Goal: Task Accomplishment & Management: Manage account settings

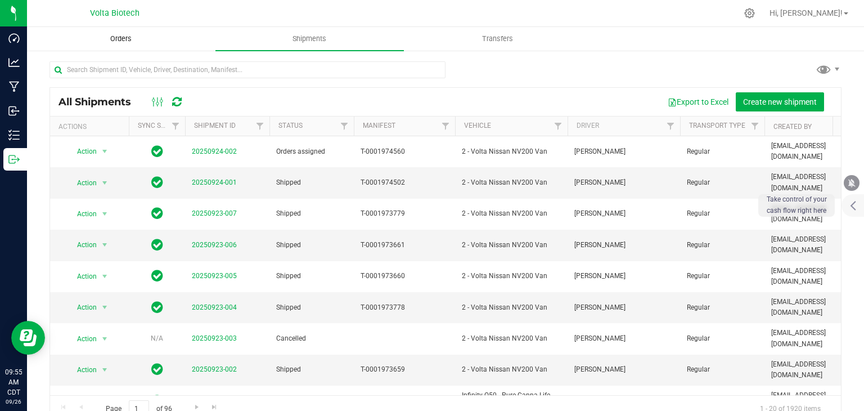
click at [140, 34] on span "Orders" at bounding box center [121, 39] width 52 height 10
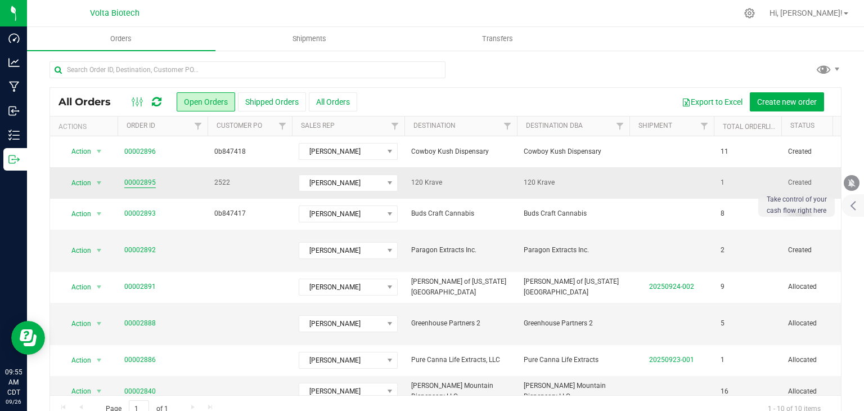
click at [146, 180] on link "00002895" at bounding box center [140, 182] width 32 height 11
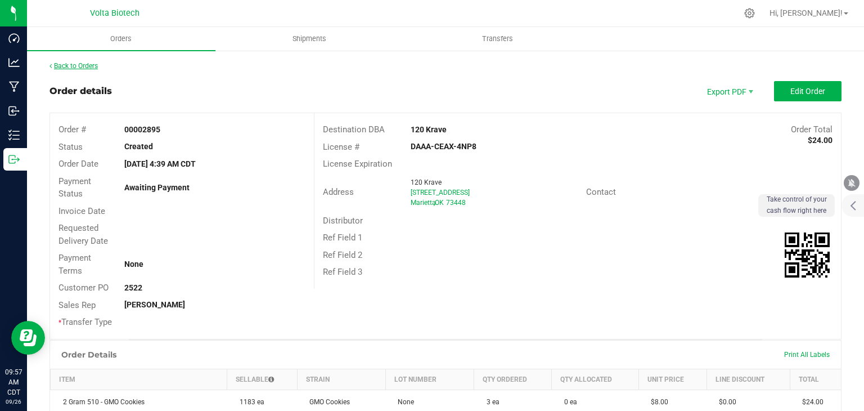
click at [91, 68] on link "Back to Orders" at bounding box center [74, 66] width 48 height 8
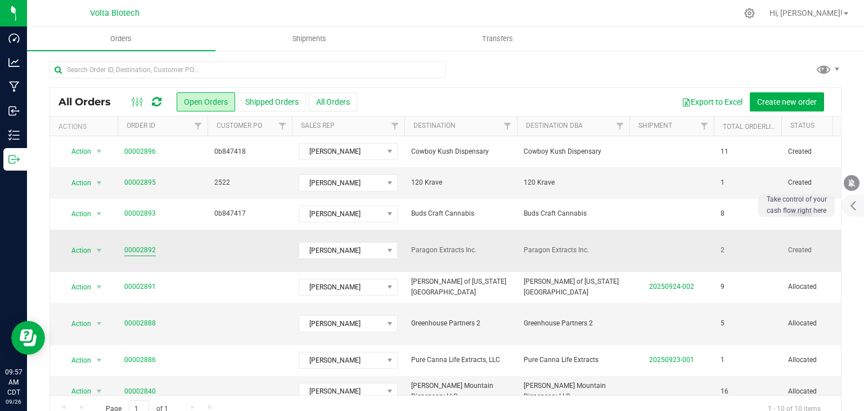
click at [141, 246] on link "00002892" at bounding box center [140, 250] width 32 height 11
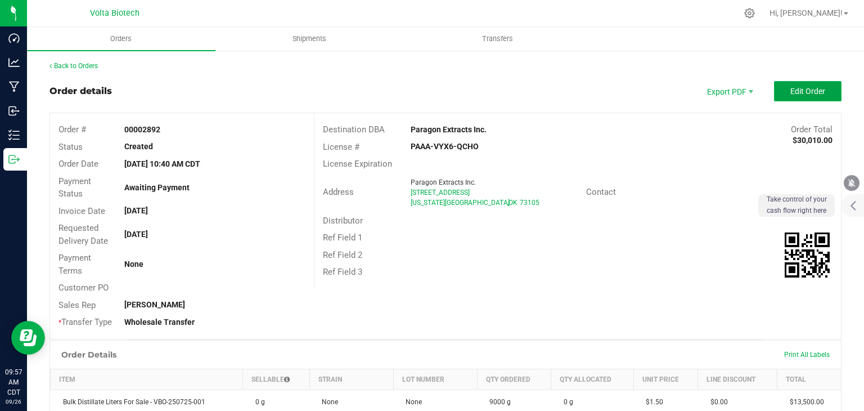
click at [791, 93] on span "Edit Order" at bounding box center [808, 91] width 35 height 9
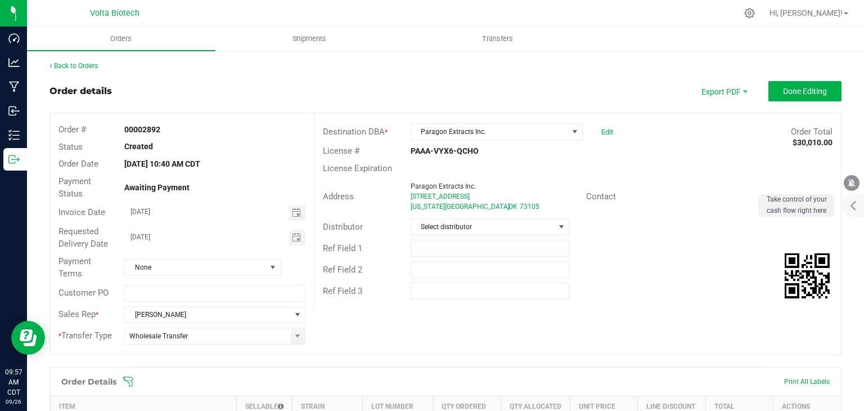
scroll to position [281, 0]
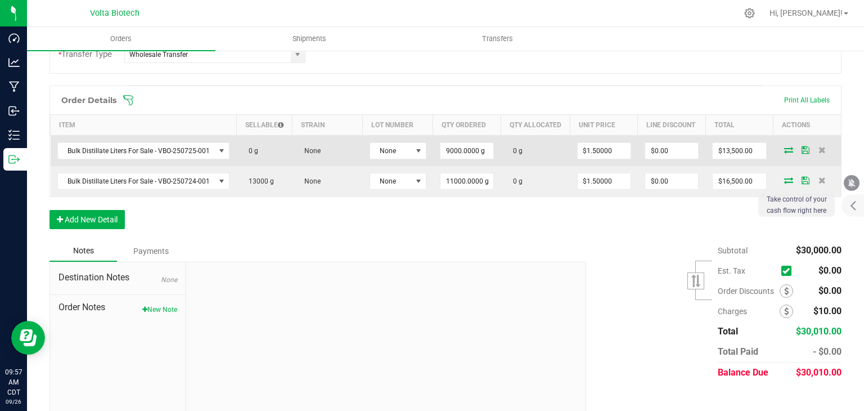
click at [784, 153] on icon at bounding box center [788, 149] width 9 height 7
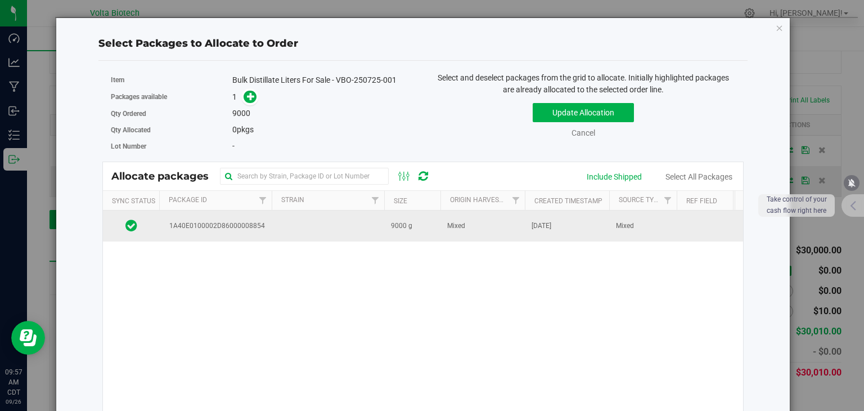
click at [493, 219] on td "Mixed" at bounding box center [483, 225] width 84 height 30
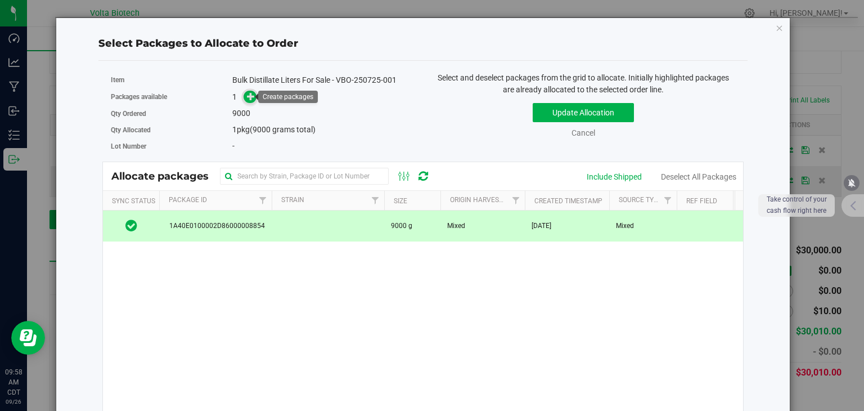
click at [250, 91] on span at bounding box center [250, 97] width 13 height 13
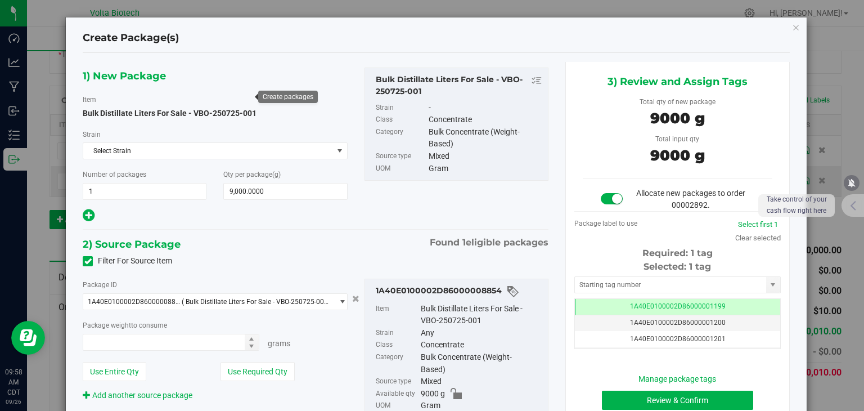
type input "9000.0000 g"
click at [641, 288] on input "text" at bounding box center [670, 285] width 191 height 16
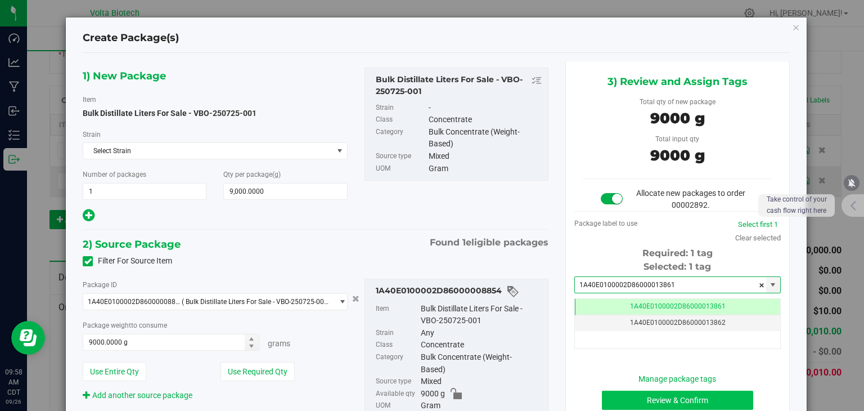
type input "1A40E0100002D86000013861"
click at [704, 397] on button "Review & Confirm" at bounding box center [677, 399] width 151 height 19
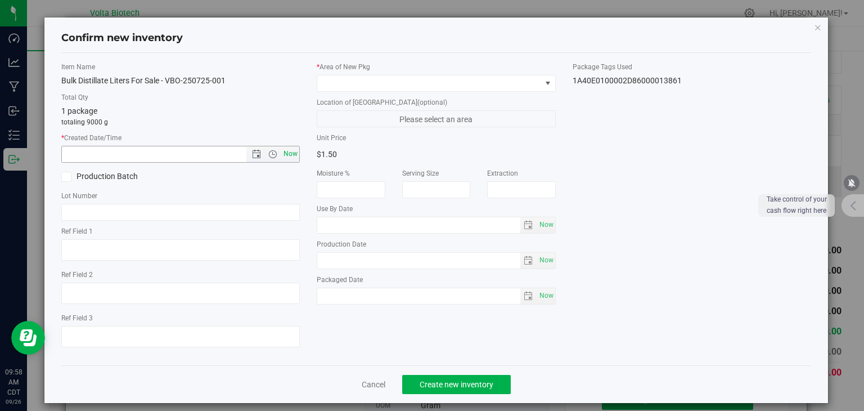
click at [294, 150] on span "Now" at bounding box center [290, 154] width 19 height 16
type input "[DATE] 9:58 AM"
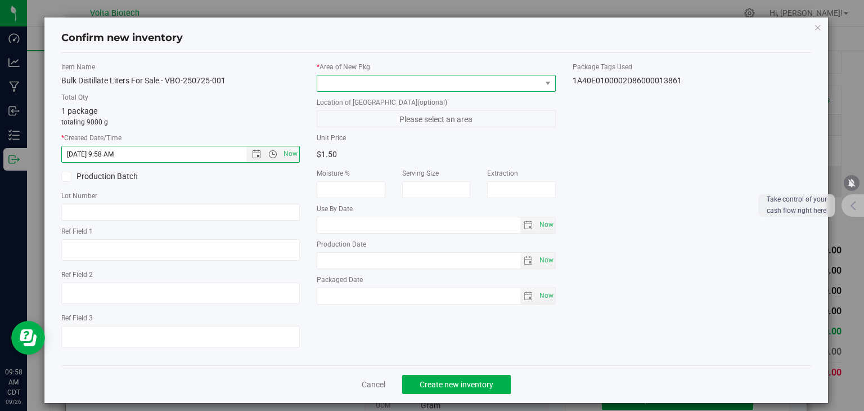
click at [376, 84] on span at bounding box center [429, 83] width 224 height 16
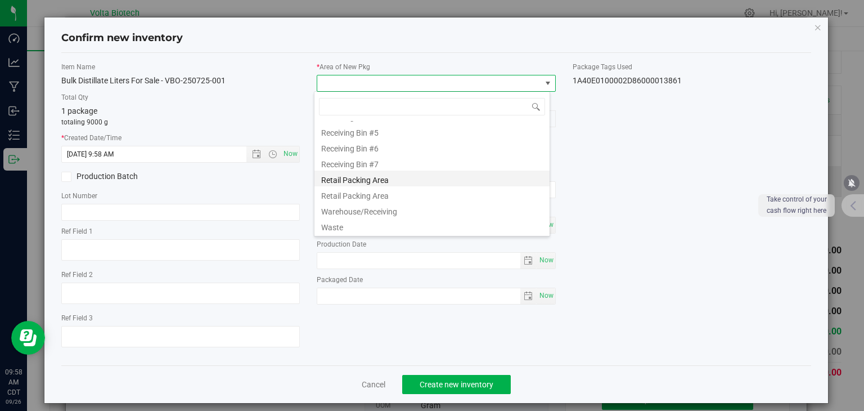
click at [383, 180] on li "Retail Packing Area" at bounding box center [432, 178] width 235 height 16
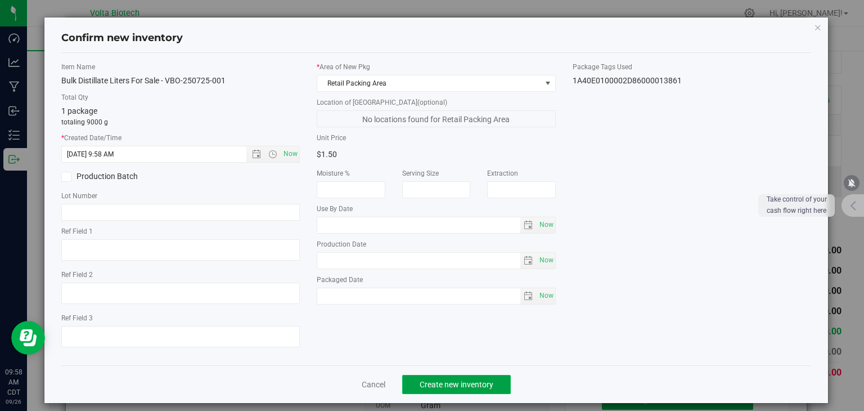
click at [443, 376] on button "Create new inventory" at bounding box center [456, 384] width 109 height 19
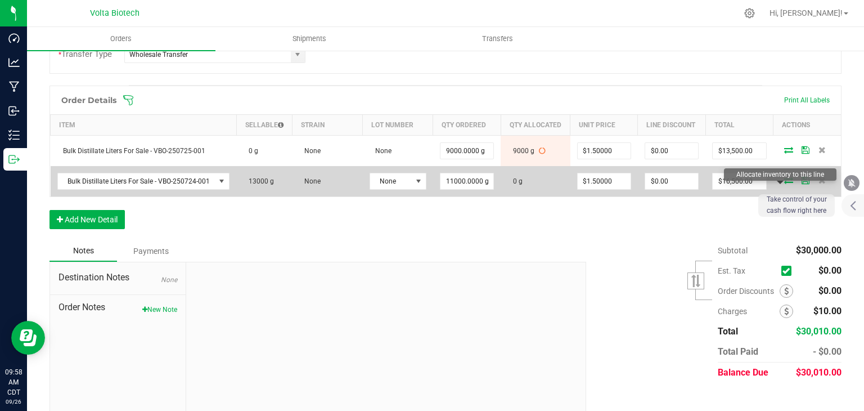
click at [784, 183] on icon at bounding box center [788, 180] width 9 height 7
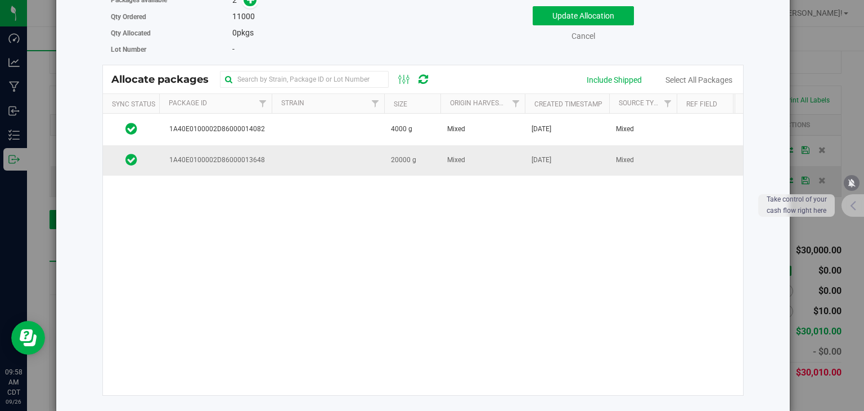
click at [326, 154] on td at bounding box center [328, 160] width 113 height 30
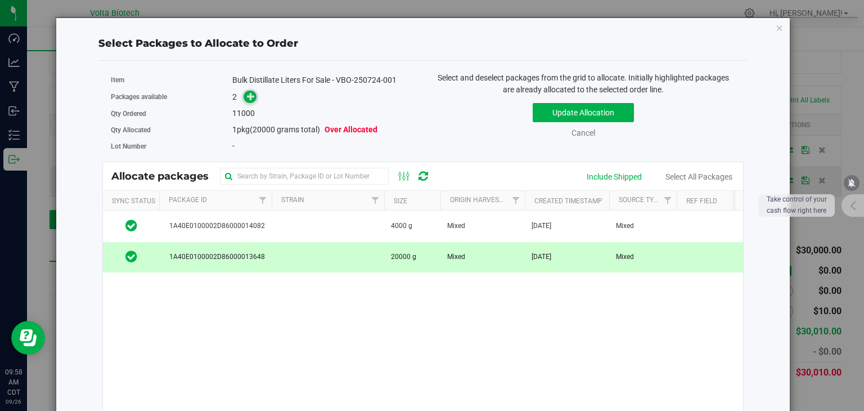
click at [247, 95] on icon at bounding box center [251, 96] width 8 height 8
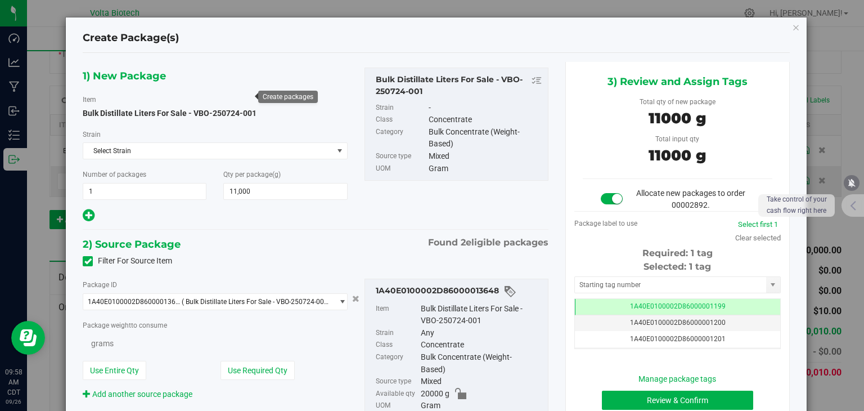
type input "11,000.0000"
click at [614, 277] on input "text" at bounding box center [670, 285] width 191 height 16
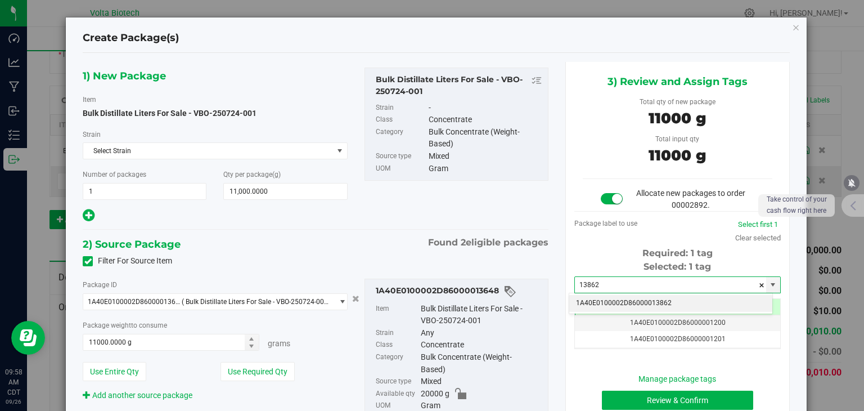
click at [619, 300] on li "1A40E0100002D86000013862" at bounding box center [670, 303] width 203 height 17
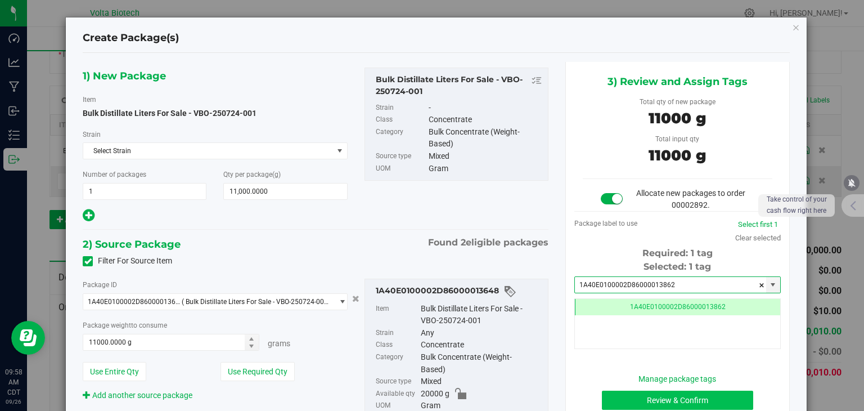
type input "1A40E0100002D86000013862"
click at [656, 400] on button "Review & Confirm" at bounding box center [677, 399] width 151 height 19
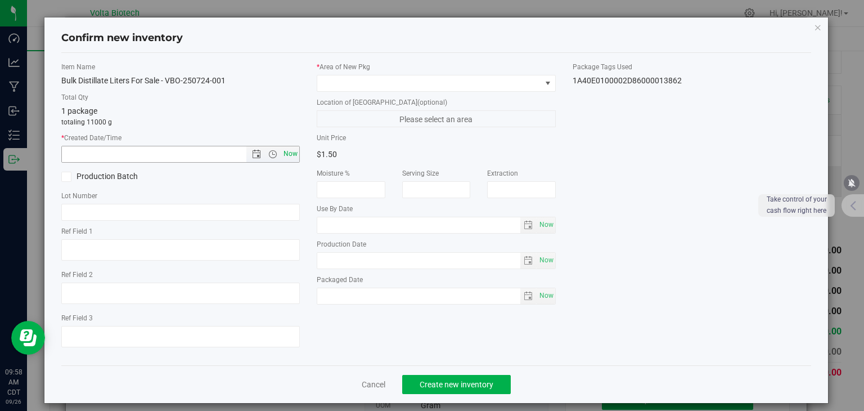
click at [290, 160] on span "Now" at bounding box center [290, 154] width 19 height 16
type input "[DATE] 9:58 AM"
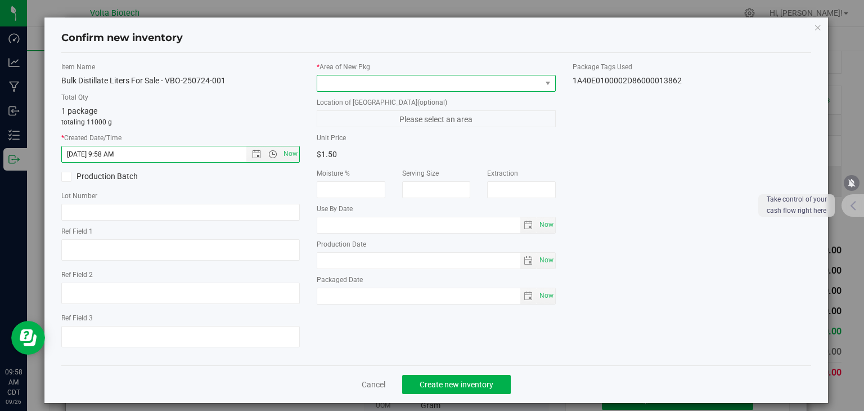
click at [356, 80] on span at bounding box center [429, 83] width 224 height 16
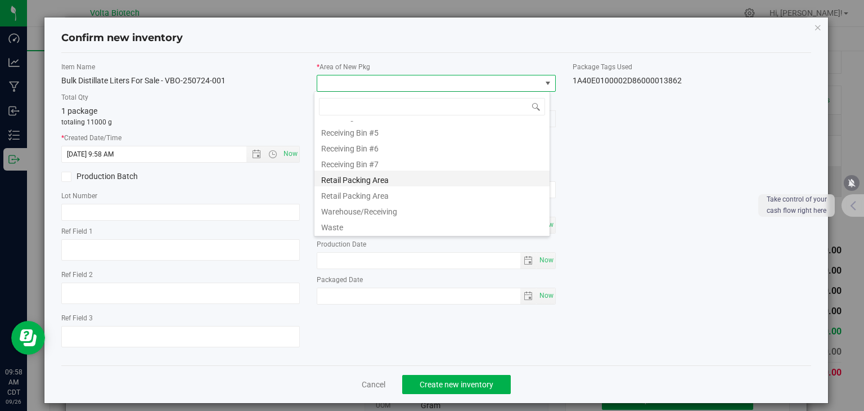
click at [370, 178] on li "Retail Packing Area" at bounding box center [432, 178] width 235 height 16
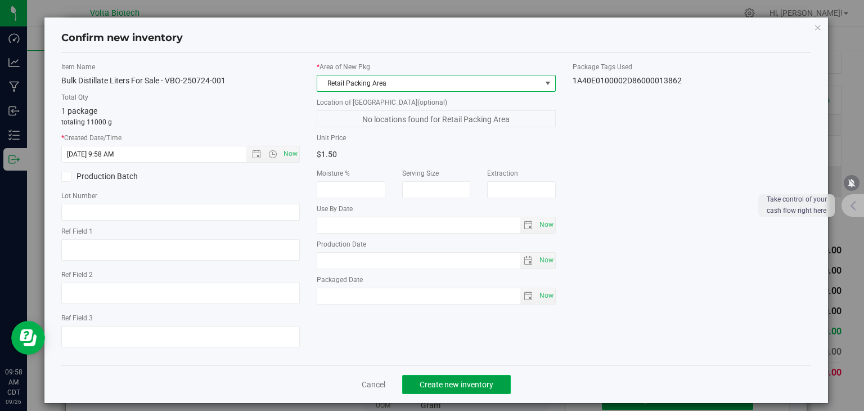
click at [450, 376] on button "Create new inventory" at bounding box center [456, 384] width 109 height 19
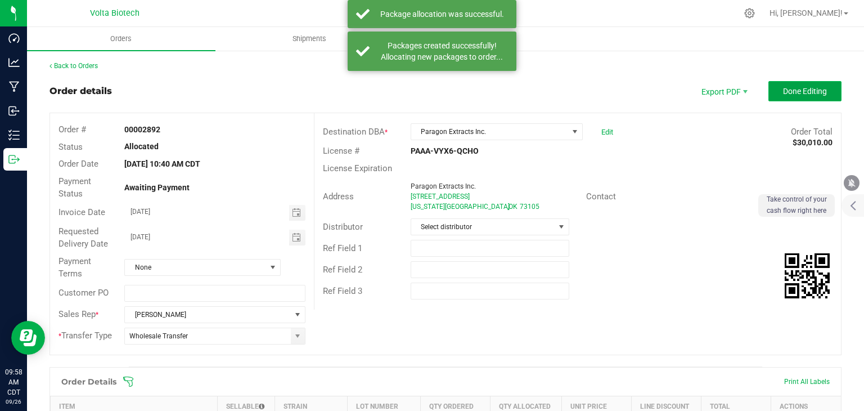
click at [794, 93] on span "Done Editing" at bounding box center [805, 91] width 44 height 9
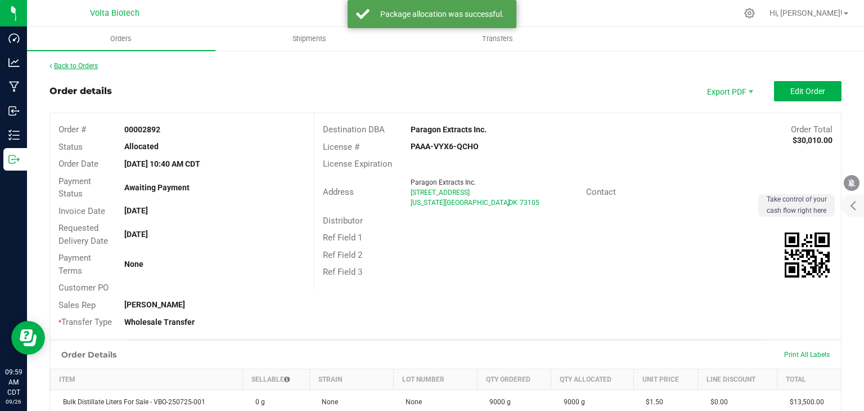
click at [68, 66] on link "Back to Orders" at bounding box center [74, 66] width 48 height 8
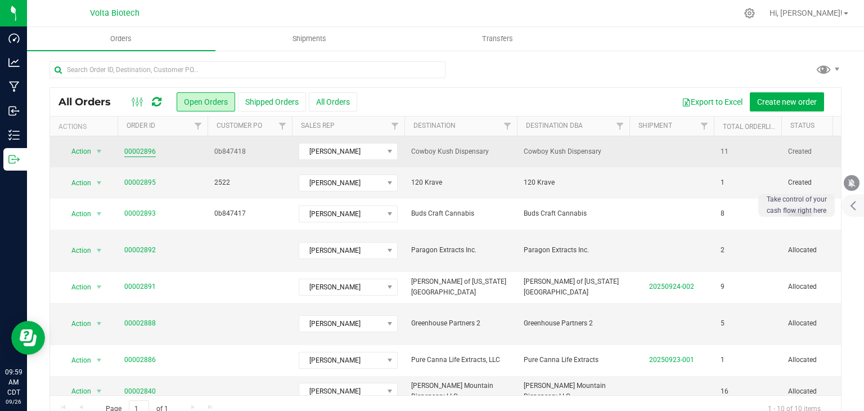
click at [138, 149] on link "00002896" at bounding box center [140, 151] width 32 height 11
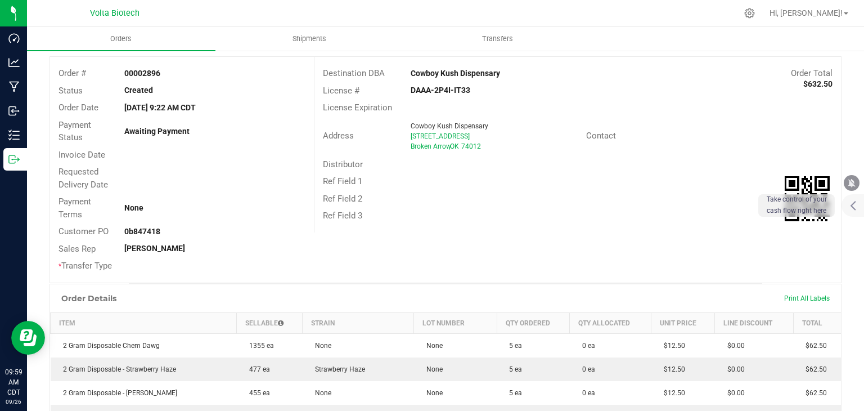
click at [433, 144] on span "Broken Arrow" at bounding box center [431, 146] width 41 height 8
copy div "Broken Arrow , OK 74012"
click at [443, 122] on span "Cowboy Kush Dispensary" at bounding box center [450, 126] width 78 height 8
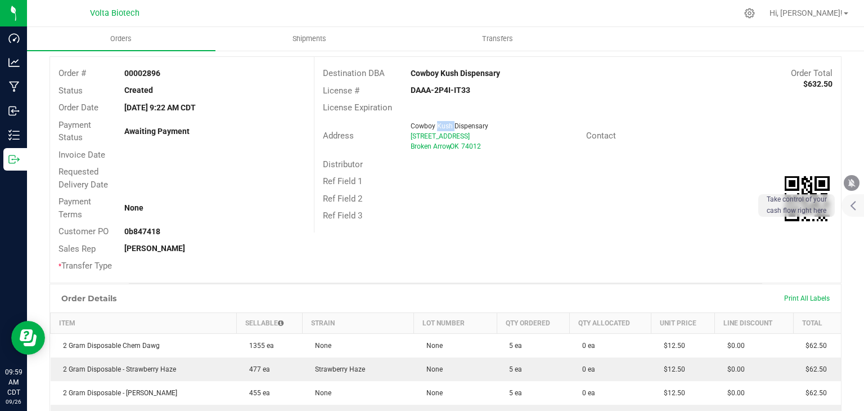
click at [443, 122] on span "Cowboy Kush Dispensary" at bounding box center [450, 126] width 78 height 8
copy span "Cowboy Kush Dispensary"
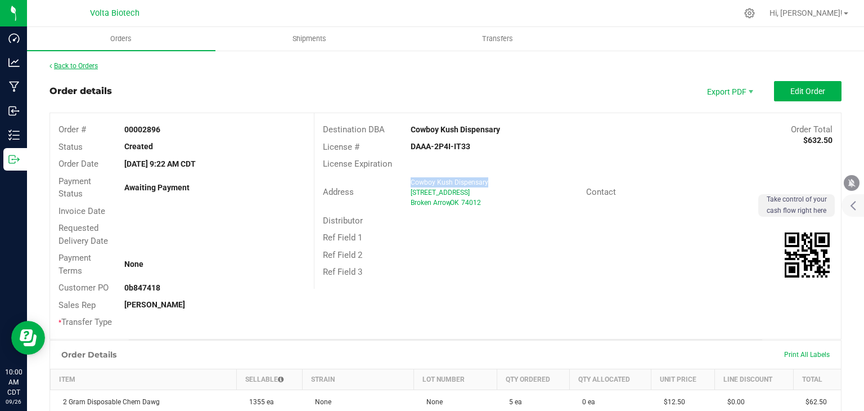
click at [70, 65] on link "Back to Orders" at bounding box center [74, 66] width 48 height 8
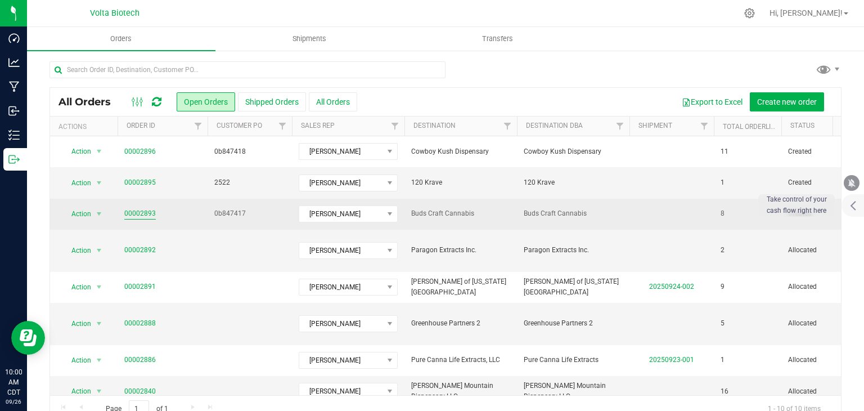
click at [131, 216] on link "00002893" at bounding box center [140, 213] width 32 height 11
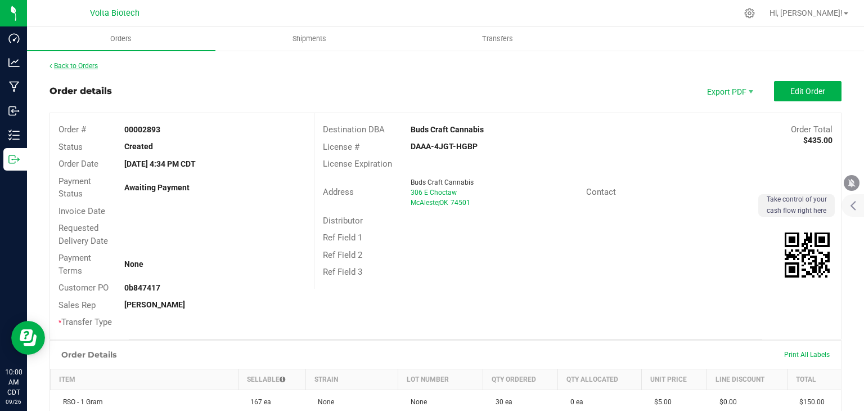
click at [74, 64] on link "Back to Orders" at bounding box center [74, 66] width 48 height 8
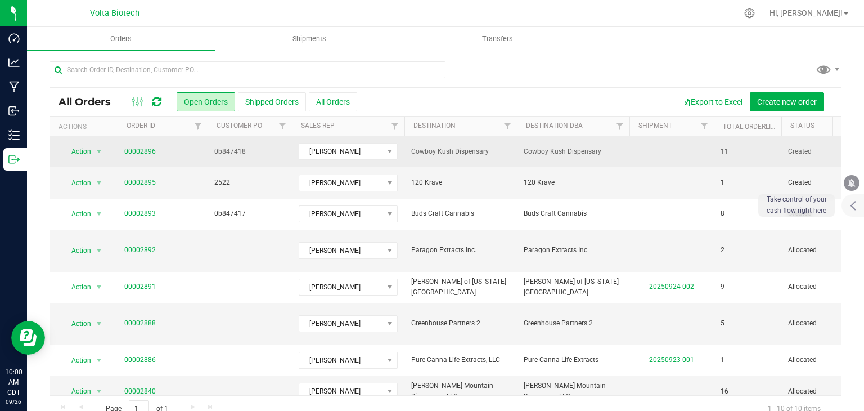
click at [128, 152] on link "00002896" at bounding box center [140, 151] width 32 height 11
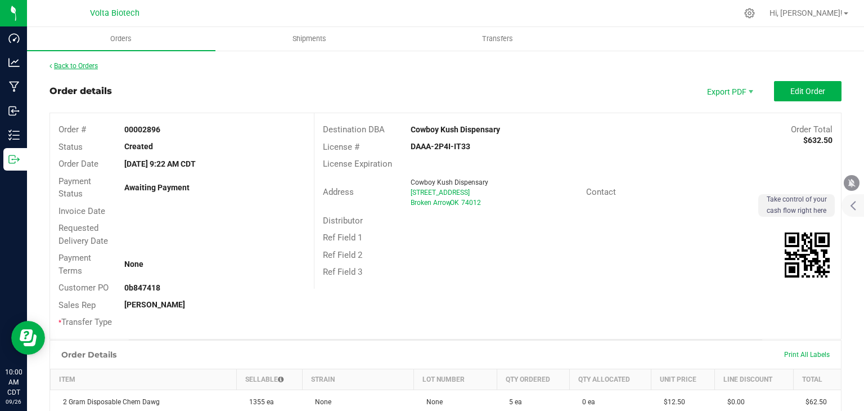
click at [83, 66] on link "Back to Orders" at bounding box center [74, 66] width 48 height 8
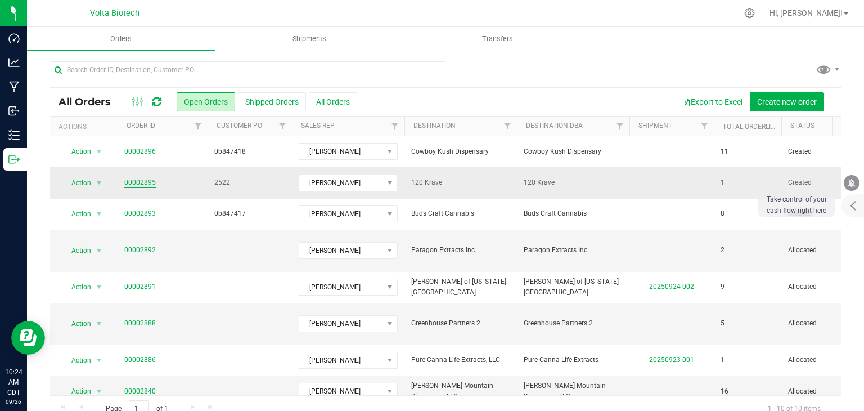
click at [137, 181] on link "00002895" at bounding box center [140, 182] width 32 height 11
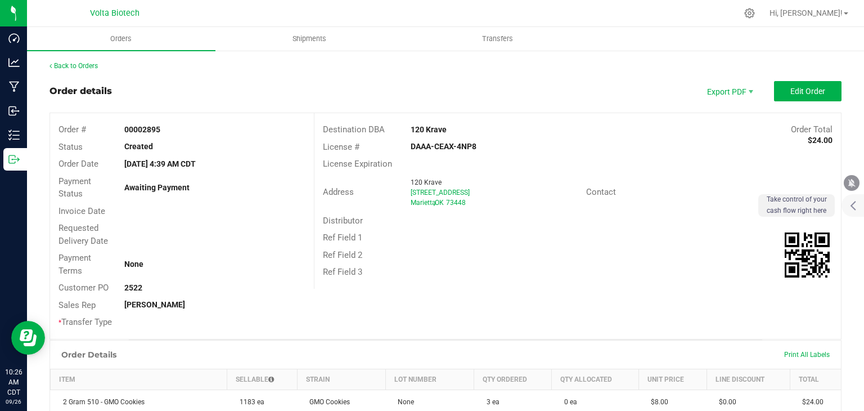
click at [423, 181] on span "120 Krave" at bounding box center [426, 182] width 31 height 8
copy span "120 Krave"
click at [437, 192] on span "[STREET_ADDRESS]" at bounding box center [440, 192] width 59 height 8
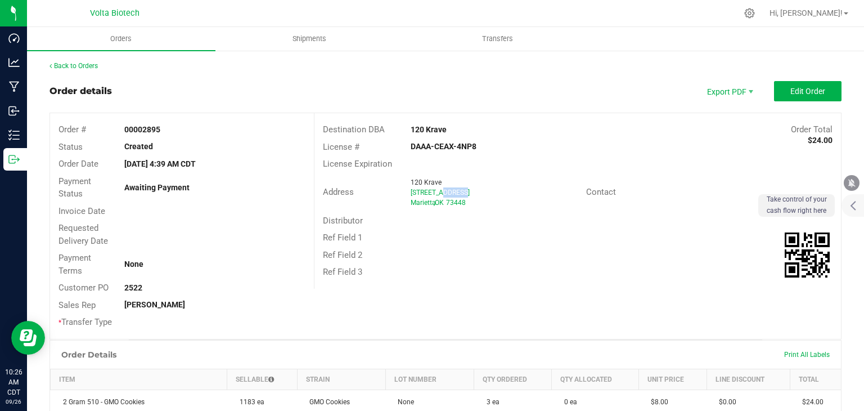
click at [437, 192] on span "[STREET_ADDRESS]" at bounding box center [440, 192] width 59 height 8
copy ngx-name-and-address "[STREET_ADDRESS]"
click at [791, 90] on span "Edit Order" at bounding box center [808, 91] width 35 height 9
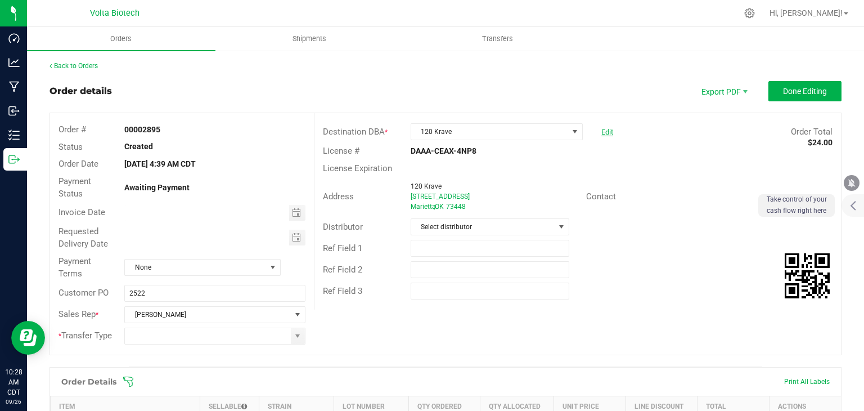
click at [601, 133] on link "Edit" at bounding box center [607, 132] width 12 height 8
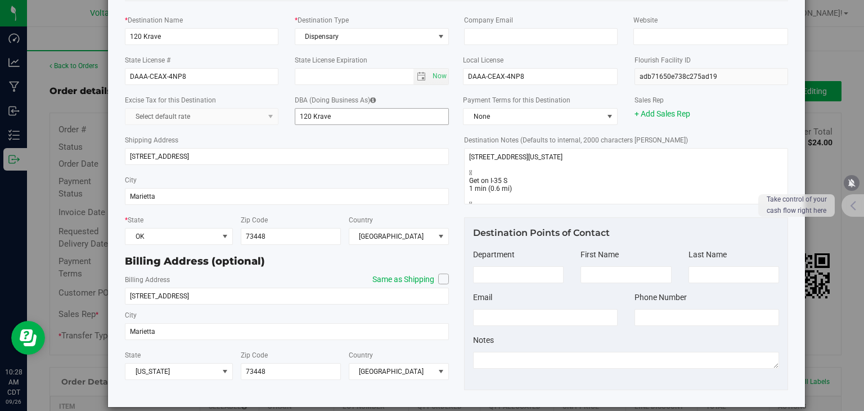
scroll to position [23, 0]
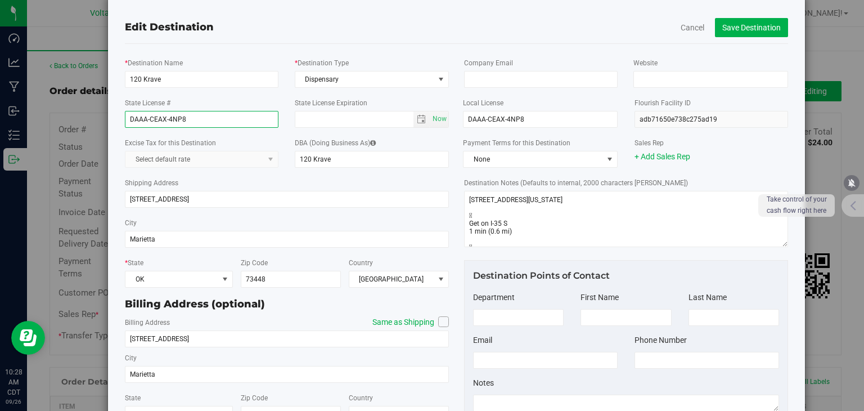
click at [164, 118] on input "DAAA-CEAX-4NP8" at bounding box center [202, 119] width 154 height 17
click at [681, 25] on button "Cancel" at bounding box center [693, 27] width 24 height 11
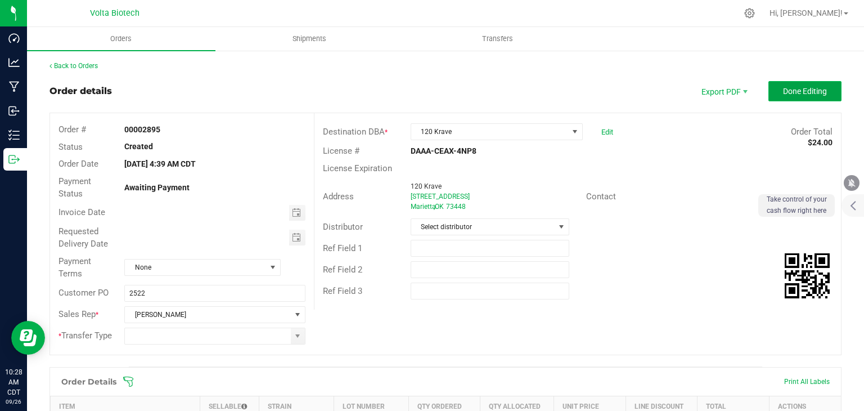
click at [783, 89] on span "Done Editing" at bounding box center [805, 91] width 44 height 9
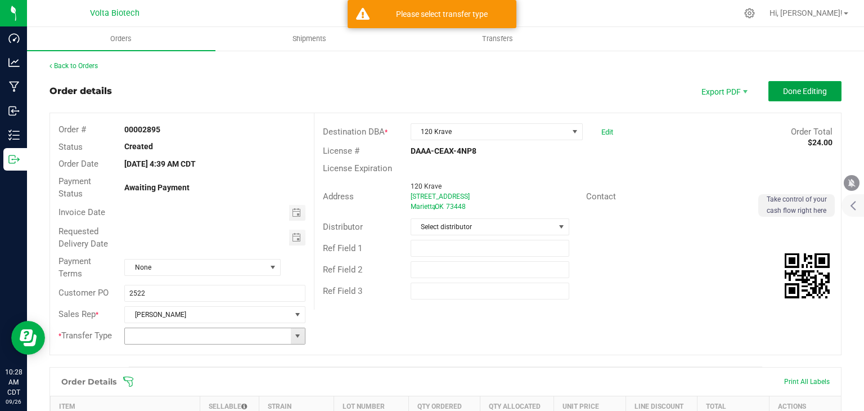
click at [298, 333] on span at bounding box center [297, 335] width 9 height 9
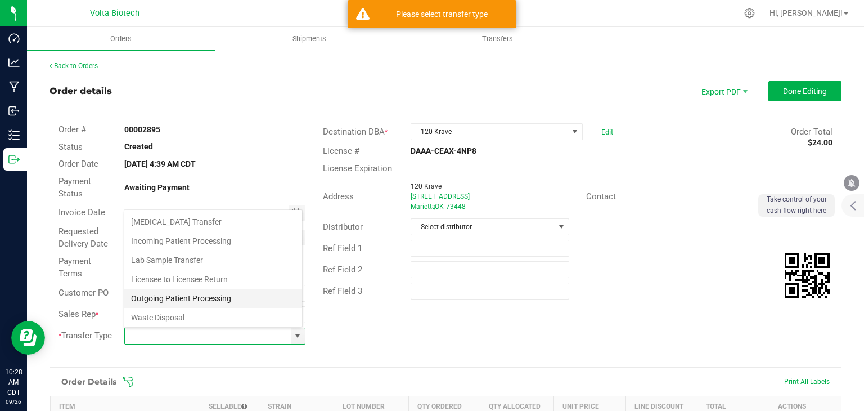
scroll to position [20, 0]
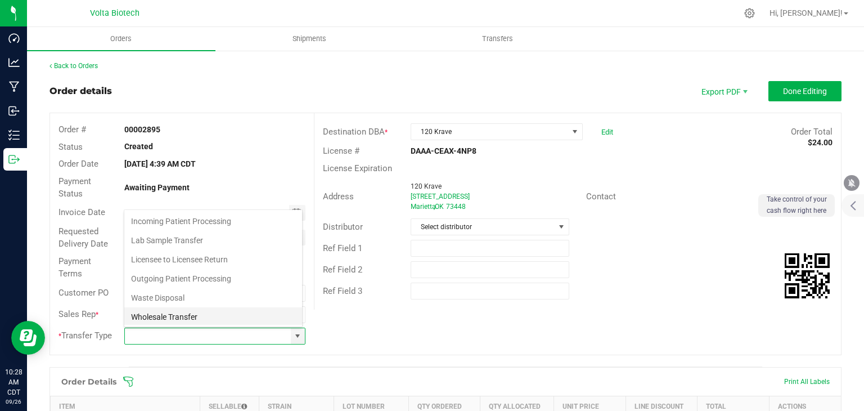
click at [209, 316] on li "Wholesale Transfer" at bounding box center [213, 316] width 178 height 19
type input "Wholesale Transfer"
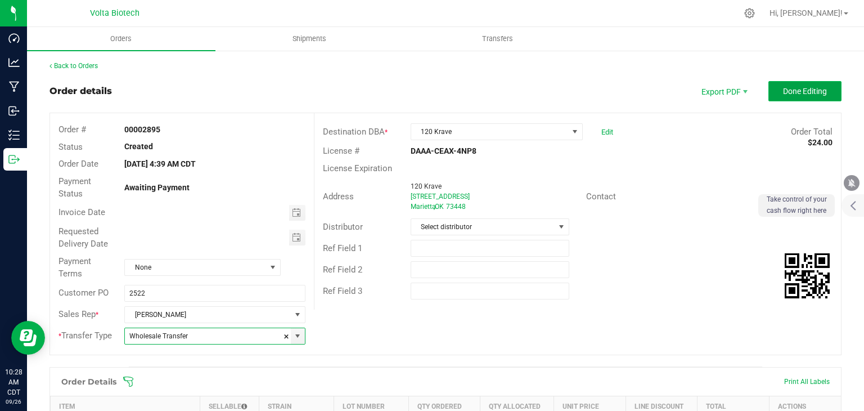
click at [798, 89] on span "Done Editing" at bounding box center [805, 91] width 44 height 9
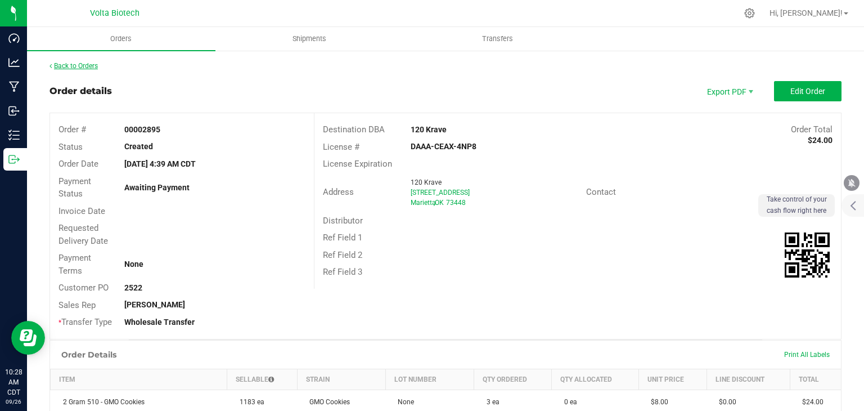
click at [83, 65] on link "Back to Orders" at bounding box center [74, 66] width 48 height 8
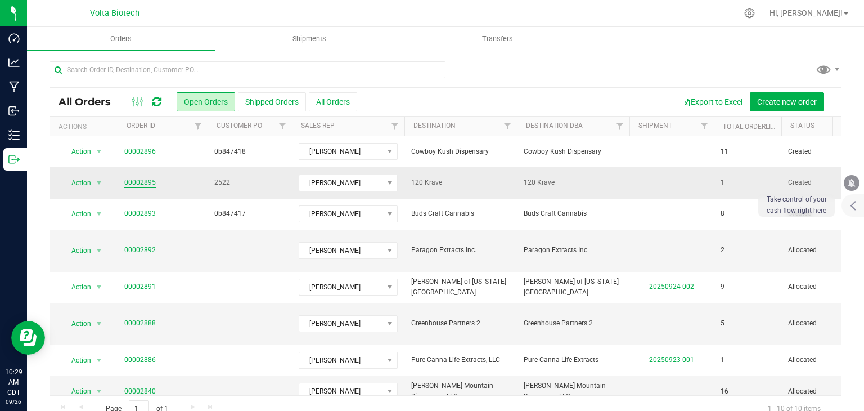
click at [132, 183] on link "00002895" at bounding box center [140, 182] width 32 height 11
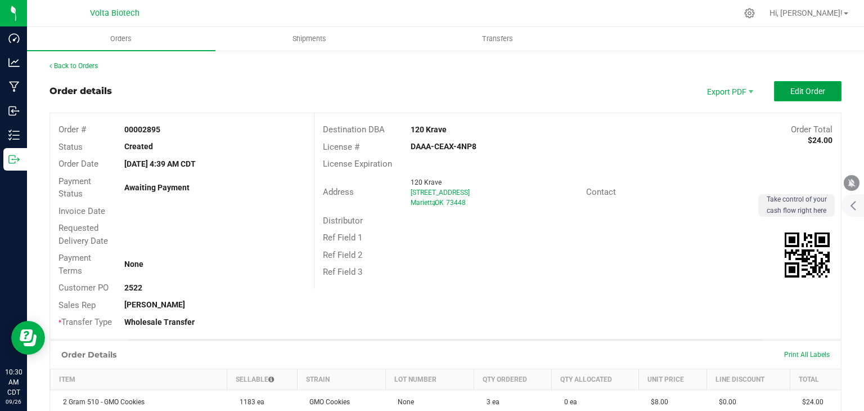
click at [793, 93] on span "Edit Order" at bounding box center [808, 91] width 35 height 9
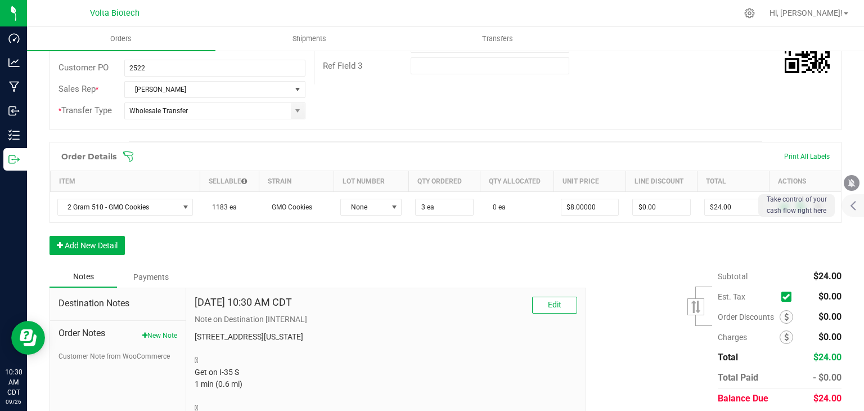
scroll to position [281, 0]
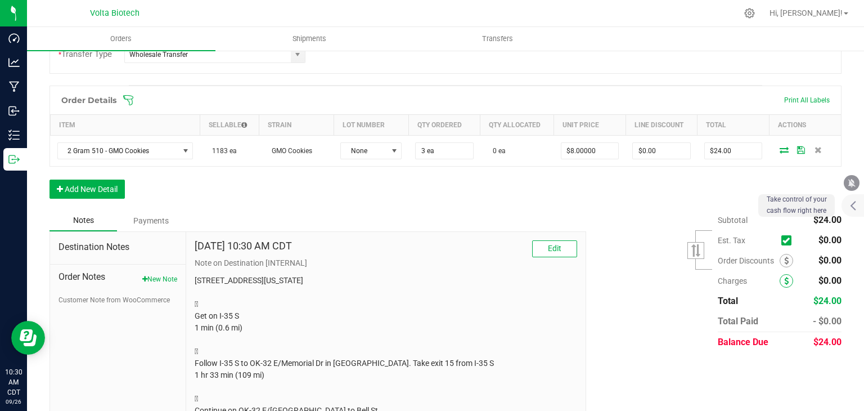
click at [784, 277] on icon at bounding box center [786, 281] width 5 height 8
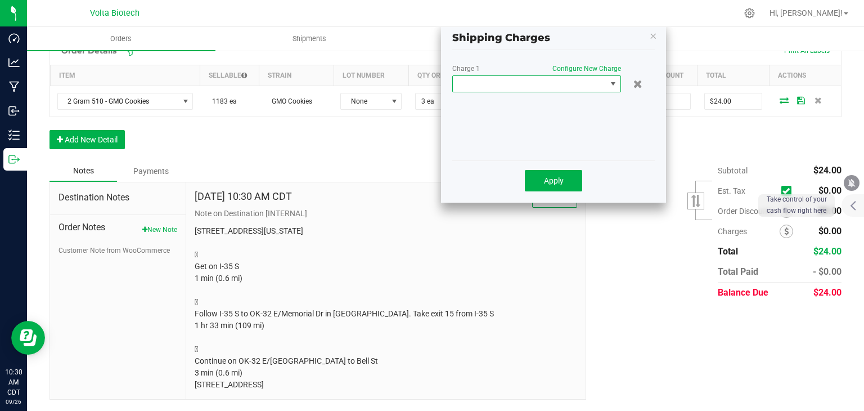
click at [608, 76] on span at bounding box center [614, 84] width 14 height 16
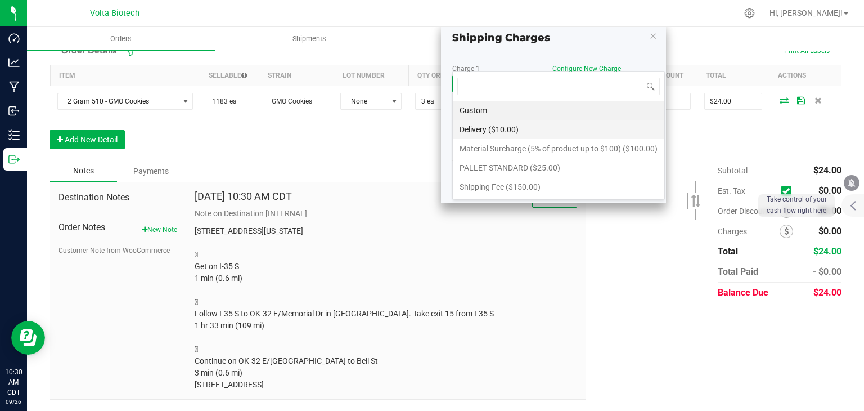
scroll to position [16, 169]
click at [568, 133] on li "Delivery ($10.00)" at bounding box center [559, 129] width 212 height 19
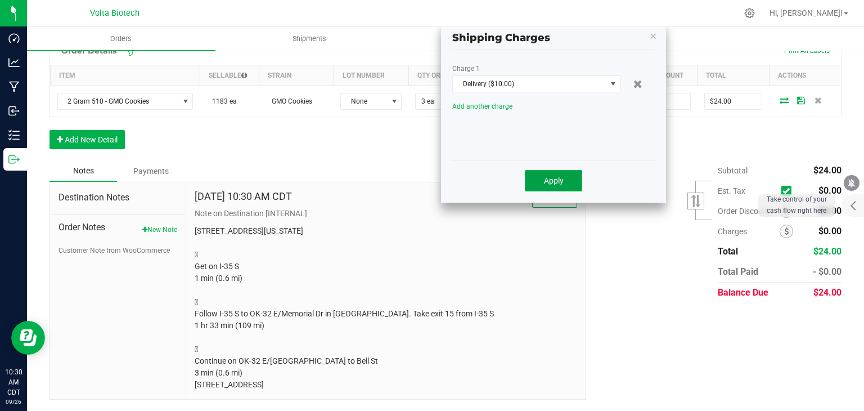
click at [555, 170] on button "Apply" at bounding box center [553, 180] width 57 height 21
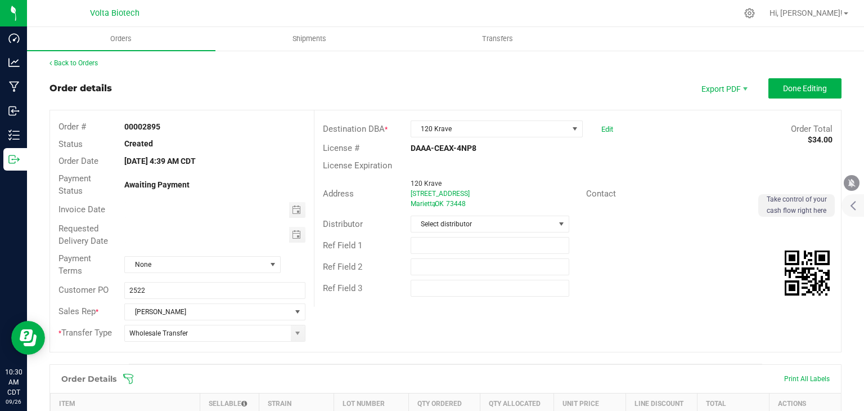
scroll to position [0, 0]
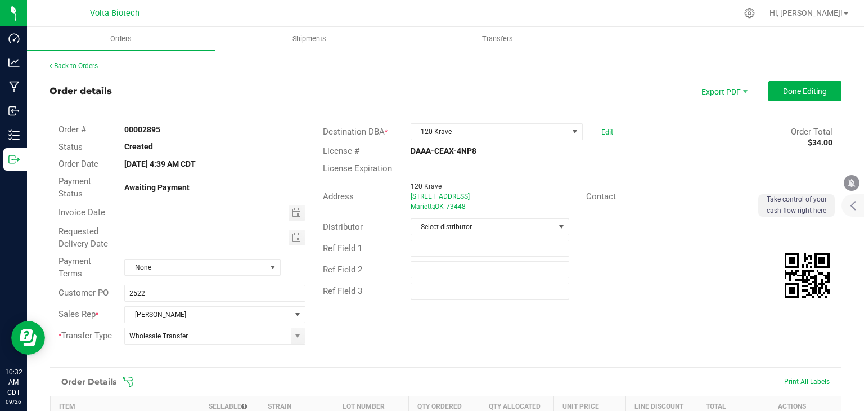
click at [88, 64] on link "Back to Orders" at bounding box center [74, 66] width 48 height 8
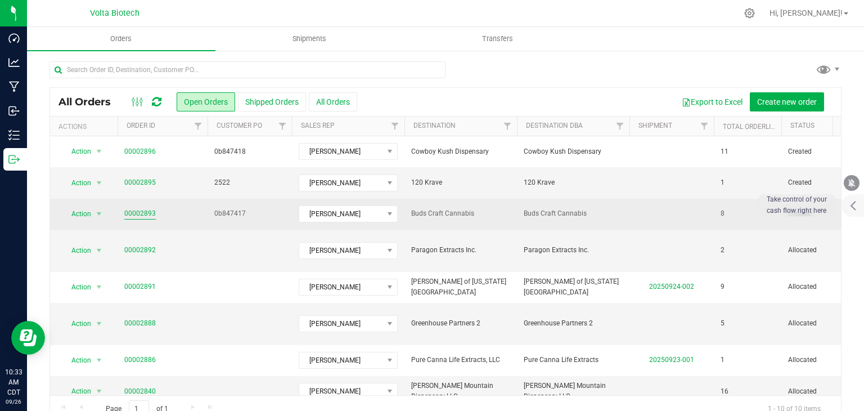
click at [148, 209] on link "00002893" at bounding box center [140, 213] width 32 height 11
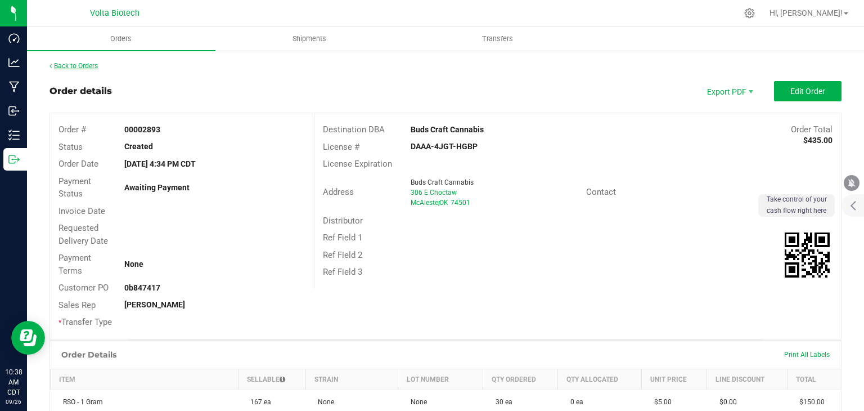
click at [88, 64] on link "Back to Orders" at bounding box center [74, 66] width 48 height 8
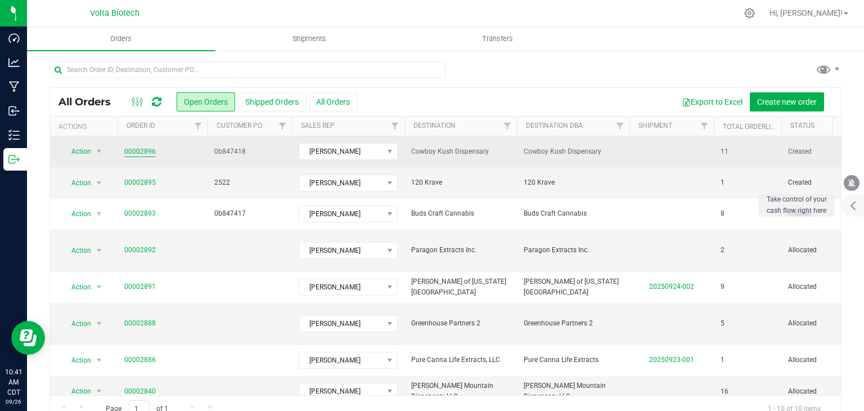
click at [131, 151] on link "00002896" at bounding box center [140, 151] width 32 height 11
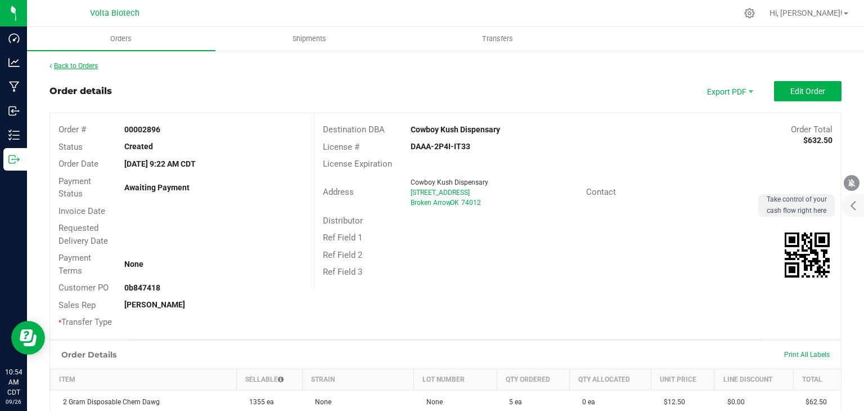
click at [80, 64] on link "Back to Orders" at bounding box center [74, 66] width 48 height 8
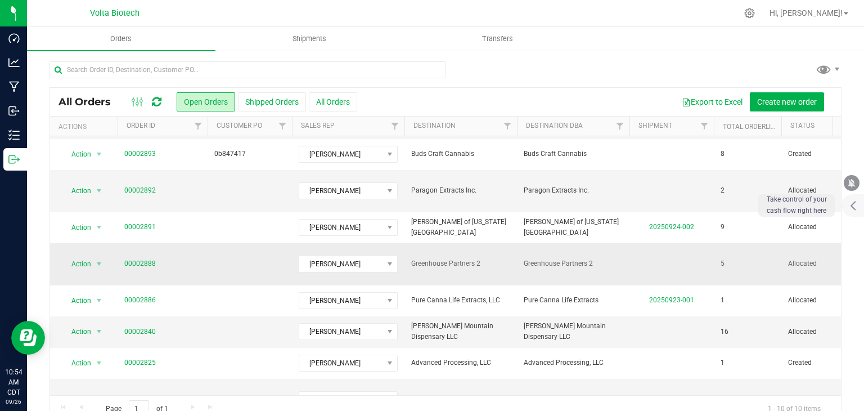
scroll to position [23, 0]
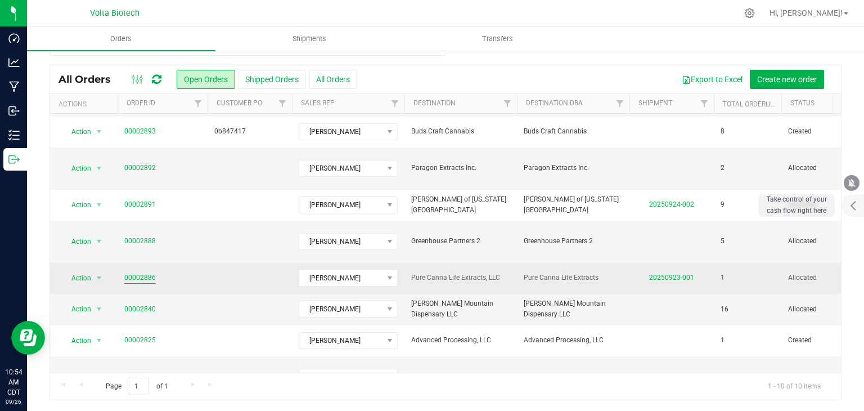
click at [145, 272] on link "00002886" at bounding box center [140, 277] width 32 height 11
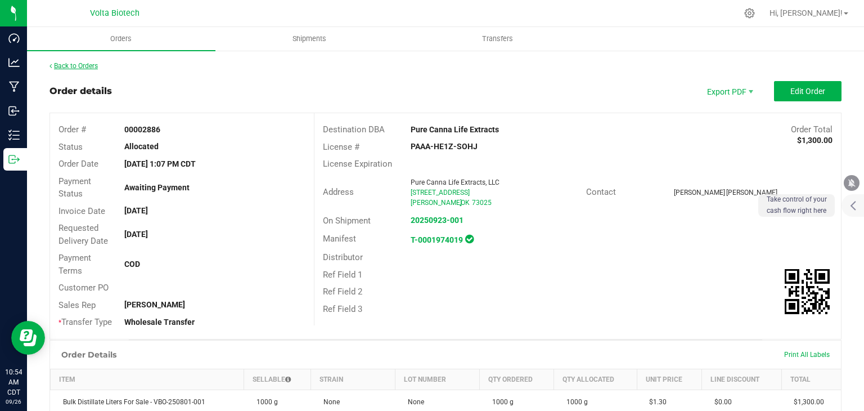
click at [91, 62] on link "Back to Orders" at bounding box center [74, 66] width 48 height 8
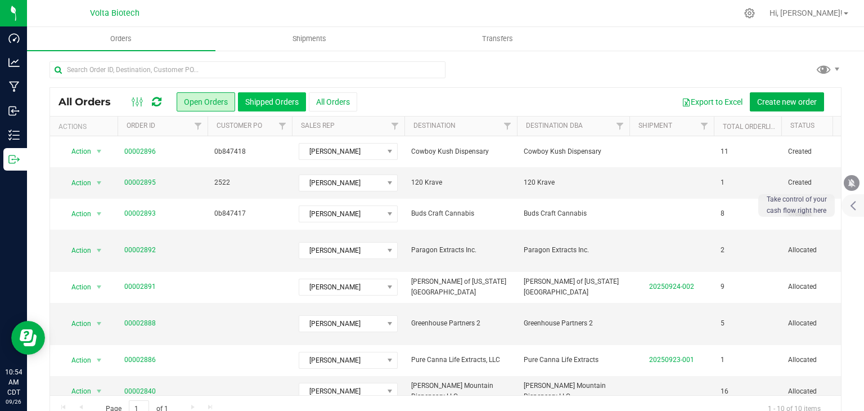
click at [271, 109] on button "Shipped Orders" at bounding box center [272, 101] width 68 height 19
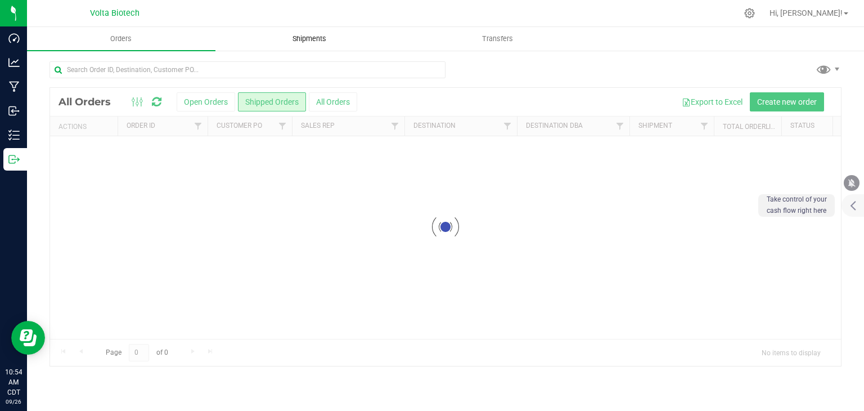
click at [320, 39] on span "Shipments" at bounding box center [309, 39] width 64 height 10
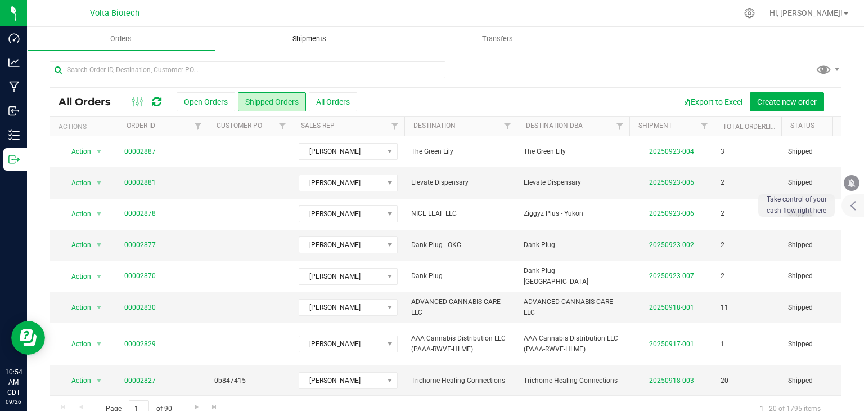
click at [315, 42] on span "Shipments" at bounding box center [309, 39] width 64 height 10
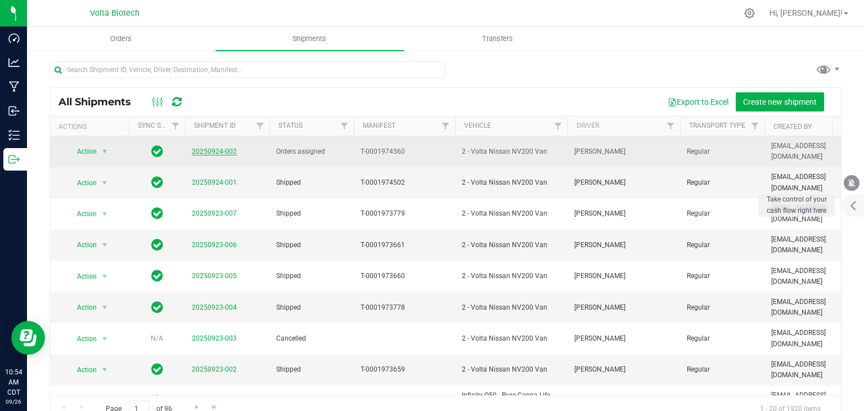
click at [217, 151] on link "20250924-002" at bounding box center [214, 151] width 45 height 8
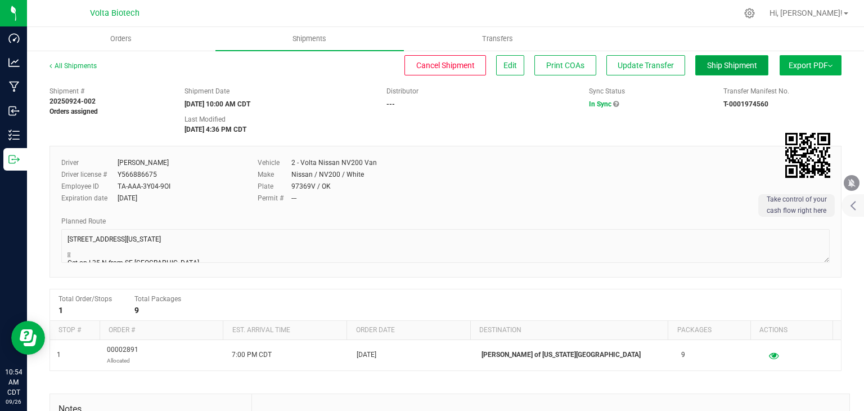
click at [709, 66] on span "Ship Shipment" at bounding box center [732, 65] width 50 height 9
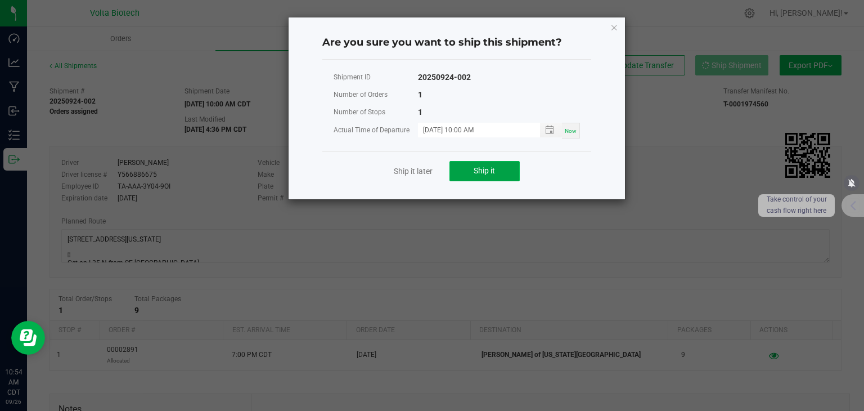
click at [475, 172] on span "Ship it" at bounding box center [484, 170] width 21 height 9
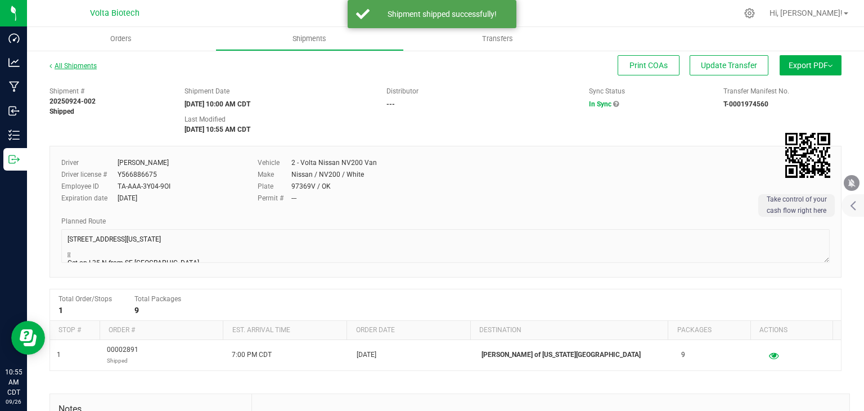
click at [77, 63] on link "All Shipments" at bounding box center [73, 66] width 47 height 8
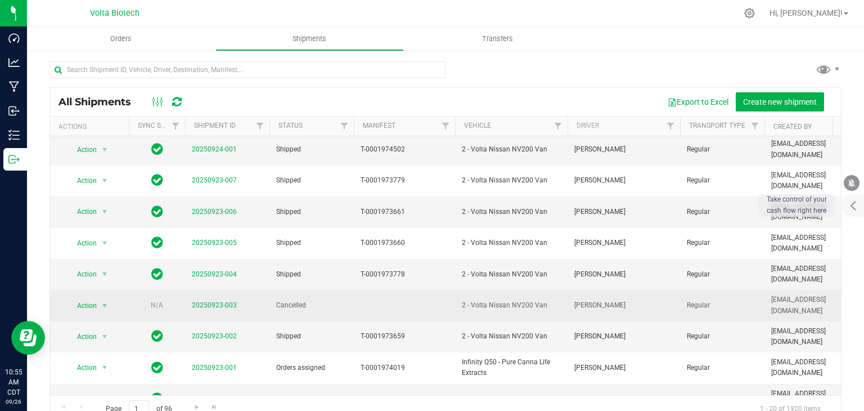
scroll to position [56, 0]
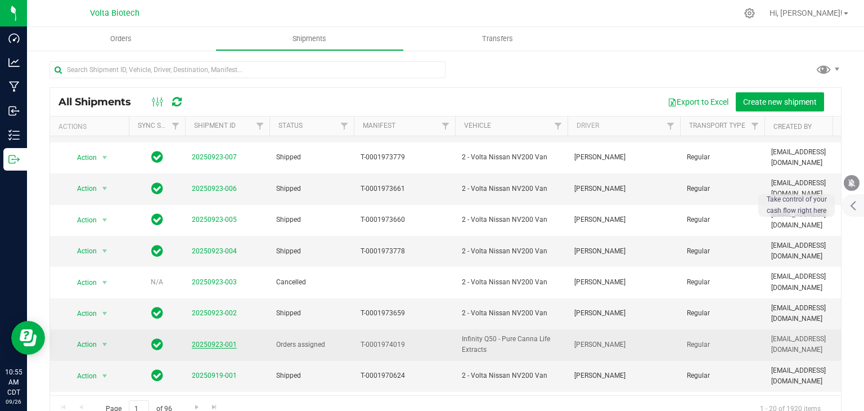
click at [226, 340] on link "20250923-001" at bounding box center [214, 344] width 45 height 8
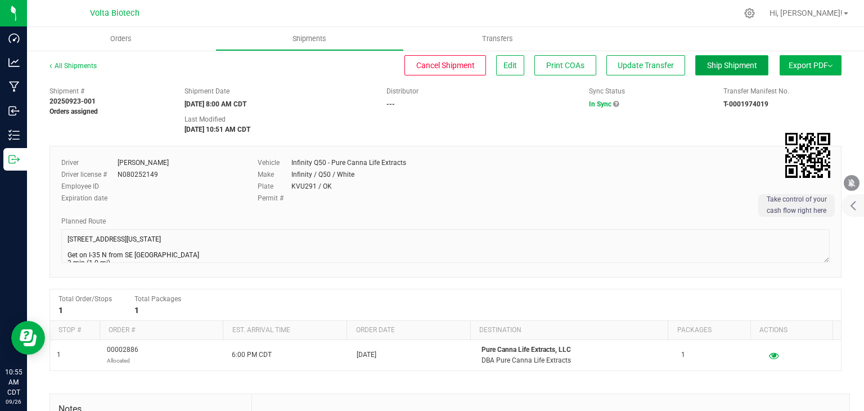
click at [731, 59] on button "Ship Shipment" at bounding box center [731, 65] width 73 height 20
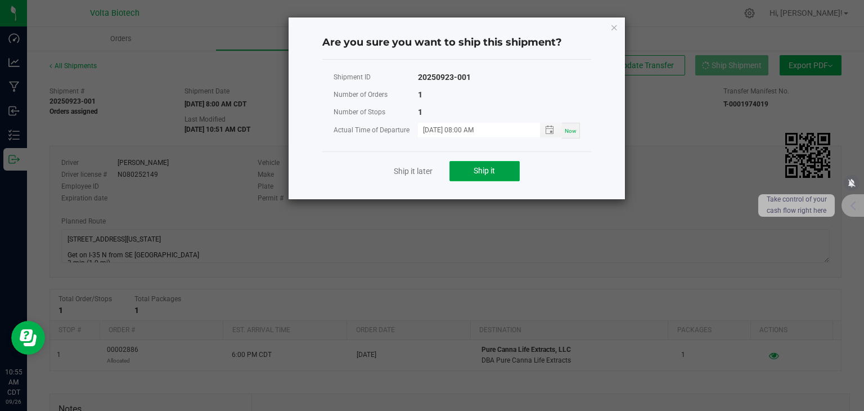
click at [482, 172] on span "Ship it" at bounding box center [484, 170] width 21 height 9
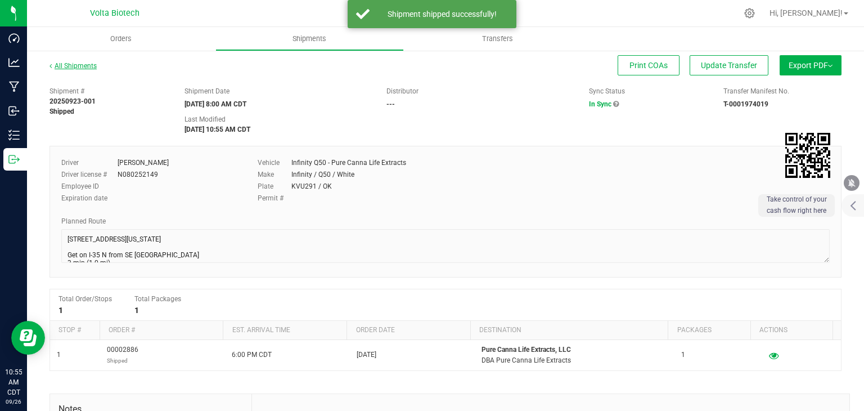
click at [76, 62] on link "All Shipments" at bounding box center [73, 66] width 47 height 8
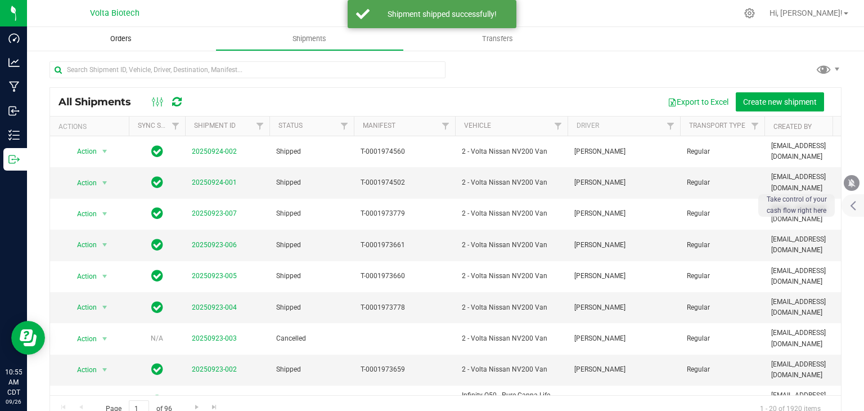
click at [118, 39] on span "Orders" at bounding box center [121, 39] width 52 height 10
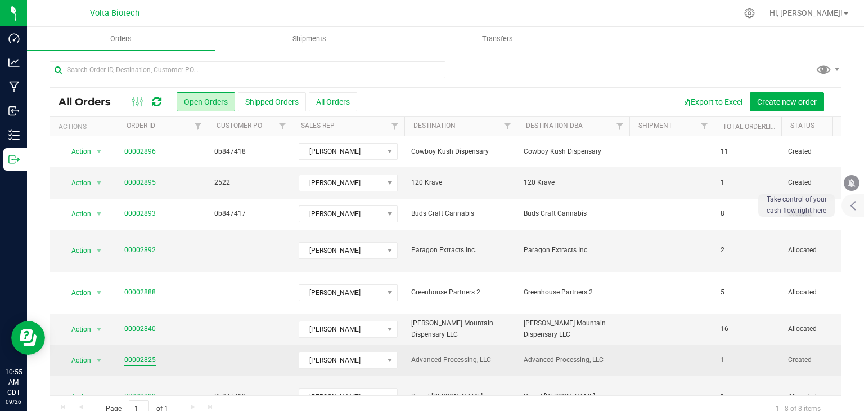
click at [149, 354] on link "00002825" at bounding box center [140, 359] width 32 height 11
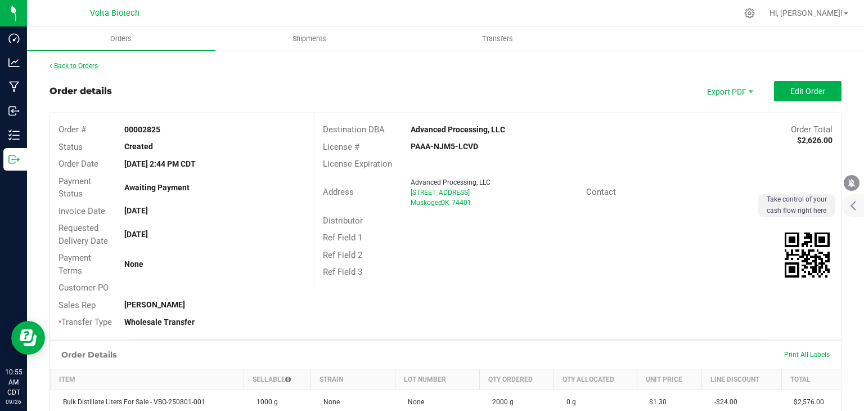
click at [79, 68] on link "Back to Orders" at bounding box center [74, 66] width 48 height 8
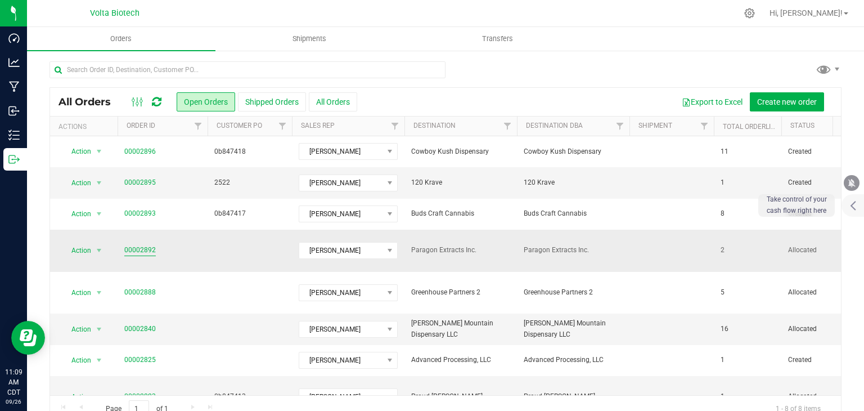
click at [134, 246] on link "00002892" at bounding box center [140, 250] width 32 height 11
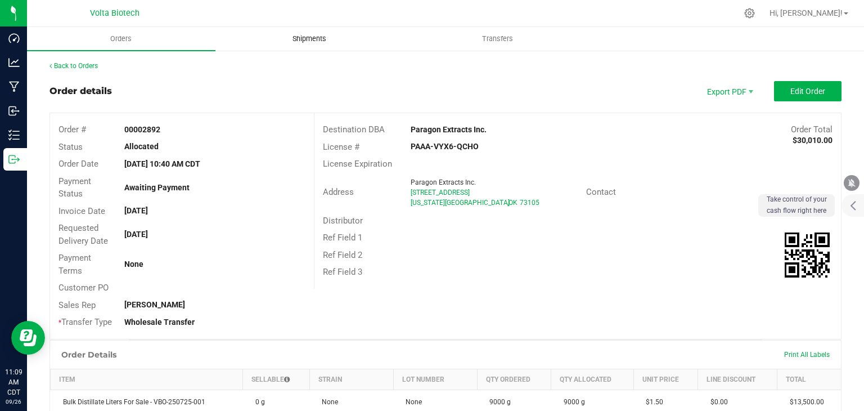
click at [313, 41] on span "Shipments" at bounding box center [309, 39] width 64 height 10
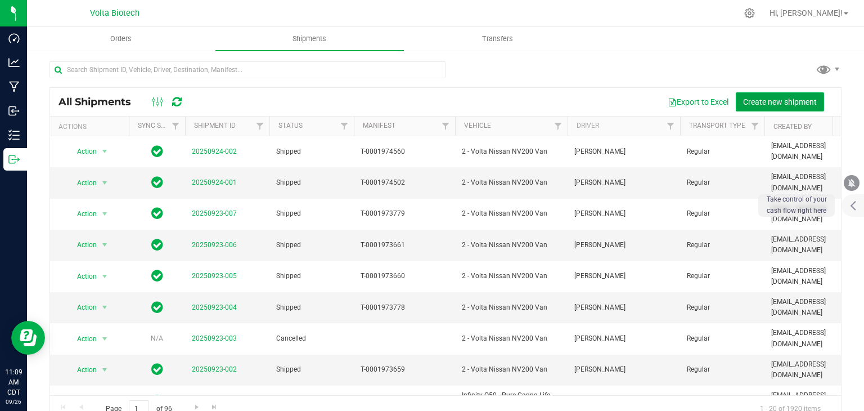
click at [743, 102] on span "Create new shipment" at bounding box center [780, 101] width 74 height 9
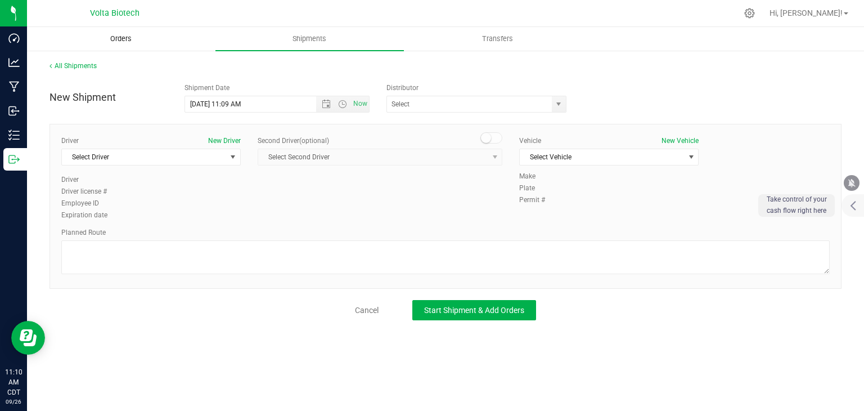
click at [115, 34] on span "Orders" at bounding box center [121, 39] width 52 height 10
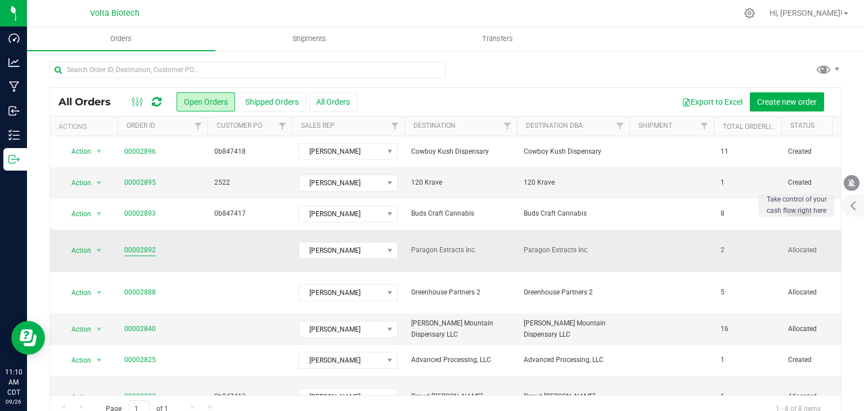
click at [145, 245] on link "00002892" at bounding box center [140, 250] width 32 height 11
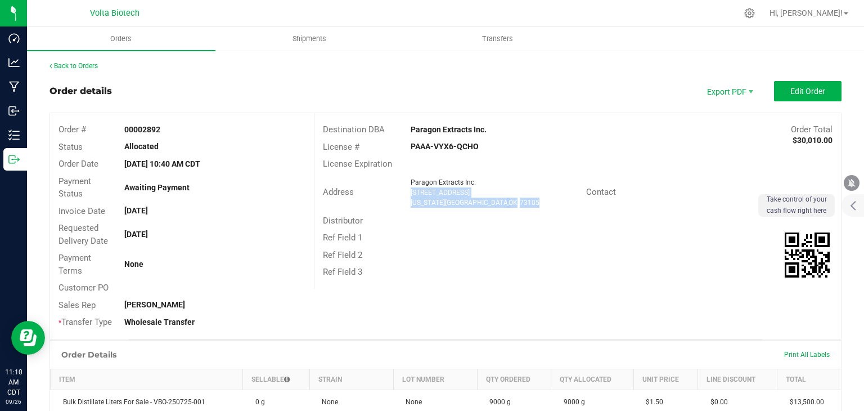
drag, startPoint x: 406, startPoint y: 190, endPoint x: 512, endPoint y: 204, distance: 106.8
click at [512, 204] on ngx-name-and-address "Paragon Extracts Inc. [STREET_ADDRESS][US_STATE]" at bounding box center [494, 192] width 167 height 30
copy ngx-name-and-address "[STREET_ADDRESS][US_STATE]"
click at [794, 92] on span "Edit Order" at bounding box center [808, 91] width 35 height 9
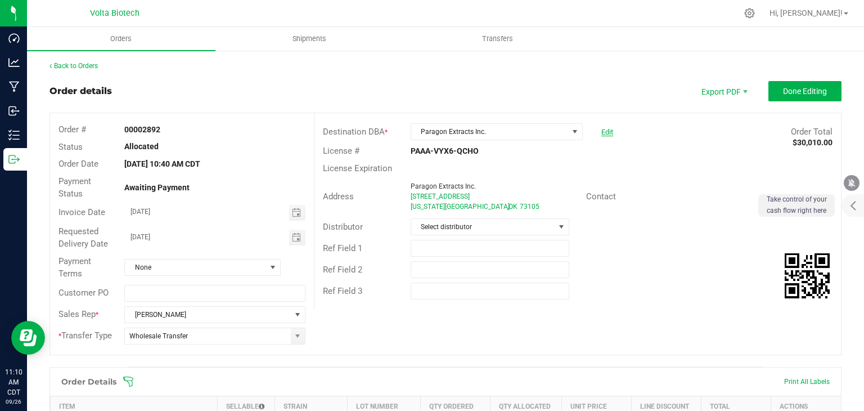
click at [601, 132] on link "Edit" at bounding box center [607, 132] width 12 height 8
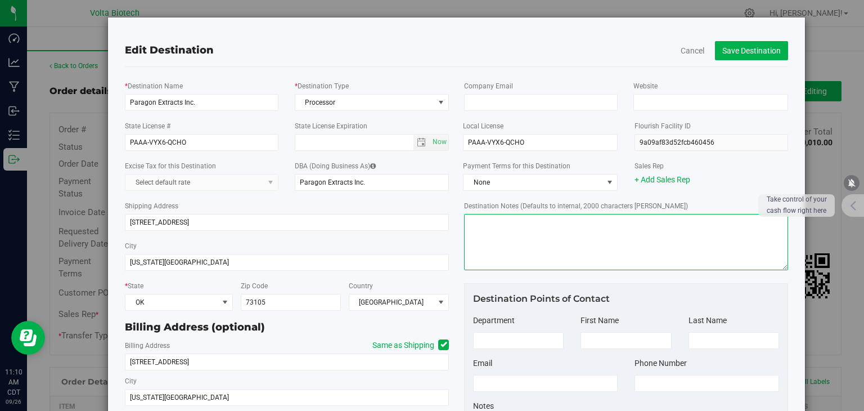
paste textarea "Your location  Get on I-35 N from S [PERSON_NAME][GEOGRAPHIC_DATA] 3 min (0.8 …"
type textarea "Your location  Get on I-35 N from S [PERSON_NAME][GEOGRAPHIC_DATA] 3 min (0.8 …"
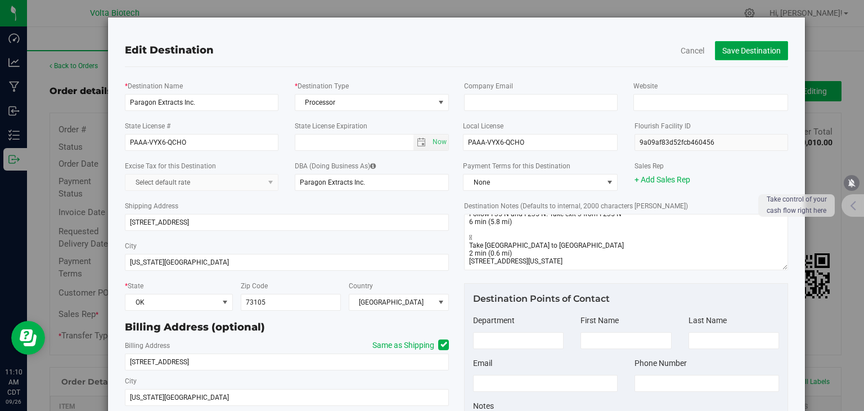
click at [752, 55] on button "Save Destination" at bounding box center [751, 50] width 73 height 19
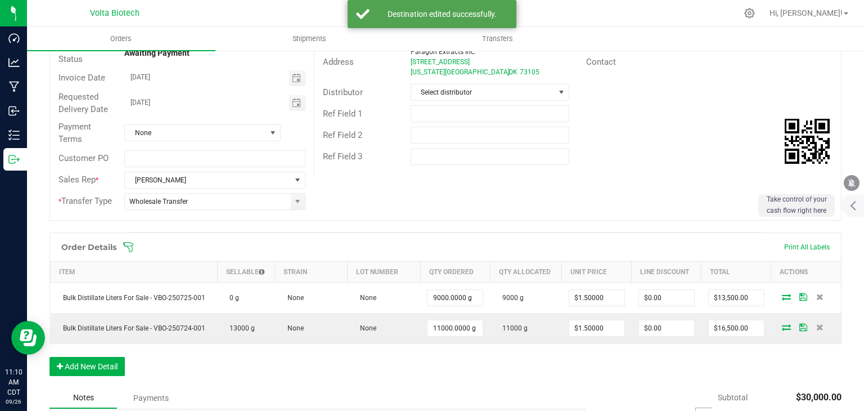
scroll to position [0, 0]
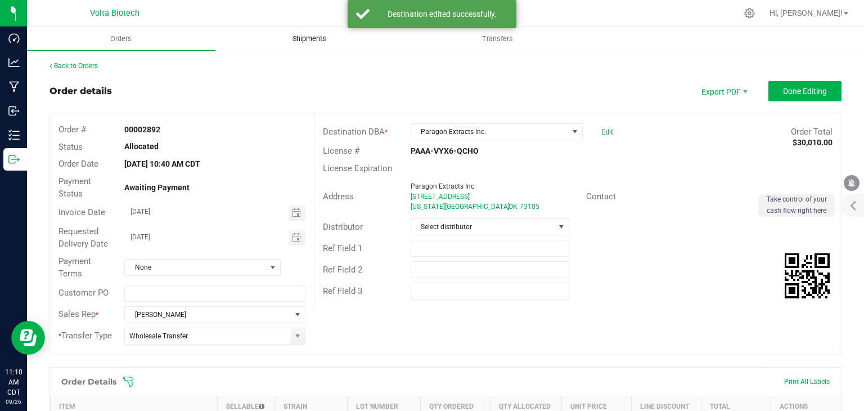
click at [318, 42] on span "Shipments" at bounding box center [309, 39] width 64 height 10
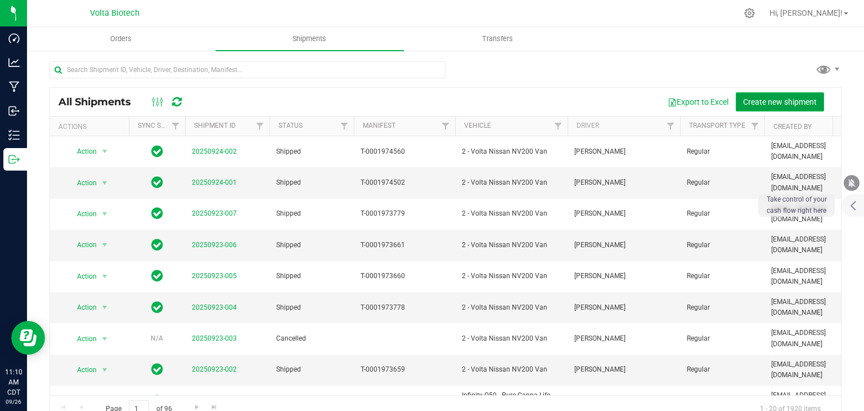
click at [782, 100] on span "Create new shipment" at bounding box center [780, 101] width 74 height 9
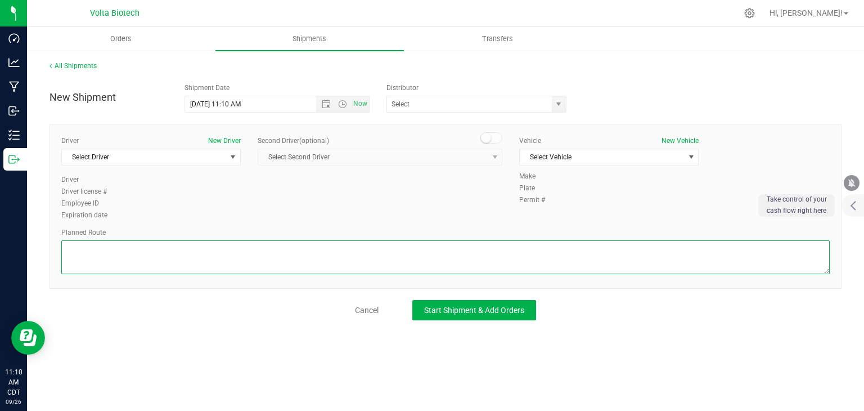
click at [351, 251] on textarea at bounding box center [445, 257] width 769 height 34
paste textarea "Your location  Get on I-35 N from S [PERSON_NAME][GEOGRAPHIC_DATA] 3 min (0.8 …"
type textarea "Your location  Get on I-35 N from S [PERSON_NAME][GEOGRAPHIC_DATA] 3 min (0.8 …"
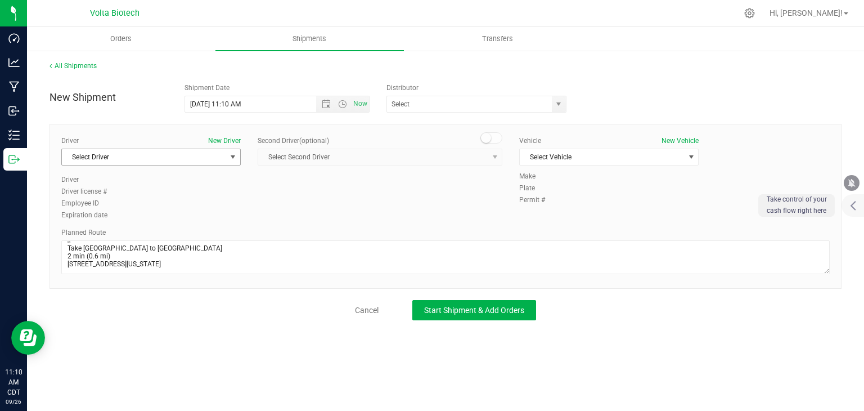
click at [158, 159] on span "Select Driver" at bounding box center [144, 157] width 164 height 16
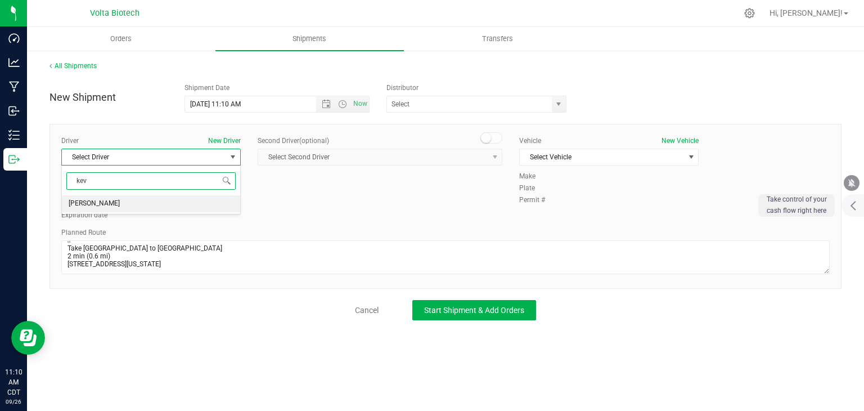
click at [120, 203] on span "[PERSON_NAME]" at bounding box center [94, 203] width 51 height 15
type input "kev"
click at [662, 158] on span "Select Vehicle" at bounding box center [602, 157] width 164 height 16
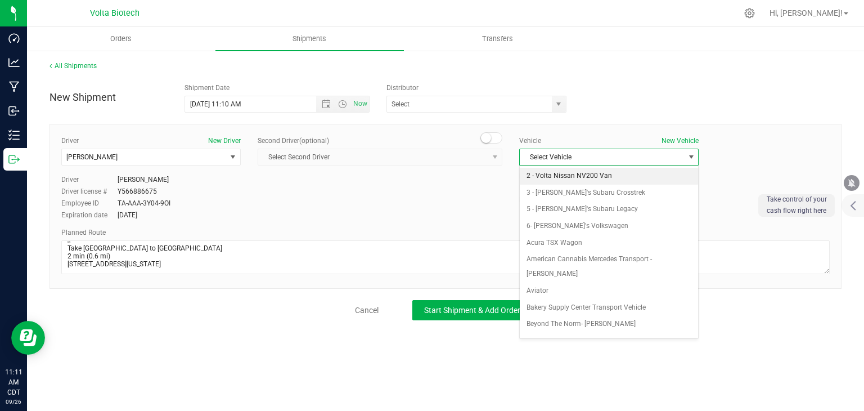
click at [619, 174] on li "2 - Volta Nissan NV200 Van" at bounding box center [609, 176] width 178 height 17
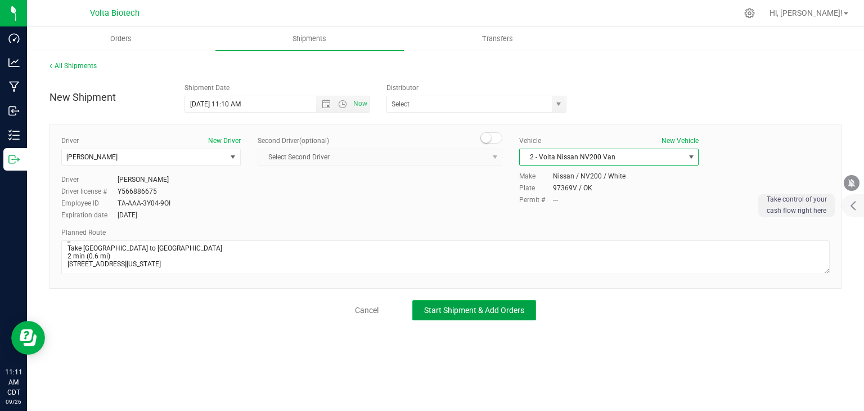
click at [512, 307] on span "Start Shipment & Add Orders" at bounding box center [474, 310] width 100 height 9
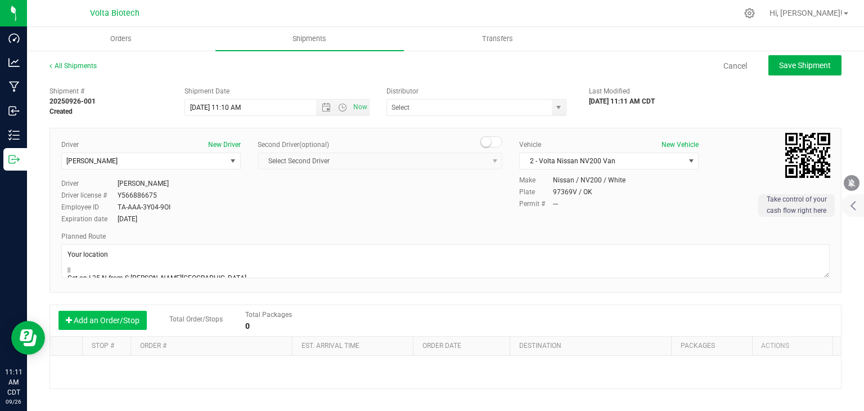
click at [98, 318] on button "Add an Order/Stop" at bounding box center [103, 320] width 88 height 19
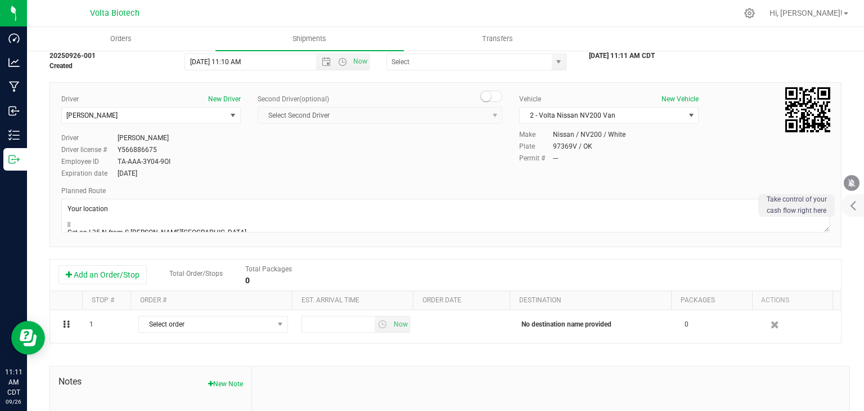
scroll to position [113, 0]
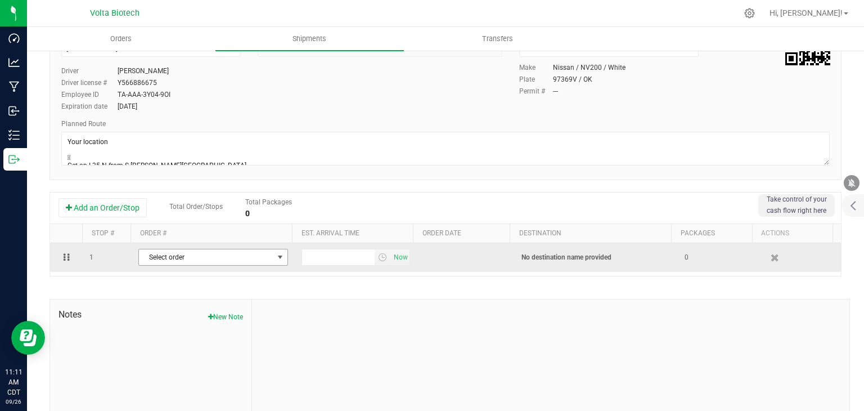
click at [257, 257] on span "Select order" at bounding box center [206, 257] width 134 height 16
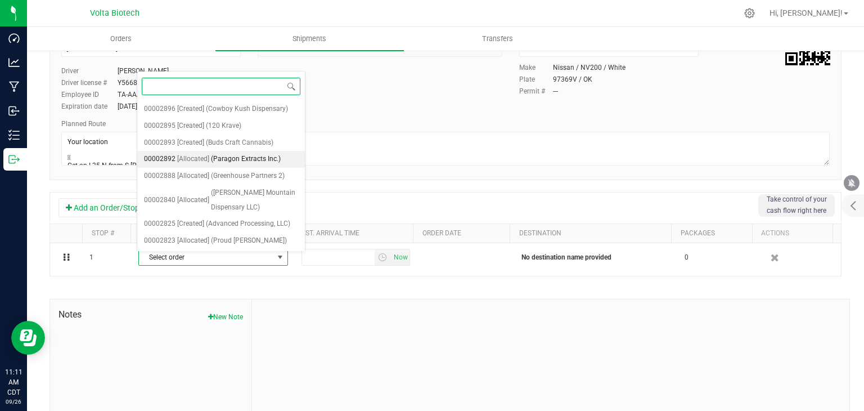
click at [254, 160] on span "(Paragon Extracts Inc.)" at bounding box center [246, 159] width 70 height 15
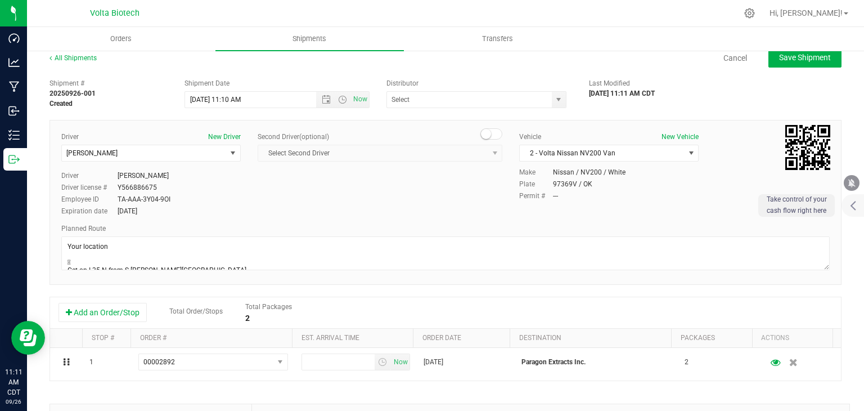
scroll to position [0, 0]
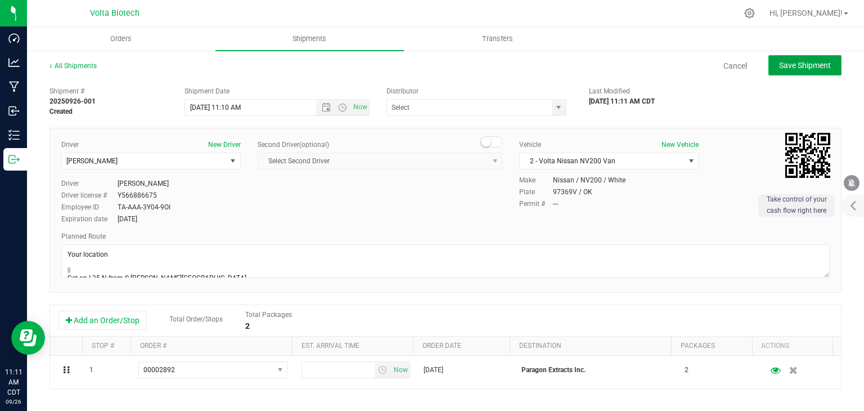
click at [782, 64] on span "Save Shipment" at bounding box center [805, 65] width 52 height 9
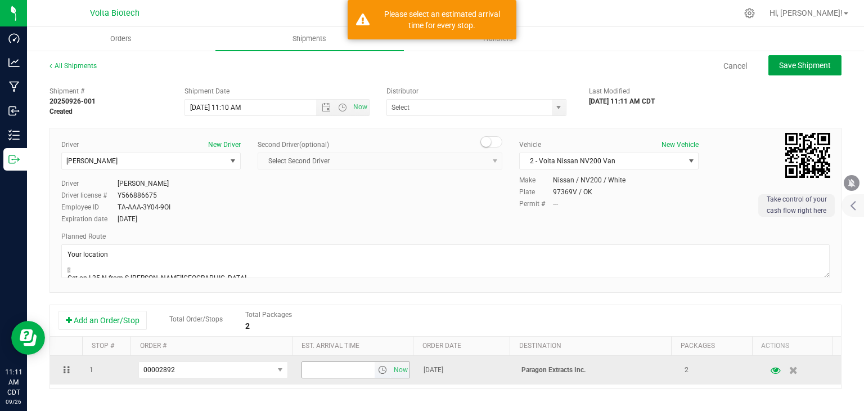
click at [378, 373] on span "select" at bounding box center [382, 369] width 9 height 9
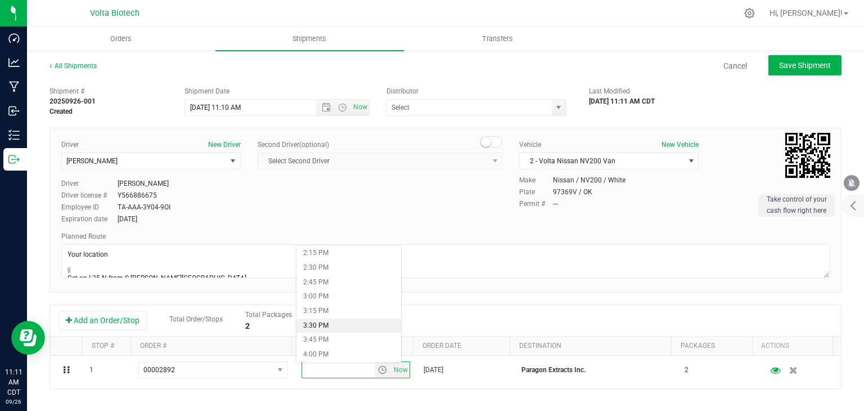
scroll to position [769, 0]
click at [335, 266] on li "1:30 PM" at bounding box center [349, 266] width 104 height 15
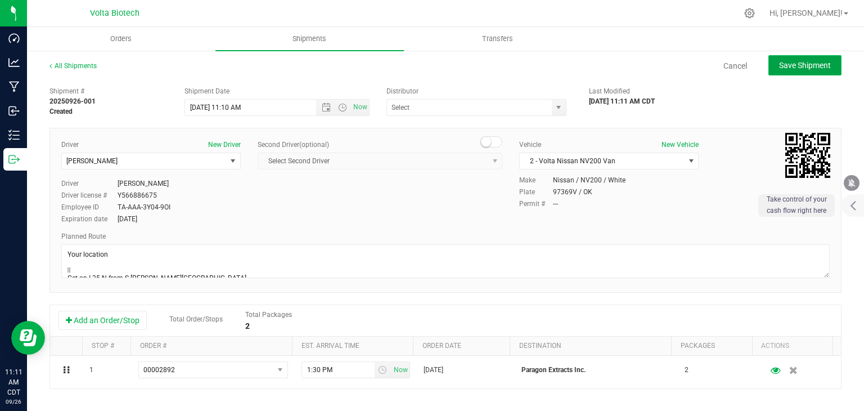
click at [815, 69] on span "Save Shipment" at bounding box center [805, 65] width 52 height 9
type input "[DATE] 4:10 PM"
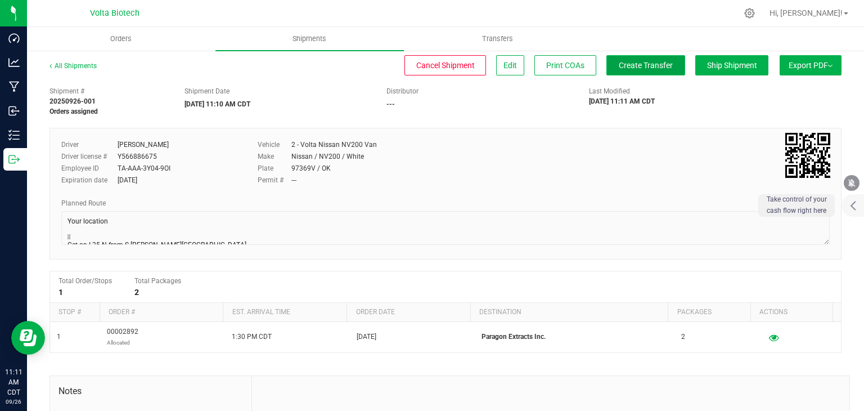
click at [662, 66] on button "Create Transfer" at bounding box center [646, 65] width 79 height 20
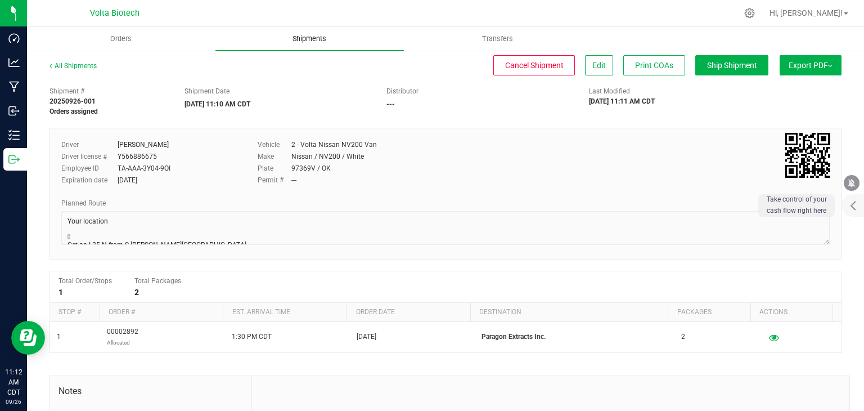
click at [306, 41] on span "Shipments" at bounding box center [309, 39] width 64 height 10
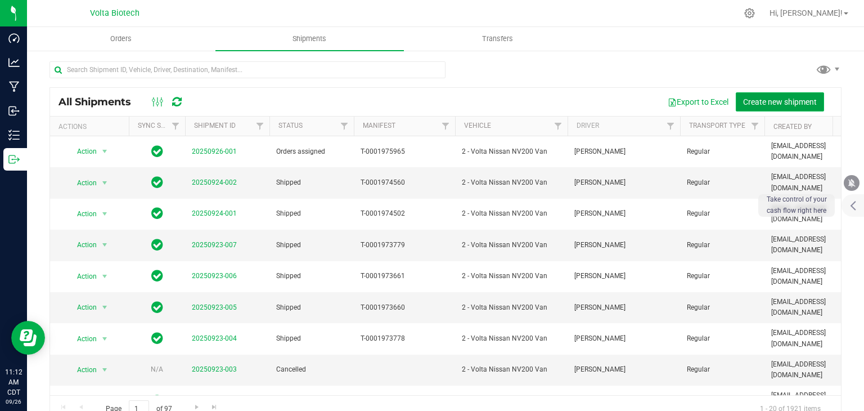
click at [769, 98] on span "Create new shipment" at bounding box center [780, 101] width 74 height 9
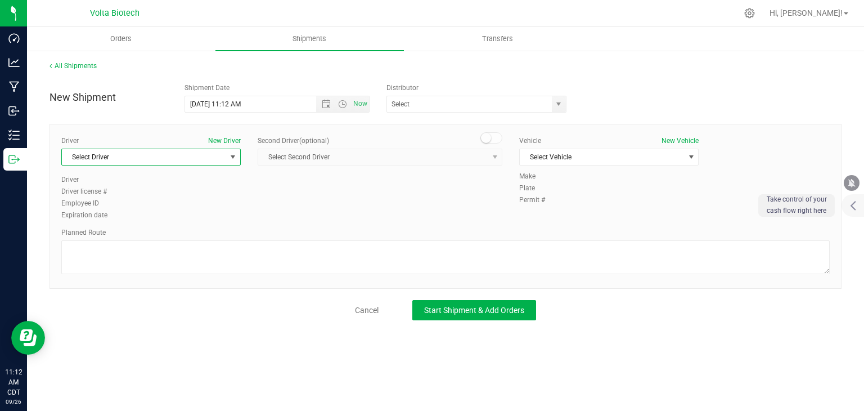
click at [225, 157] on span "Select Driver" at bounding box center [144, 157] width 164 height 16
click at [160, 197] on li "[PERSON_NAME]" at bounding box center [151, 203] width 178 height 17
type input "[PERSON_NAME]"
click at [663, 160] on span "Select Vehicle" at bounding box center [602, 157] width 164 height 16
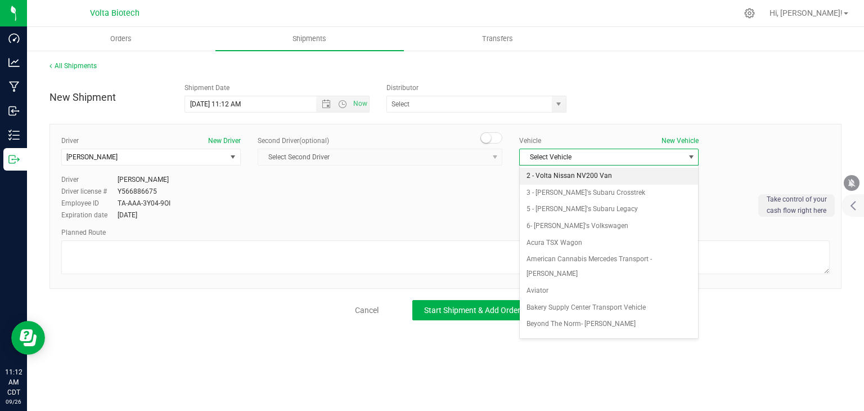
click at [613, 177] on li "2 - Volta Nissan NV200 Van" at bounding box center [609, 176] width 178 height 17
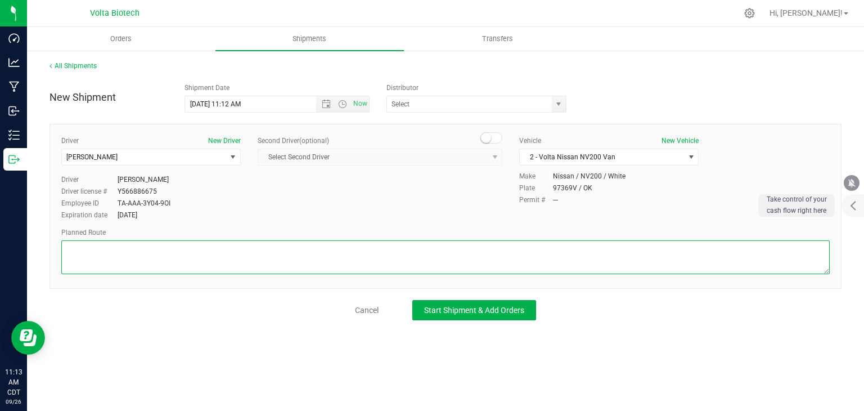
click at [565, 255] on textarea at bounding box center [445, 257] width 769 height 34
paste textarea "[STREET_ADDRESS][US_STATE] Head west 56 ft Turn left toward SE 29th St 79 ft Tu…"
type textarea "[STREET_ADDRESS][US_STATE] Head west 56 ft Turn left toward SE 29th St 79 ft Tu…"
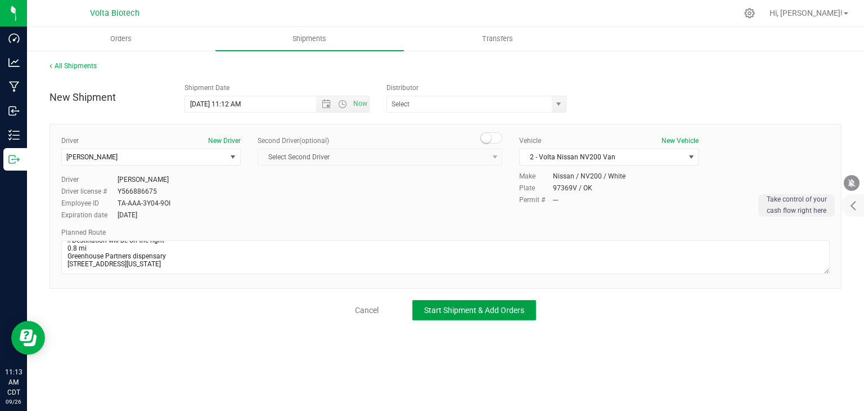
click at [514, 310] on span "Start Shipment & Add Orders" at bounding box center [474, 310] width 100 height 9
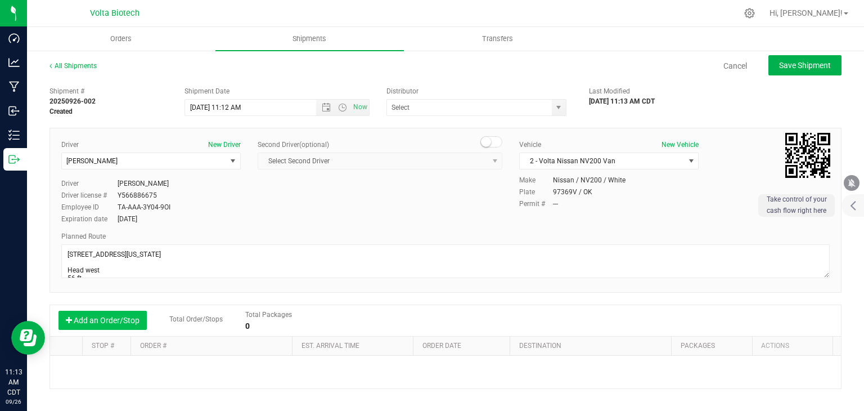
click at [88, 325] on button "Add an Order/Stop" at bounding box center [103, 320] width 88 height 19
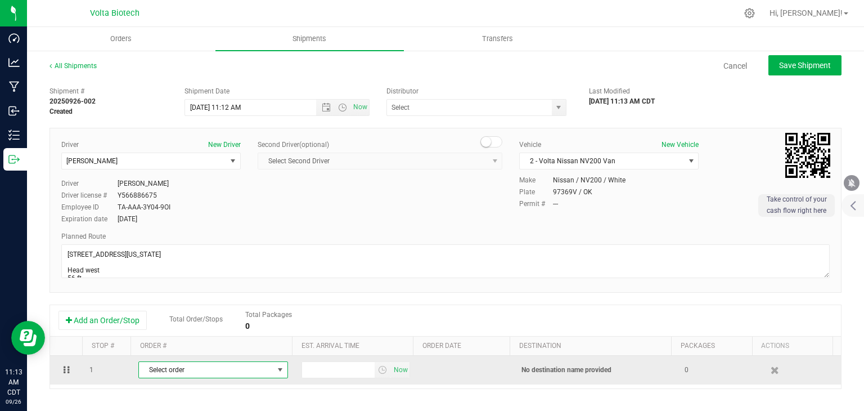
click at [252, 372] on span "Select order" at bounding box center [206, 370] width 134 height 16
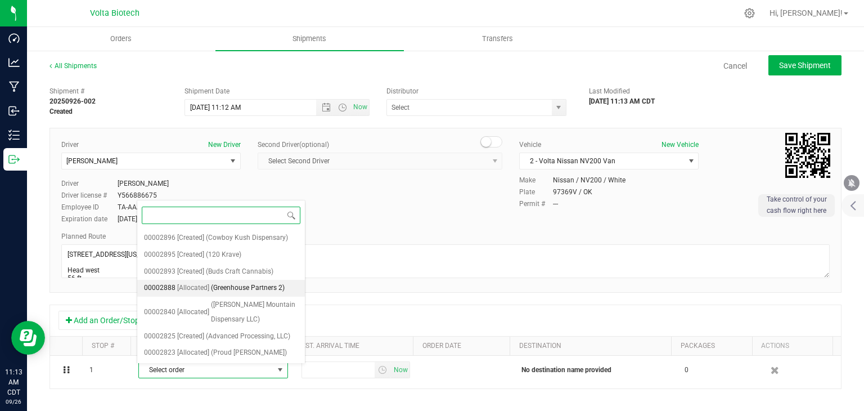
click at [252, 290] on span "(Greenhouse Partners 2)" at bounding box center [248, 288] width 74 height 15
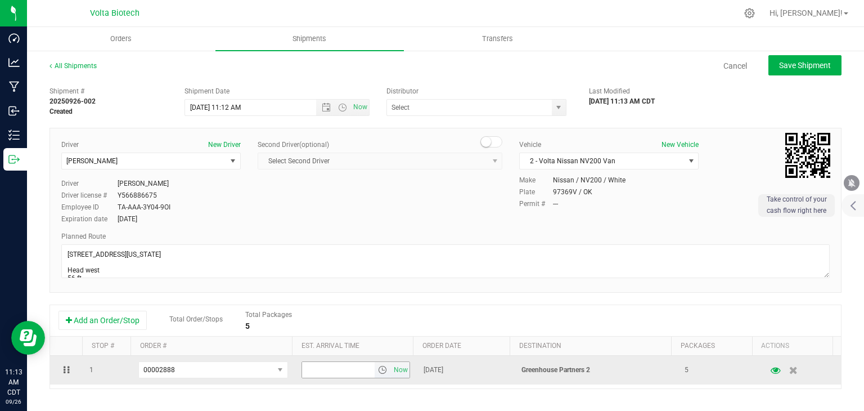
click at [378, 367] on span "select" at bounding box center [382, 369] width 9 height 9
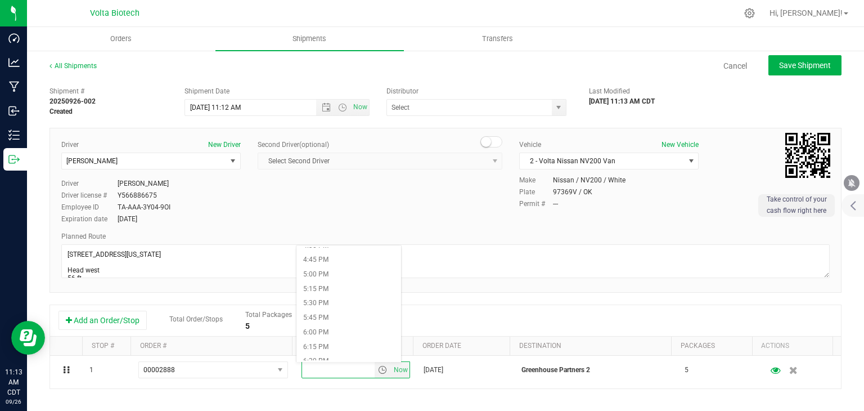
scroll to position [957, 0]
click at [330, 281] on li "5:00 PM" at bounding box center [349, 281] width 104 height 15
click at [807, 65] on span "Save Shipment" at bounding box center [805, 65] width 52 height 9
type input "[DATE] 4:12 PM"
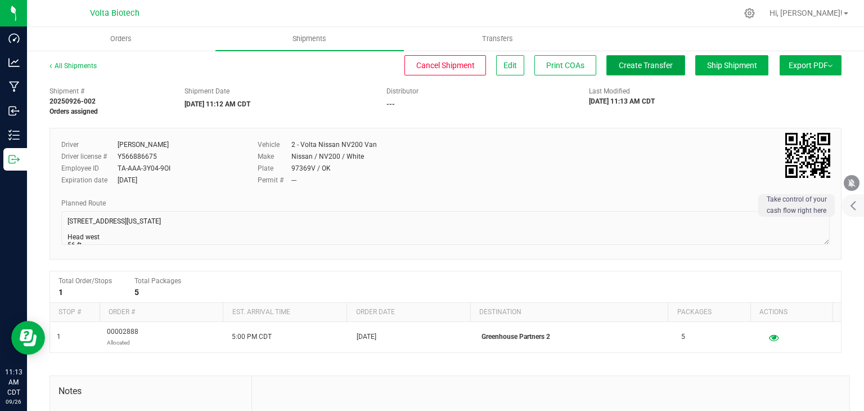
click at [628, 62] on span "Create Transfer" at bounding box center [646, 65] width 54 height 9
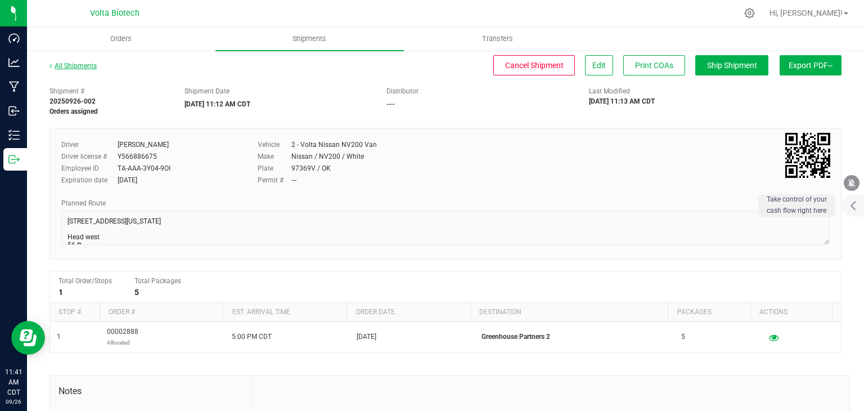
click at [75, 65] on link "All Shipments" at bounding box center [73, 66] width 47 height 8
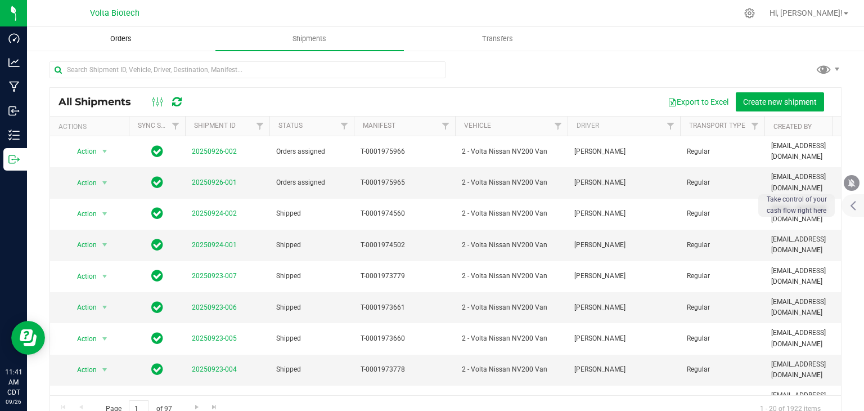
click at [131, 41] on span "Orders" at bounding box center [121, 39] width 52 height 10
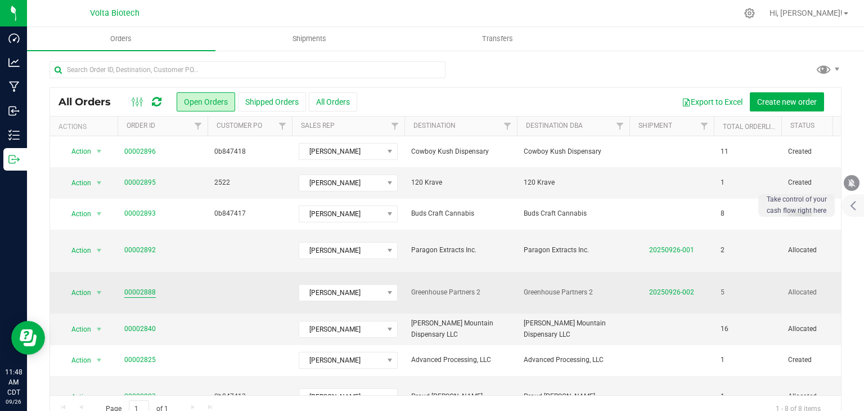
click at [141, 287] on link "00002888" at bounding box center [140, 292] width 32 height 11
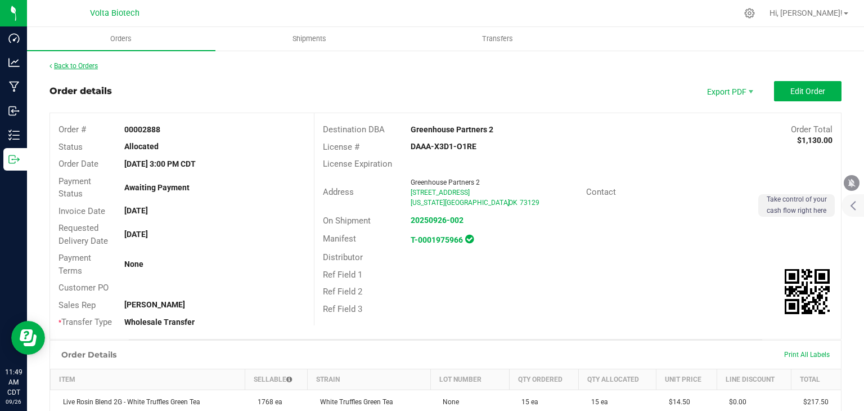
click at [88, 66] on link "Back to Orders" at bounding box center [74, 66] width 48 height 8
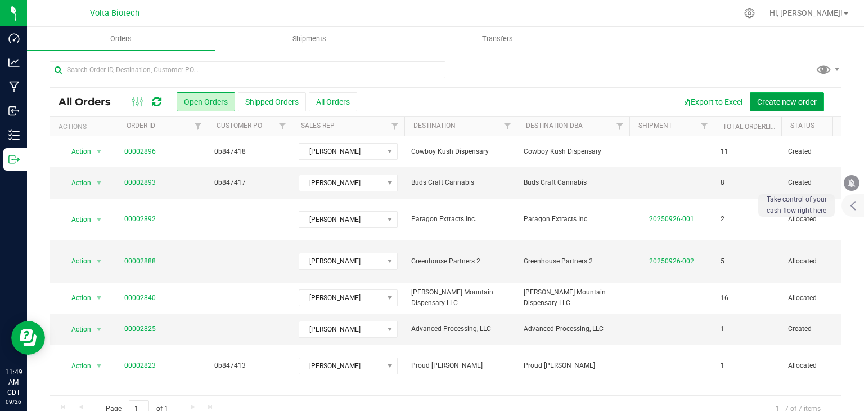
click at [788, 100] on span "Create new order" at bounding box center [787, 101] width 60 height 9
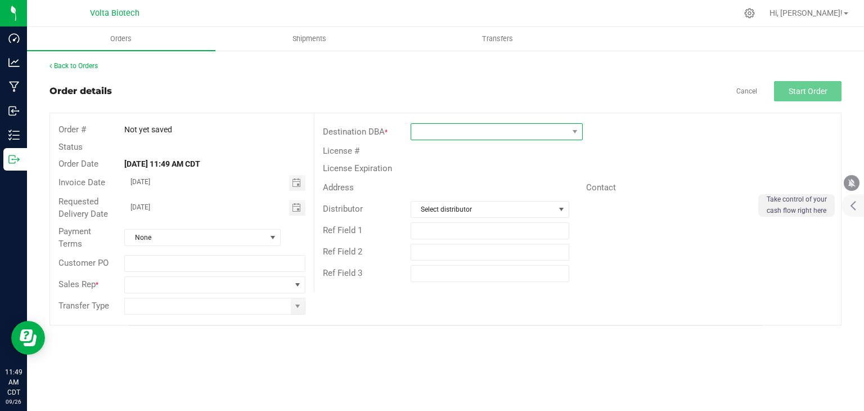
click at [569, 133] on span at bounding box center [575, 132] width 14 height 16
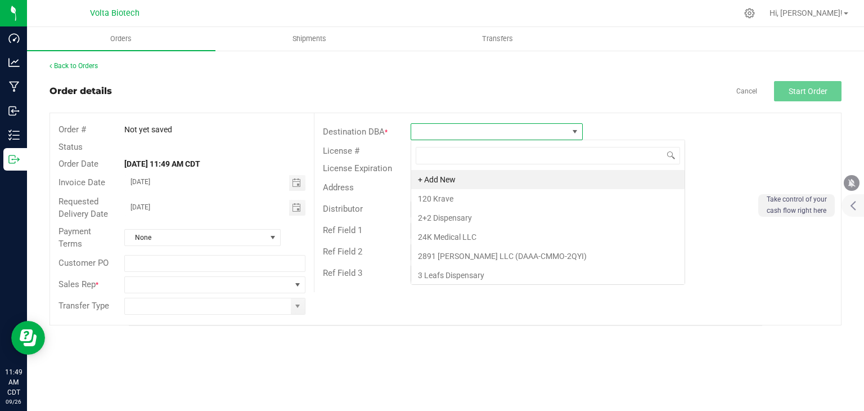
scroll to position [16, 172]
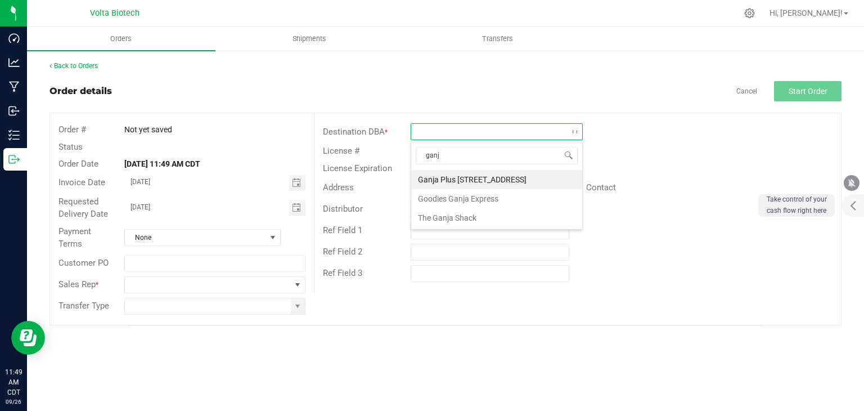
type input "ganja"
click at [502, 179] on li "Ganja Plus [STREET_ADDRESS]" at bounding box center [496, 179] width 171 height 19
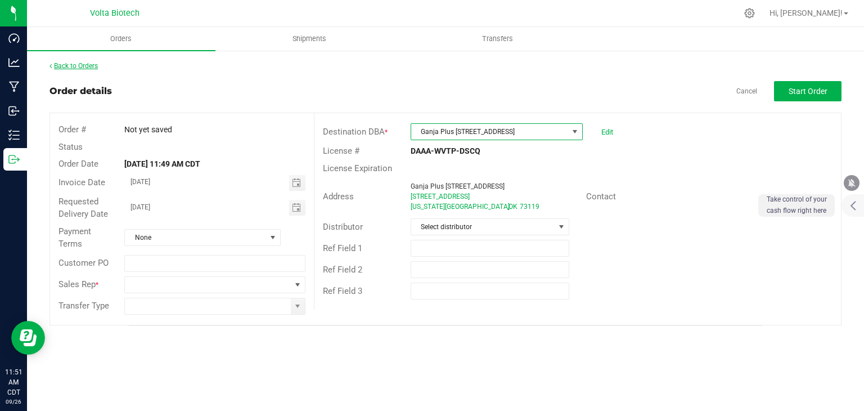
click at [86, 67] on link "Back to Orders" at bounding box center [74, 66] width 48 height 8
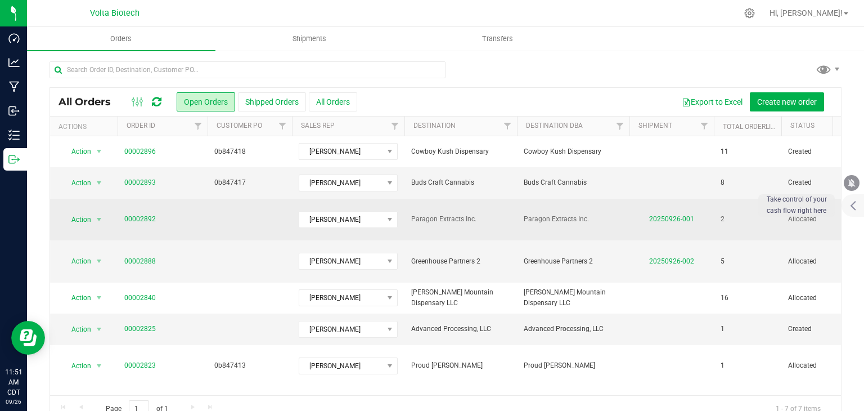
scroll to position [23, 0]
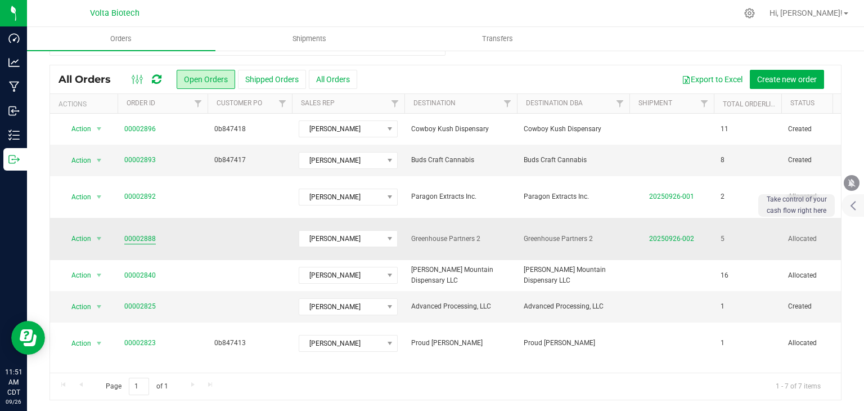
click at [142, 234] on link "00002888" at bounding box center [140, 239] width 32 height 11
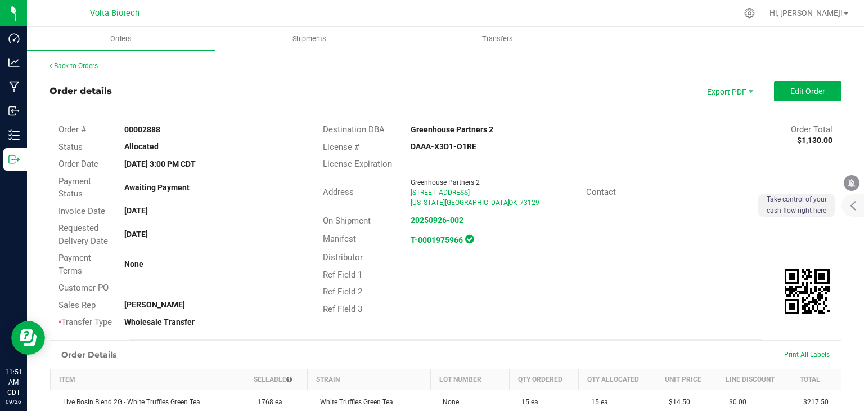
click at [73, 66] on link "Back to Orders" at bounding box center [74, 66] width 48 height 8
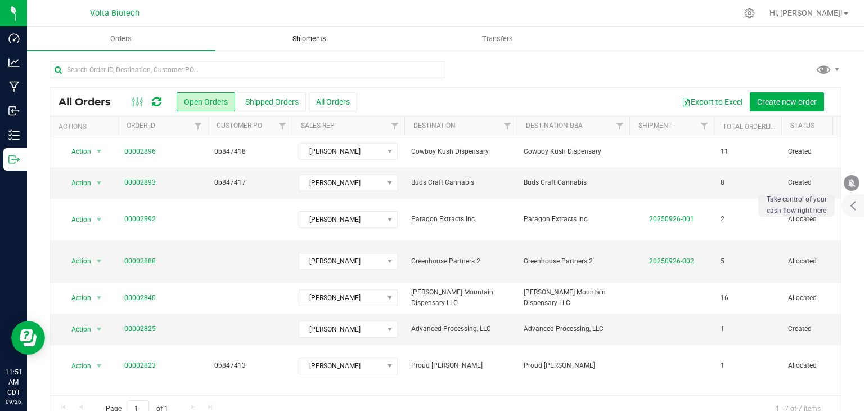
click at [308, 37] on span "Shipments" at bounding box center [309, 39] width 64 height 10
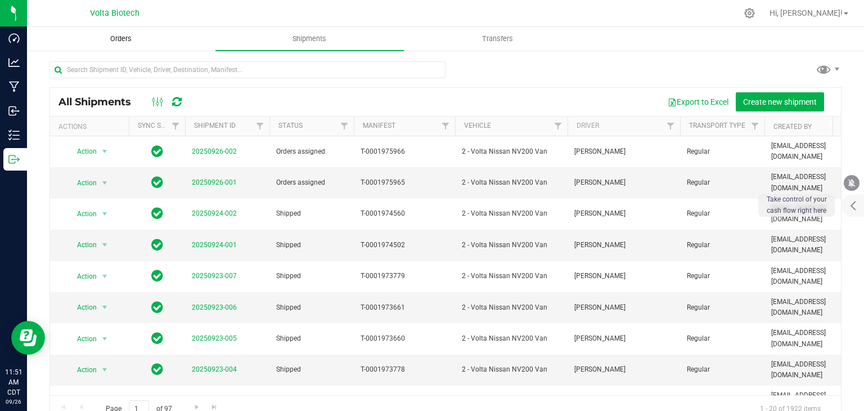
click at [140, 37] on span "Orders" at bounding box center [121, 39] width 52 height 10
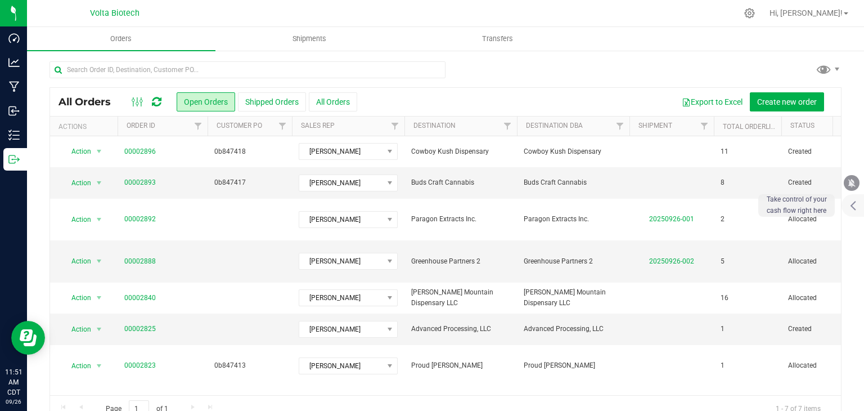
click at [272, 102] on button "Shipped Orders" at bounding box center [272, 101] width 68 height 19
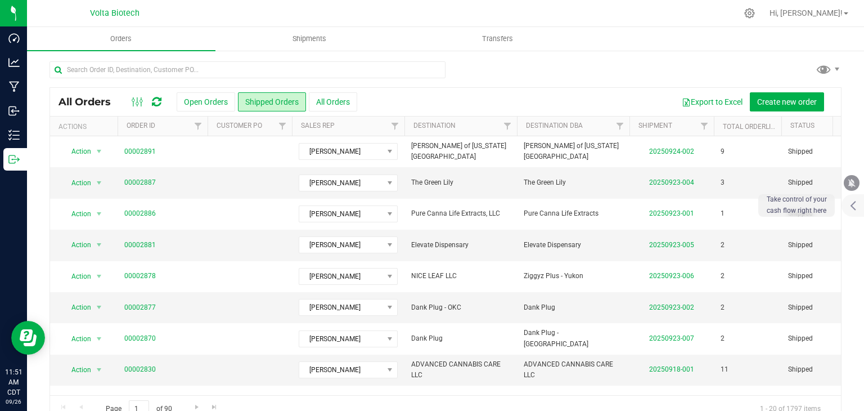
scroll to position [370, 0]
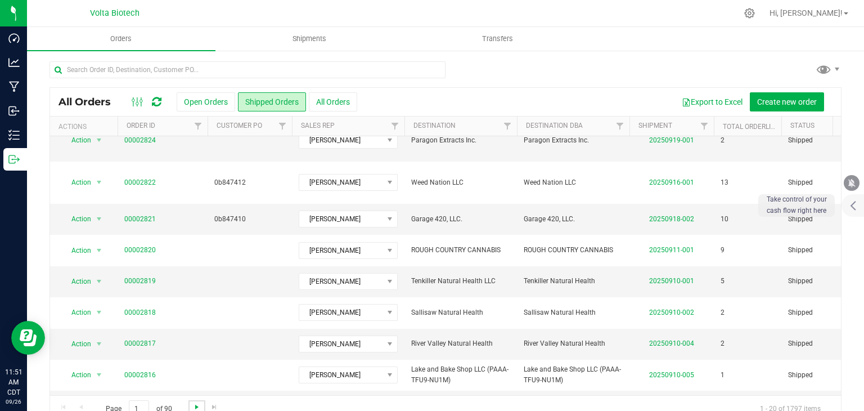
click at [194, 408] on span "Go to the next page" at bounding box center [196, 406] width 9 height 9
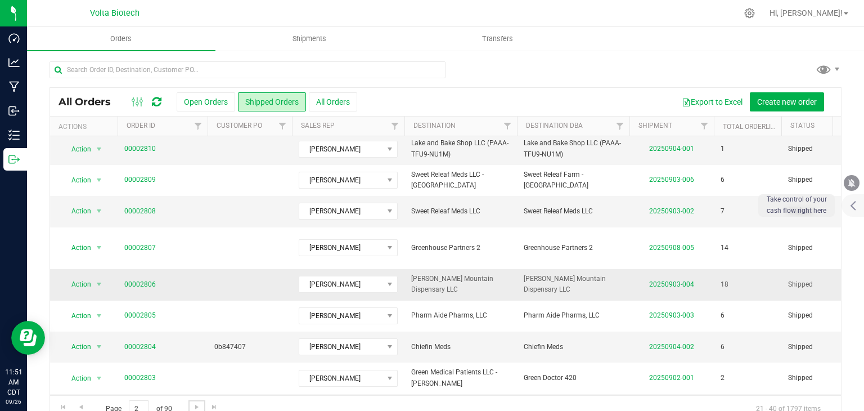
scroll to position [113, 0]
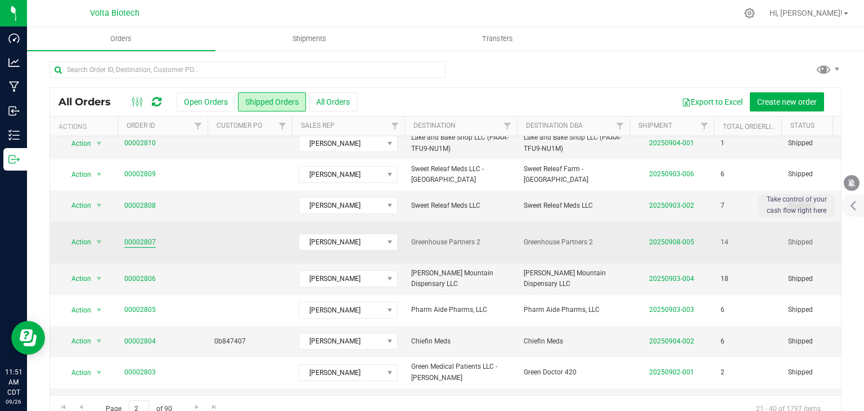
click at [131, 237] on link "00002807" at bounding box center [140, 242] width 32 height 11
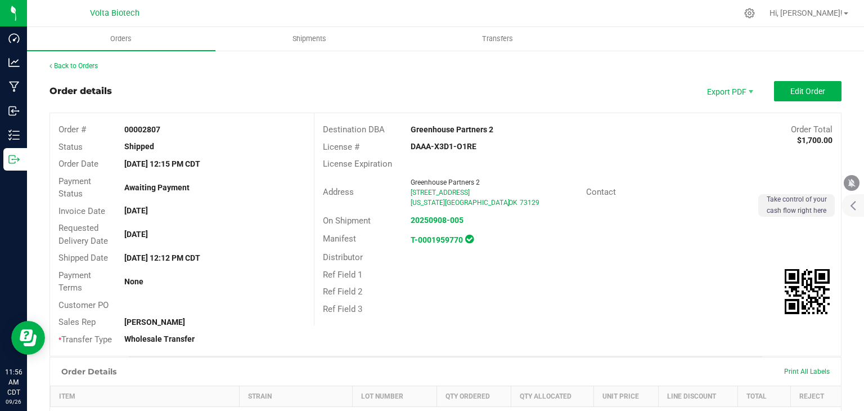
click at [74, 70] on div "Back to Orders" at bounding box center [446, 66] width 792 height 10
click at [74, 65] on link "Back to Orders" at bounding box center [74, 66] width 48 height 8
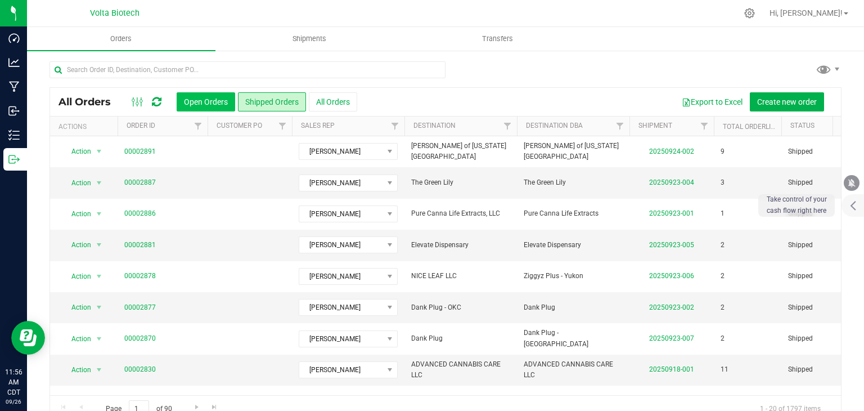
click at [202, 104] on button "Open Orders" at bounding box center [206, 101] width 59 height 19
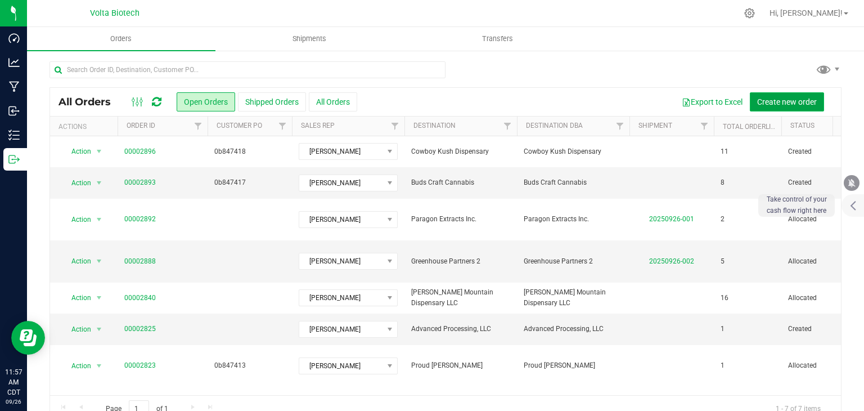
click at [768, 95] on button "Create new order" at bounding box center [787, 101] width 74 height 19
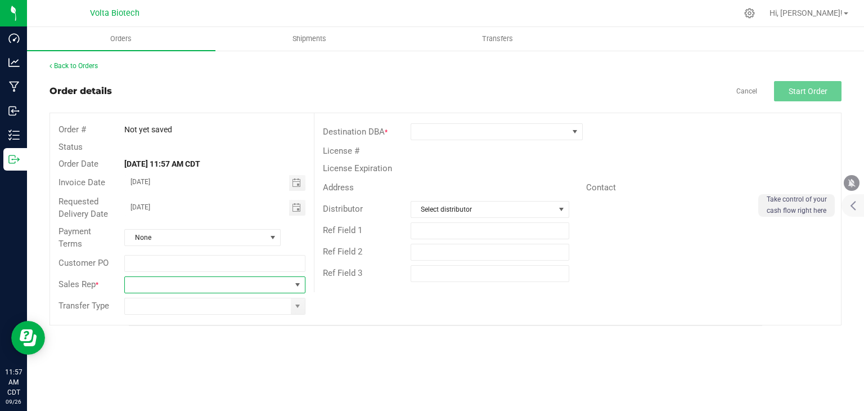
click at [291, 285] on span at bounding box center [298, 285] width 14 height 16
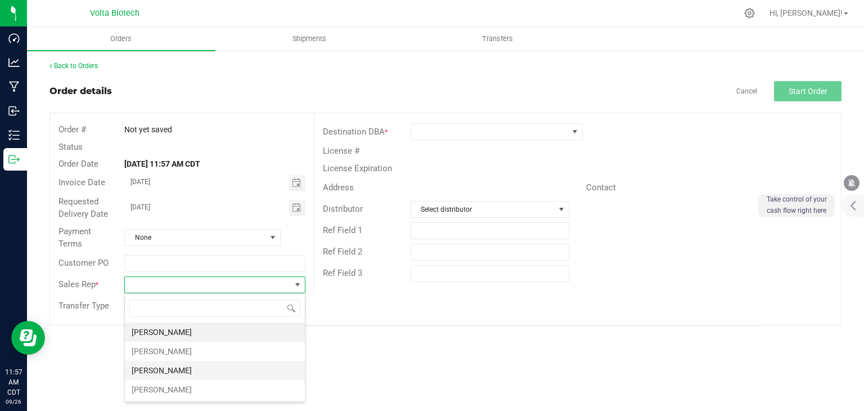
click at [207, 372] on li "[PERSON_NAME]" at bounding box center [215, 370] width 180 height 19
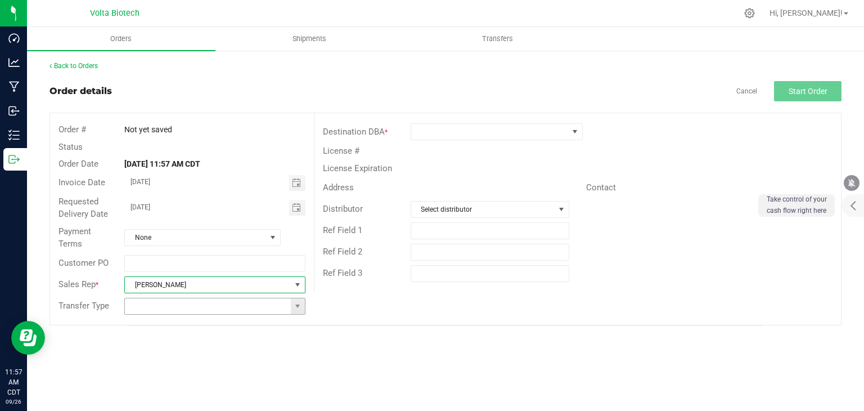
click at [303, 307] on span at bounding box center [298, 306] width 14 height 16
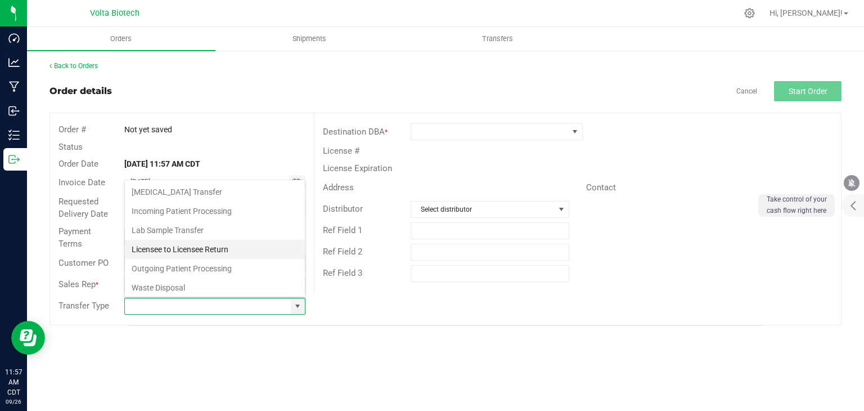
scroll to position [20, 0]
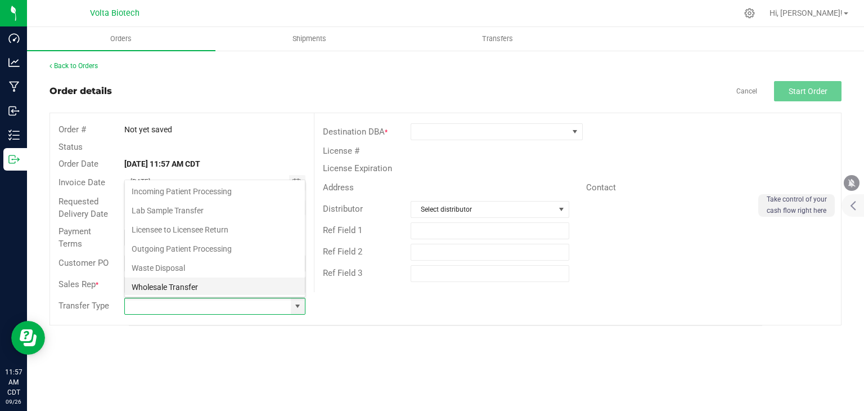
click at [204, 284] on li "Wholesale Transfer" at bounding box center [215, 286] width 180 height 19
type input "Wholesale Transfer"
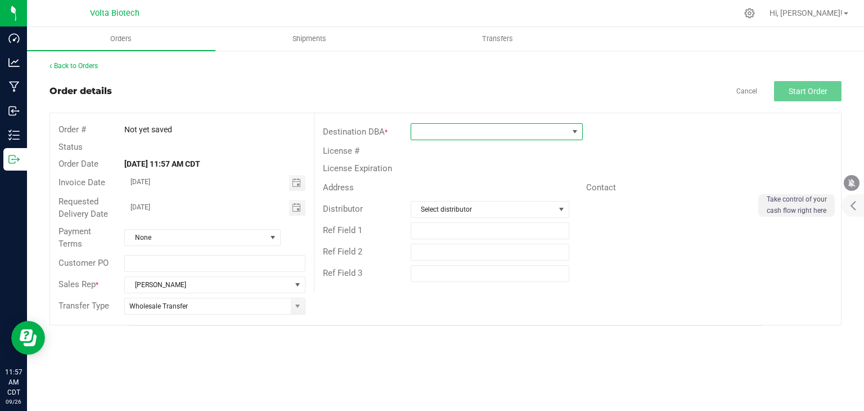
click at [450, 129] on span at bounding box center [489, 132] width 157 height 16
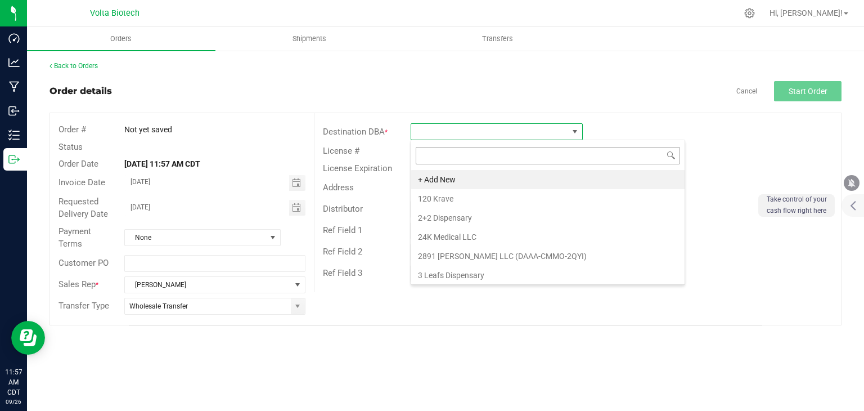
scroll to position [16, 172]
type input "ganja"
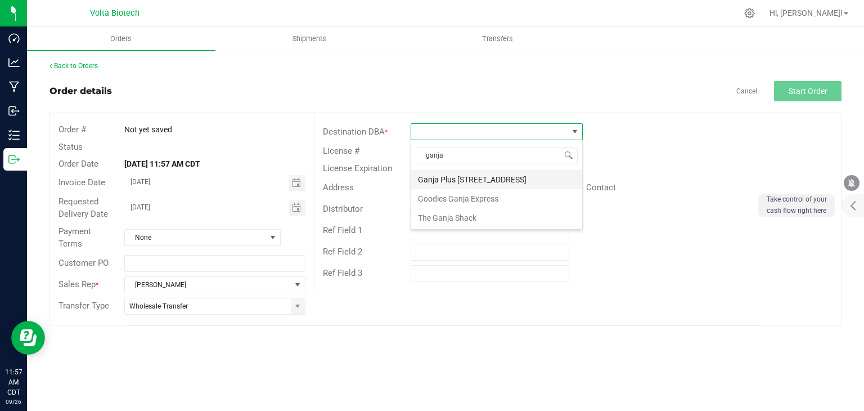
click at [485, 178] on li "Ganja Plus [STREET_ADDRESS]" at bounding box center [496, 179] width 171 height 19
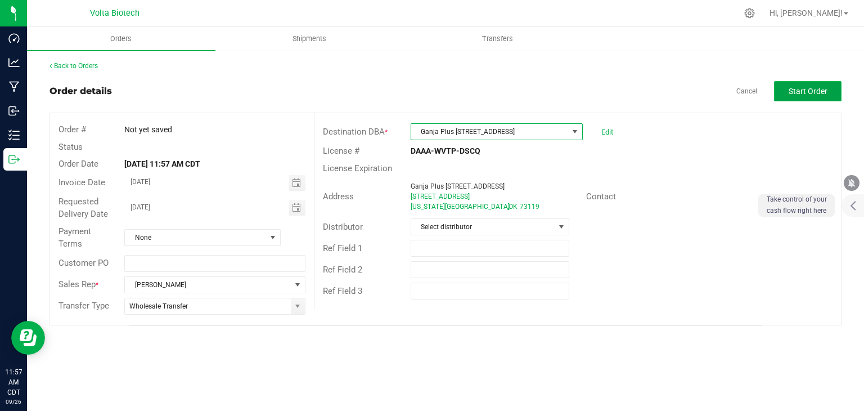
click at [801, 95] on span "Start Order" at bounding box center [808, 91] width 39 height 9
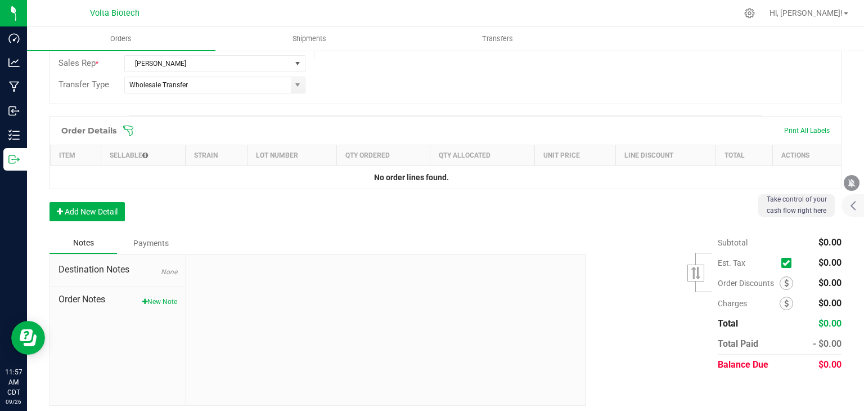
scroll to position [255, 0]
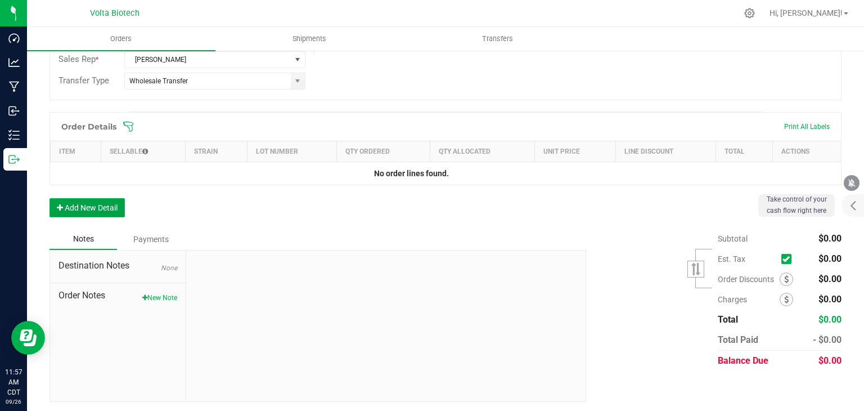
click at [105, 200] on button "Add New Detail" at bounding box center [87, 207] width 75 height 19
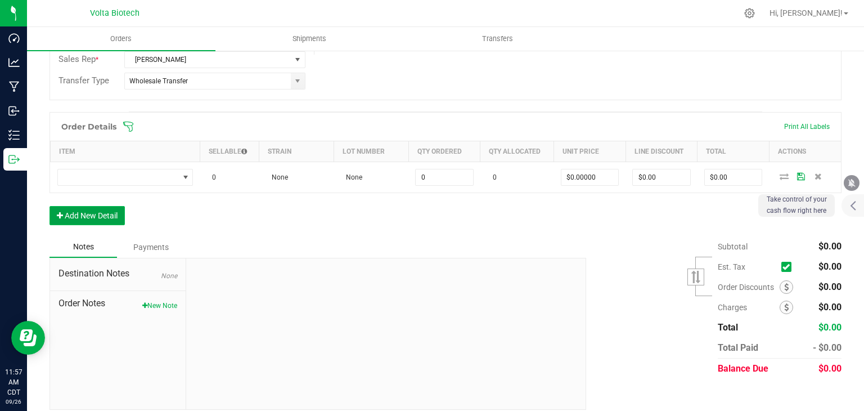
click at [86, 210] on button "Add New Detail" at bounding box center [87, 215] width 75 height 19
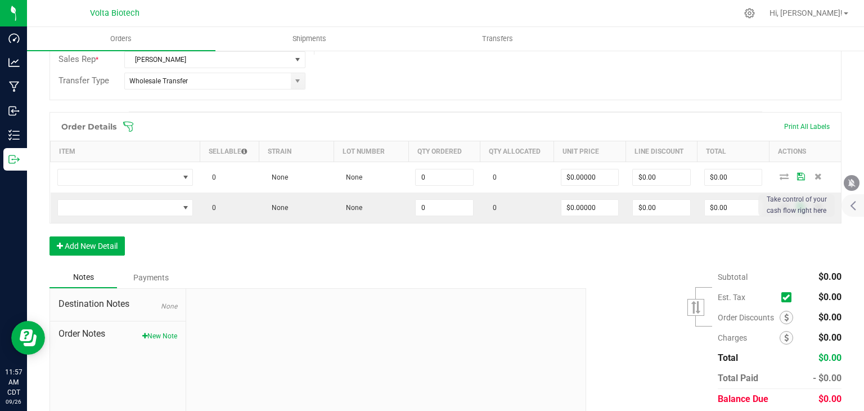
click at [91, 231] on div "Order Details Print All Labels Item Sellable Strain Lot Number Qty Ordered Qty …" at bounding box center [446, 189] width 792 height 155
click at [92, 245] on button "Add New Detail" at bounding box center [87, 245] width 75 height 19
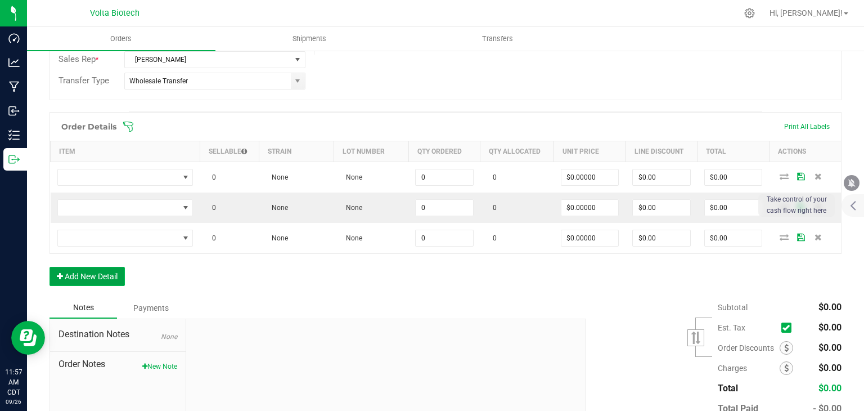
click at [99, 269] on button "Add New Detail" at bounding box center [87, 276] width 75 height 19
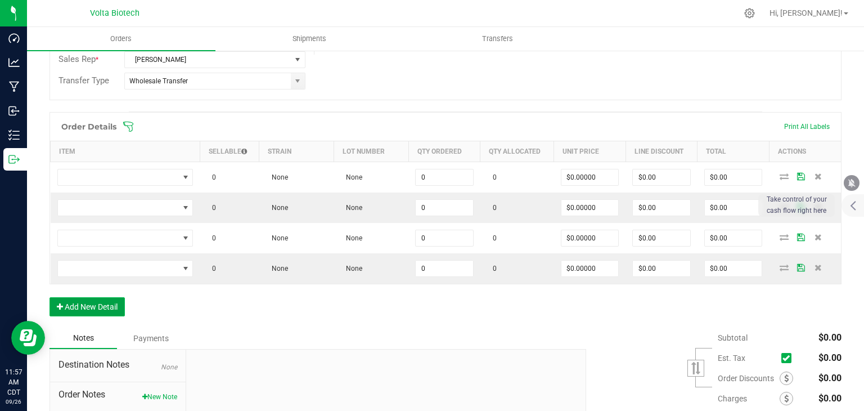
click at [106, 302] on button "Add New Detail" at bounding box center [87, 306] width 75 height 19
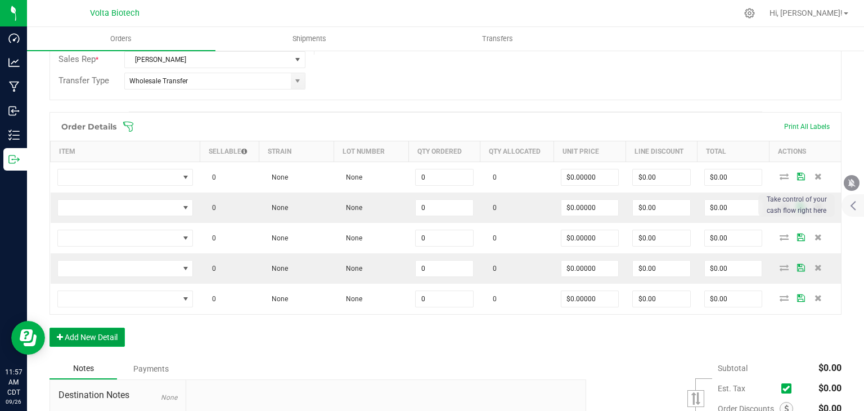
click at [107, 335] on button "Add New Detail" at bounding box center [87, 336] width 75 height 19
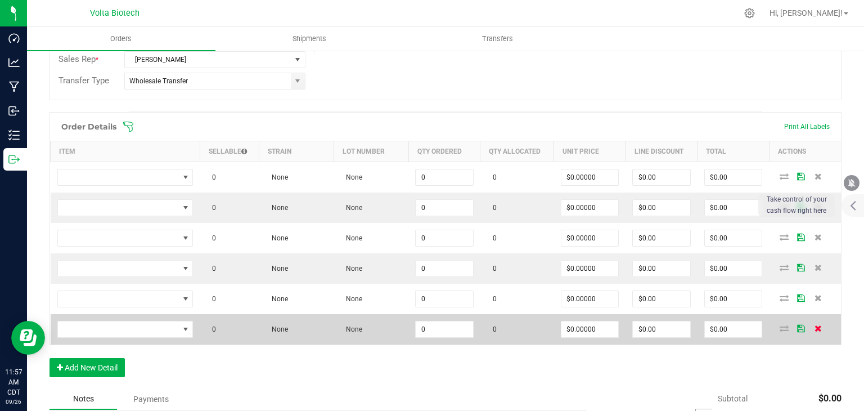
click at [815, 325] on icon at bounding box center [818, 328] width 7 height 7
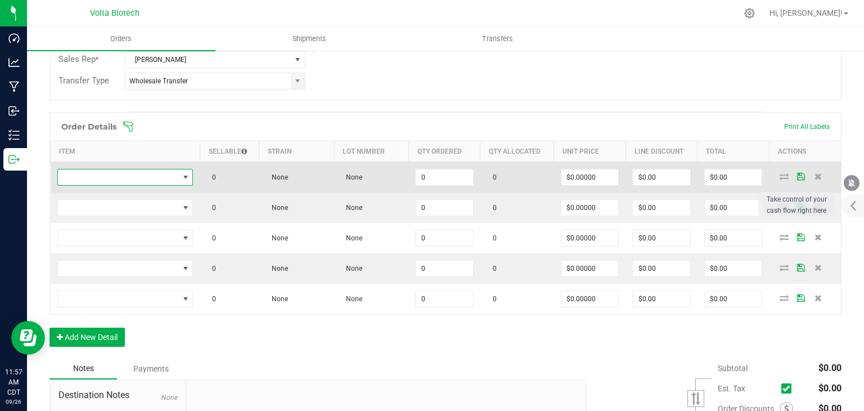
click at [184, 173] on span "NO DATA FOUND" at bounding box center [185, 177] width 9 height 9
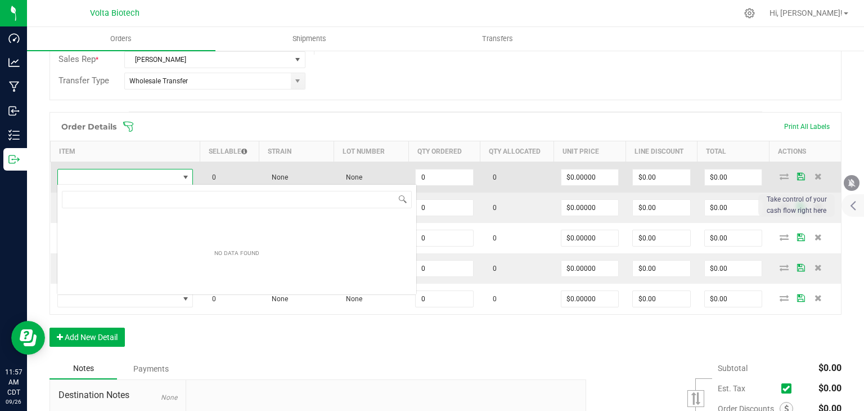
scroll to position [16, 134]
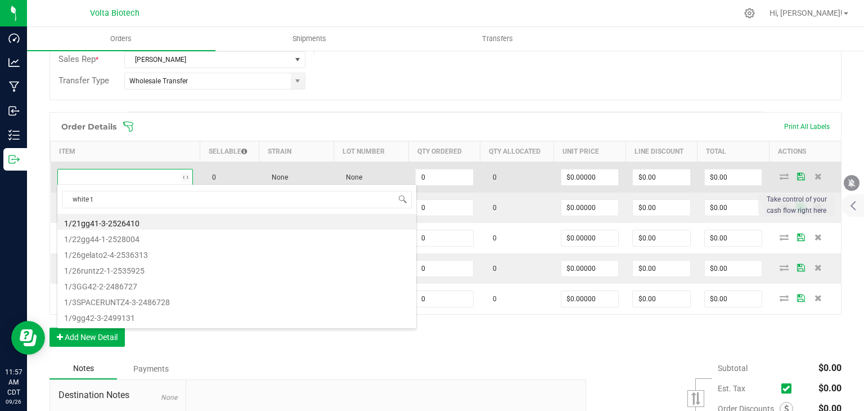
type input "white tr"
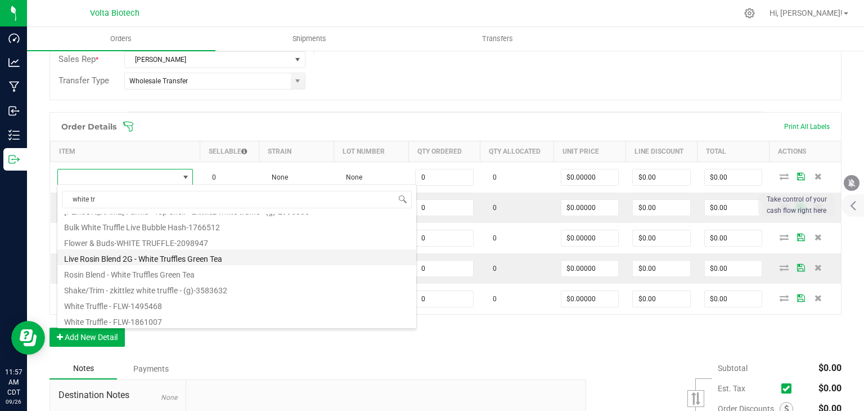
scroll to position [0, 0]
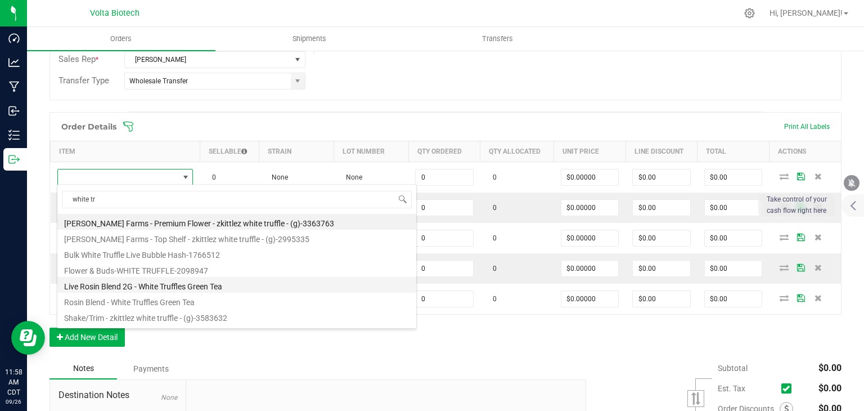
click at [176, 286] on li "Live Rosin Blend 2G - White Truffles Green Tea" at bounding box center [236, 285] width 359 height 16
type input "0 ea"
type input "$14.50000"
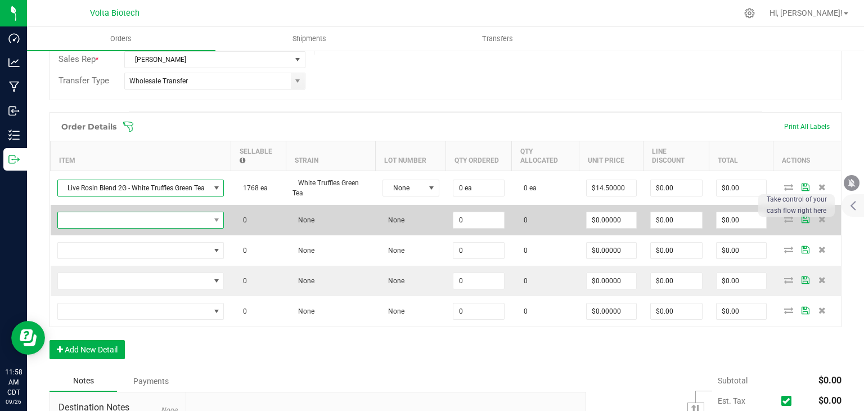
click at [205, 214] on span "NO DATA FOUND" at bounding box center [134, 220] width 152 height 16
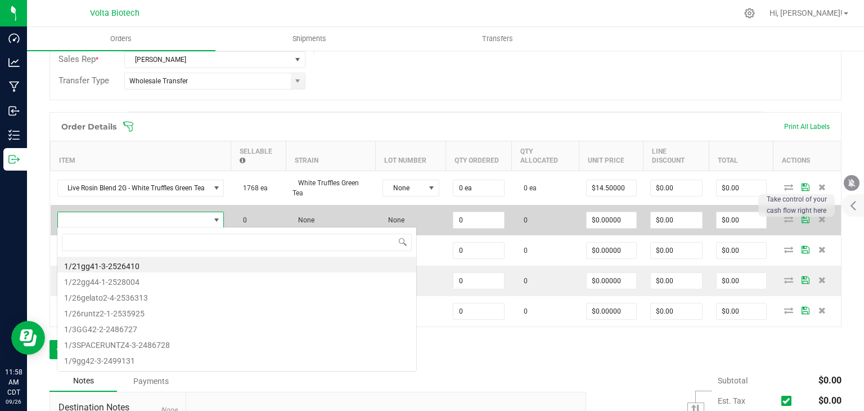
scroll to position [16, 167]
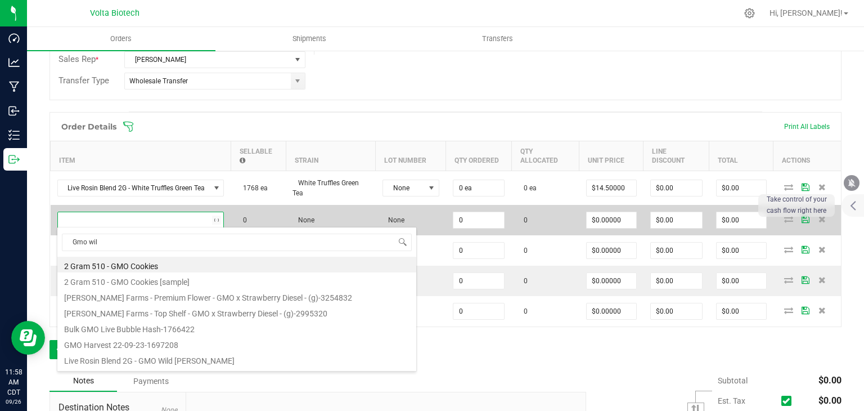
type input "Gmo wild"
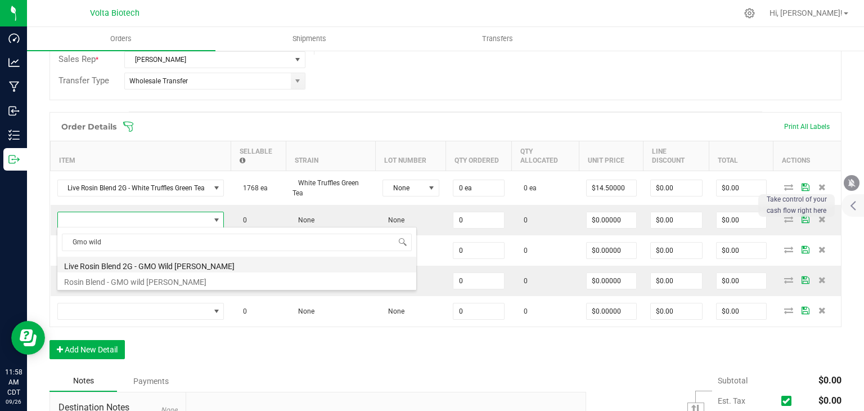
click at [160, 265] on li "Live Rosin Blend 2G - GMO Wild [PERSON_NAME]" at bounding box center [236, 265] width 359 height 16
type input "0 ea"
type input "$14.50000"
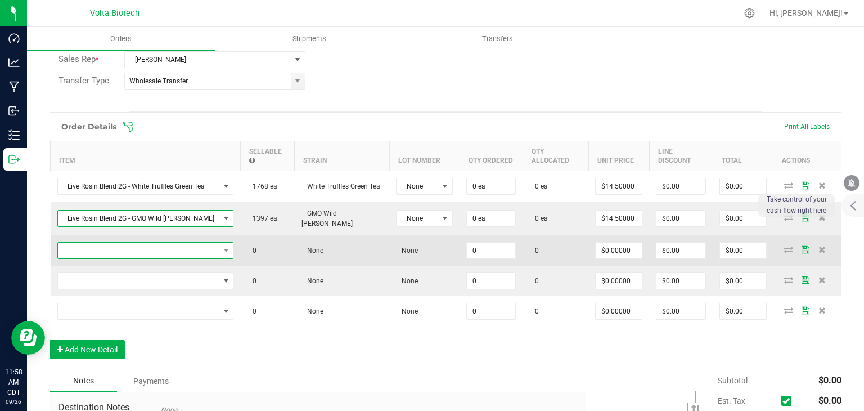
click at [204, 248] on span "NO DATA FOUND" at bounding box center [138, 251] width 161 height 16
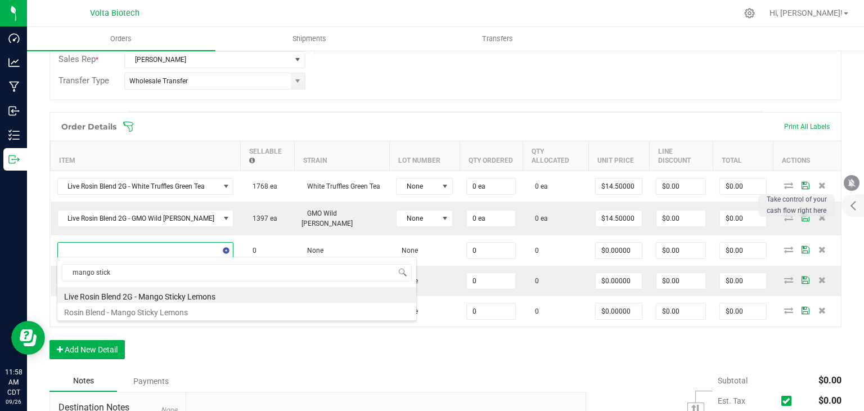
type input "mango sticky"
click at [205, 292] on li "Live Rosin Blend 2G - Mango Sticky Lemons" at bounding box center [236, 295] width 359 height 16
type input "0 ea"
type input "$14.50000"
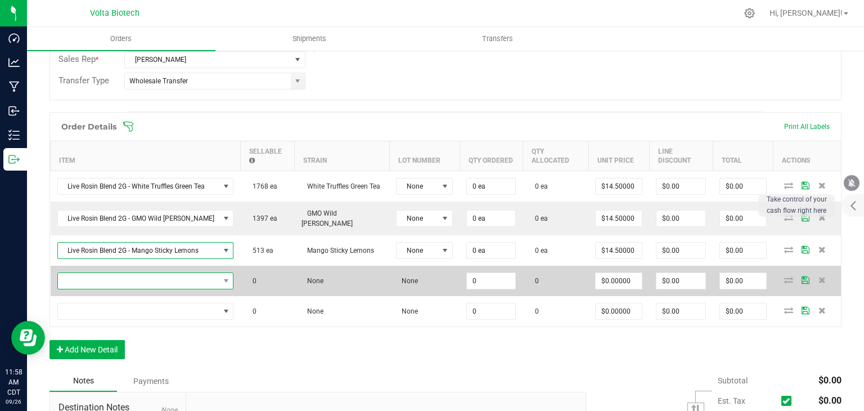
click at [219, 279] on span "NO DATA FOUND" at bounding box center [226, 281] width 14 height 16
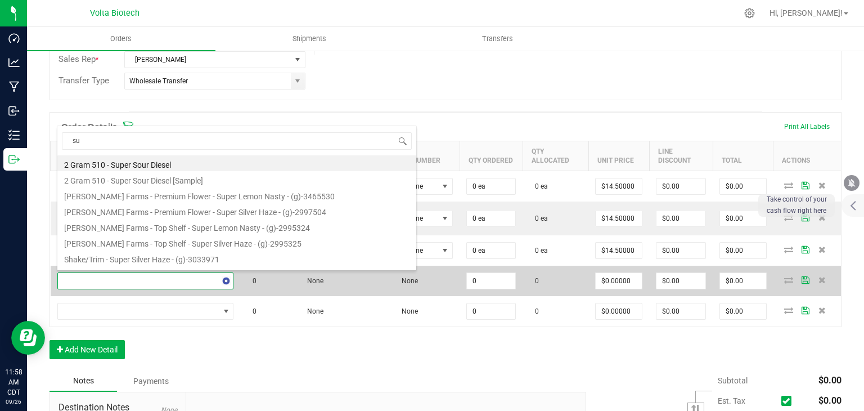
type input "sum"
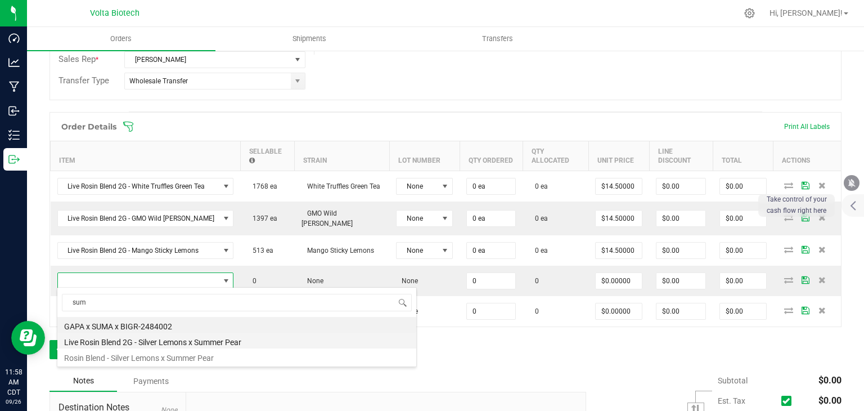
click at [185, 342] on li "Live Rosin Blend 2G - Silver Lemons x Summer Pear" at bounding box center [236, 341] width 359 height 16
type input "0 ea"
type input "$14.50000"
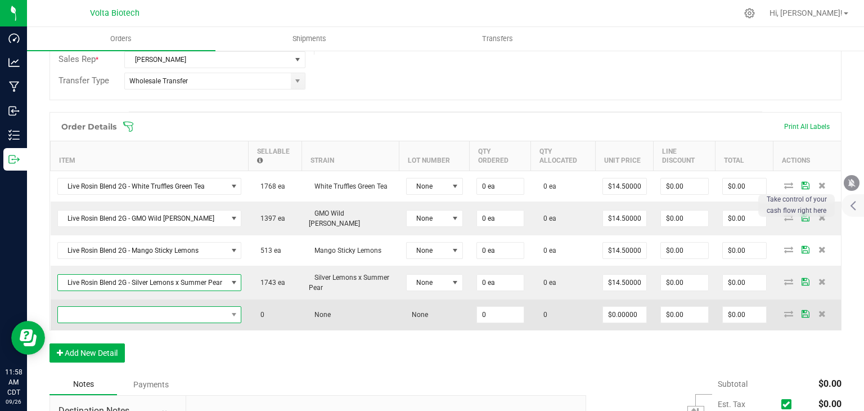
click at [227, 307] on span "NO DATA FOUND" at bounding box center [234, 315] width 14 height 16
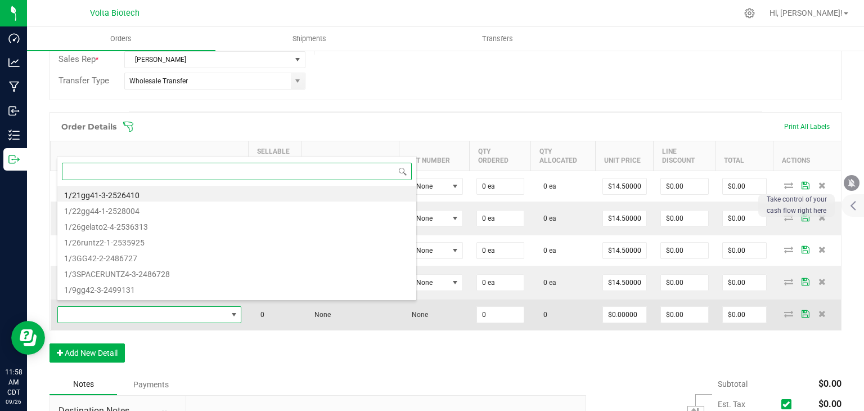
scroll to position [16, 184]
type input "rso"
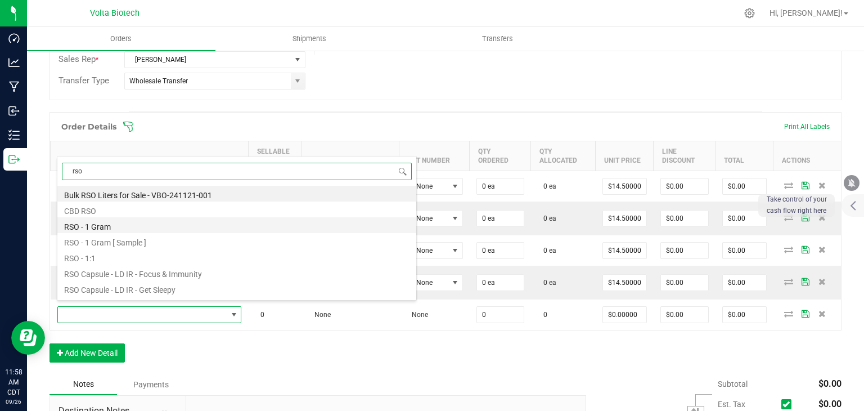
click at [119, 227] on li "RSO - 1 Gram" at bounding box center [236, 225] width 359 height 16
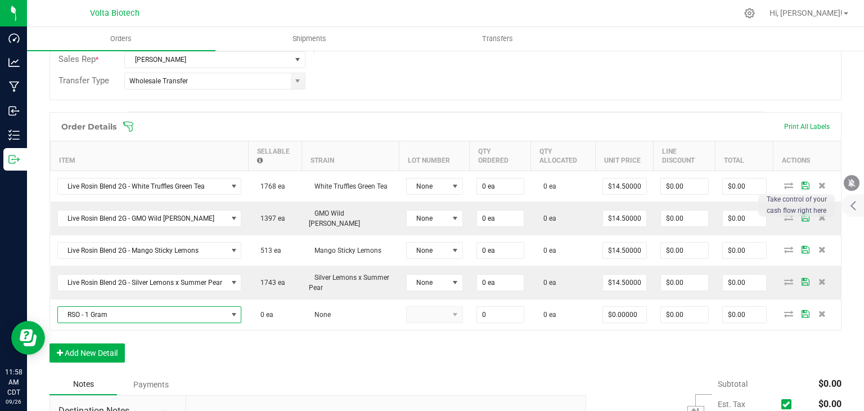
type input "0 ea"
type input "$5.00000"
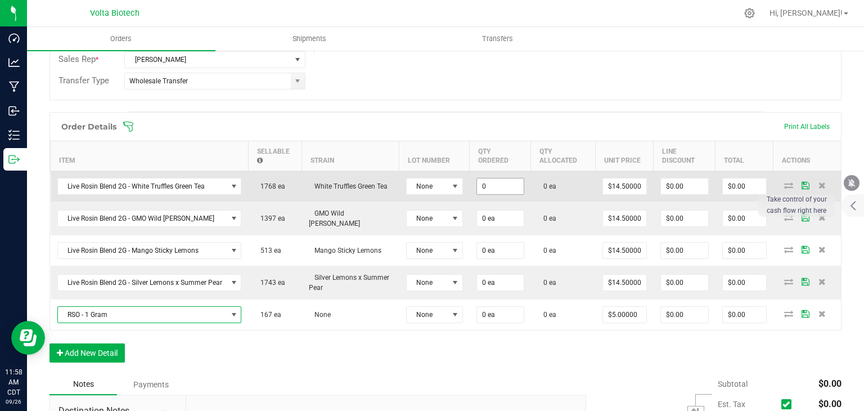
click at [484, 184] on input "0" at bounding box center [500, 186] width 47 height 16
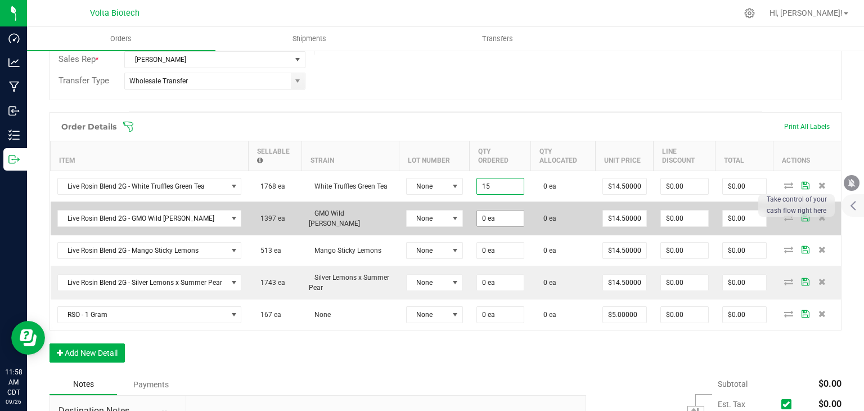
type input "15 ea"
type input "$217.50"
click at [484, 214] on input "0" at bounding box center [500, 218] width 47 height 16
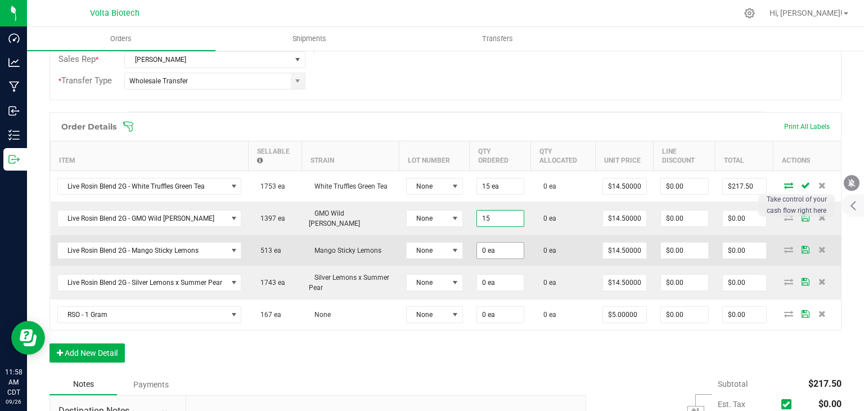
type input "15 ea"
type input "$217.50"
click at [483, 246] on input "0" at bounding box center [500, 251] width 47 height 16
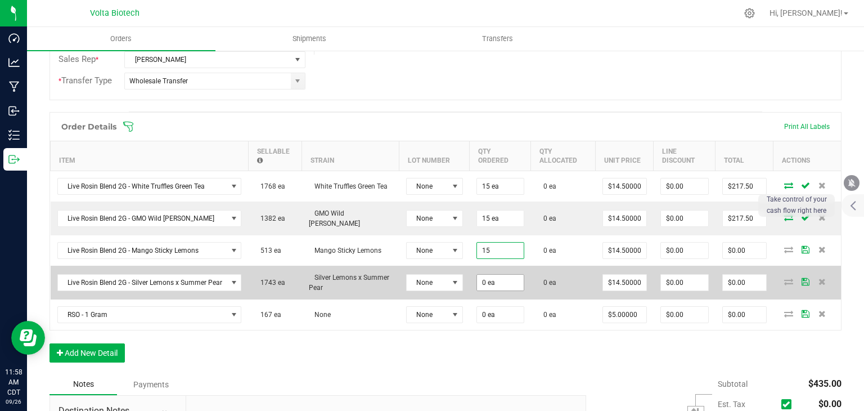
type input "15 ea"
type input "$217.50"
click at [483, 278] on input "0" at bounding box center [500, 283] width 47 height 16
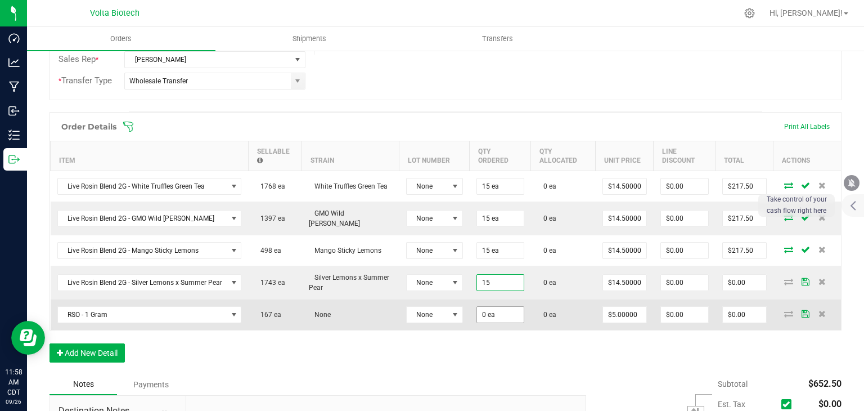
type input "15 ea"
type input "$217.50"
click at [487, 310] on input "0" at bounding box center [500, 315] width 47 height 16
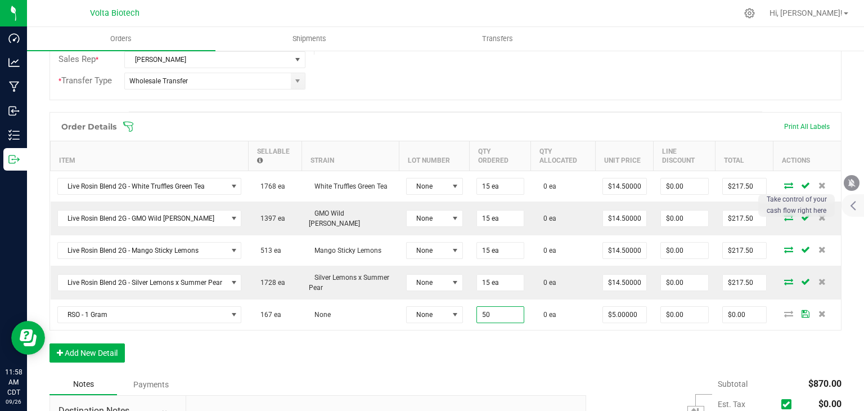
type input "50 ea"
type input "$250.00"
click at [506, 345] on div "Order Details Print All Labels Item Sellable Strain Lot Number Qty Ordered Qty …" at bounding box center [446, 243] width 792 height 262
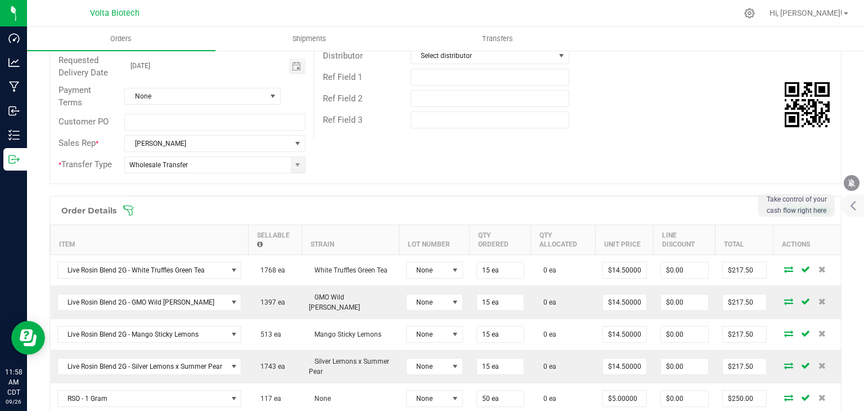
scroll to position [396, 0]
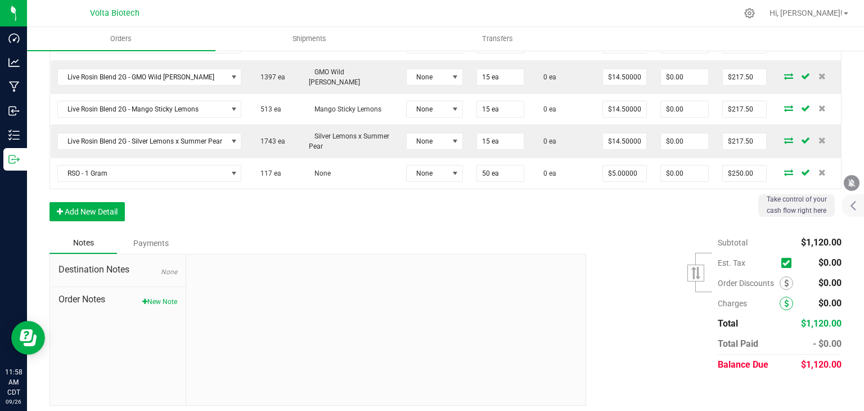
click at [784, 299] on icon at bounding box center [786, 303] width 5 height 8
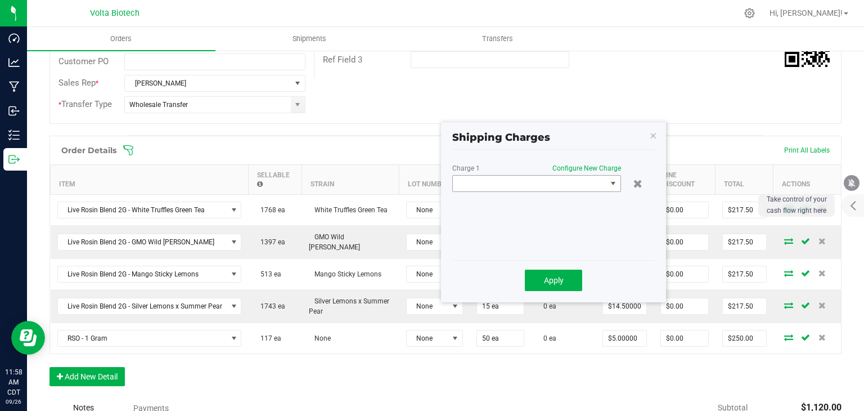
scroll to position [227, 0]
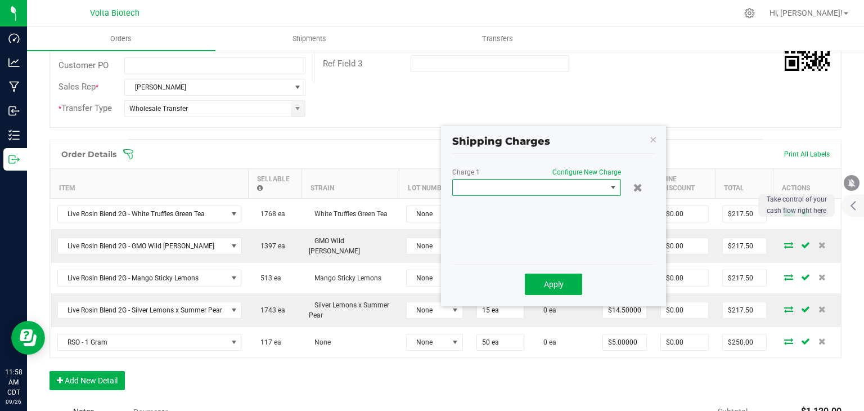
click at [607, 188] on span at bounding box center [614, 187] width 14 height 16
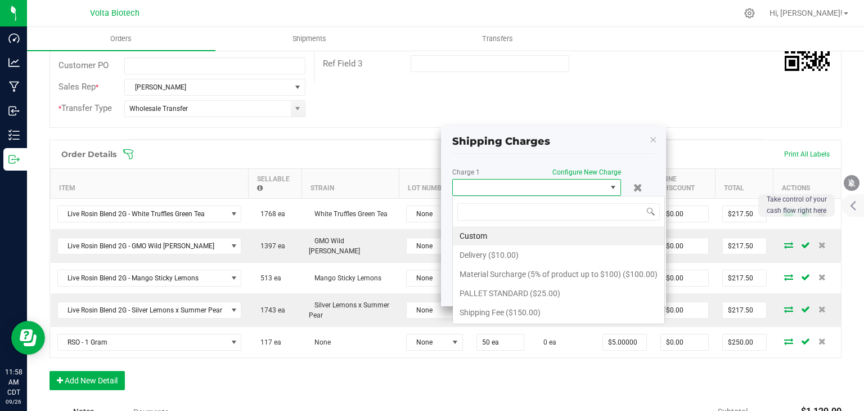
scroll to position [16, 169]
click at [536, 261] on li "Delivery ($10.00)" at bounding box center [559, 254] width 212 height 19
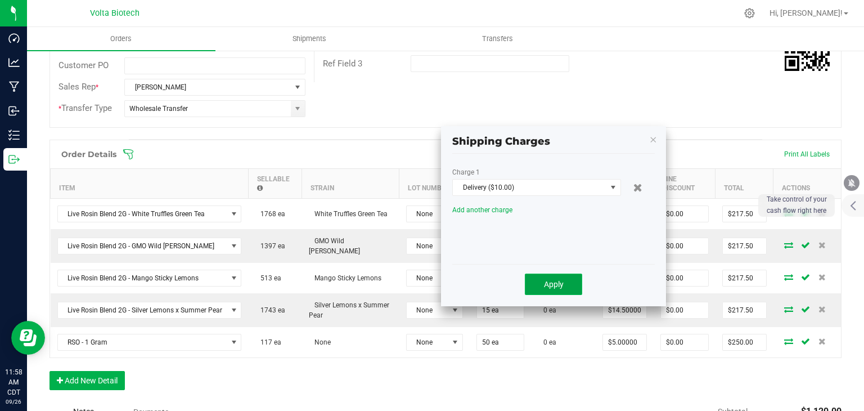
click at [563, 284] on button "Apply" at bounding box center [553, 283] width 57 height 21
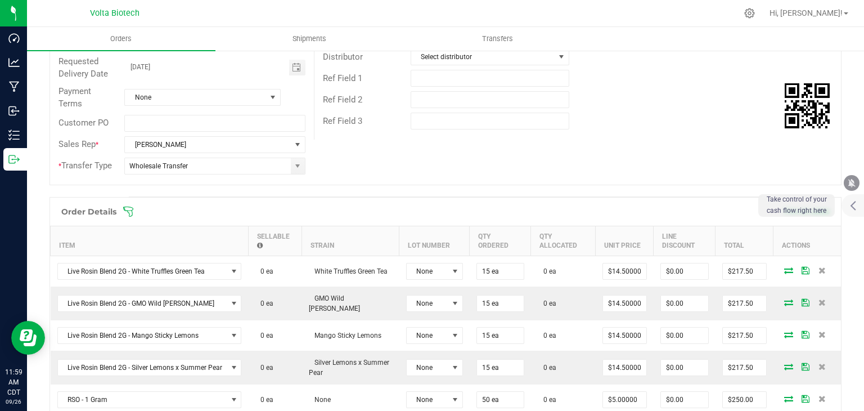
scroll to position [171, 0]
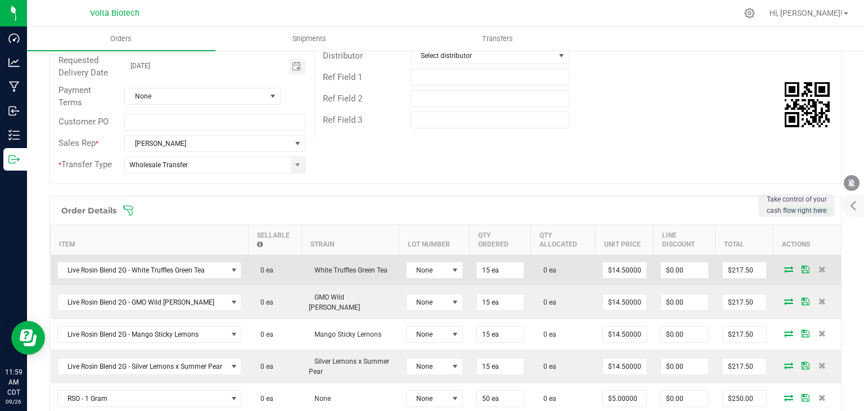
click at [784, 266] on icon at bounding box center [788, 269] width 9 height 7
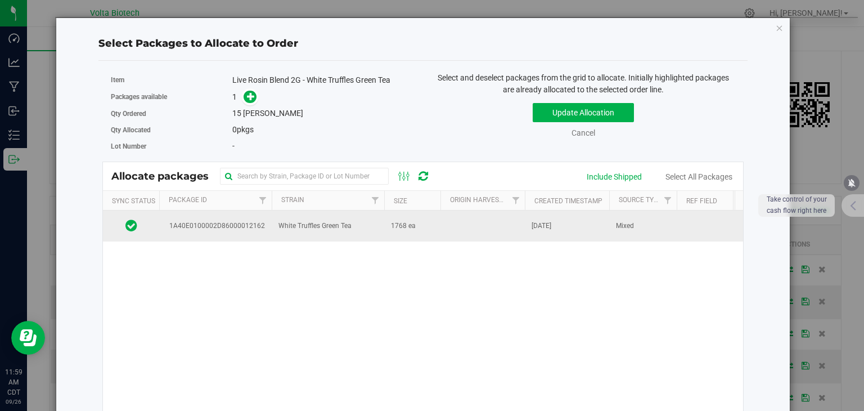
click at [436, 233] on td "1768 ea" at bounding box center [412, 225] width 56 height 30
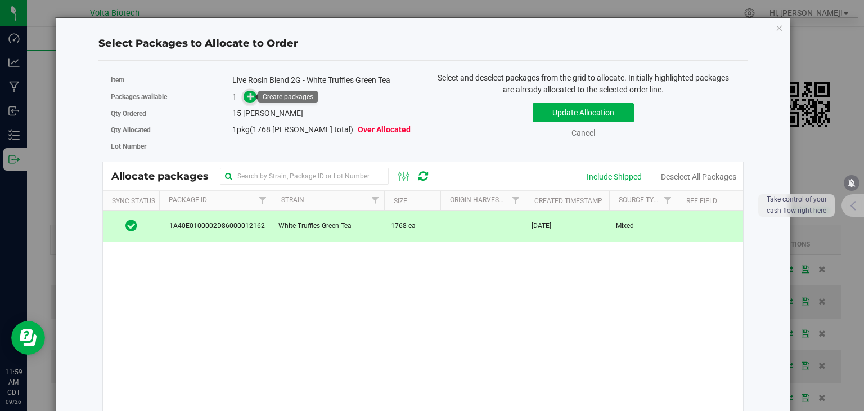
click at [249, 97] on icon at bounding box center [251, 96] width 8 height 8
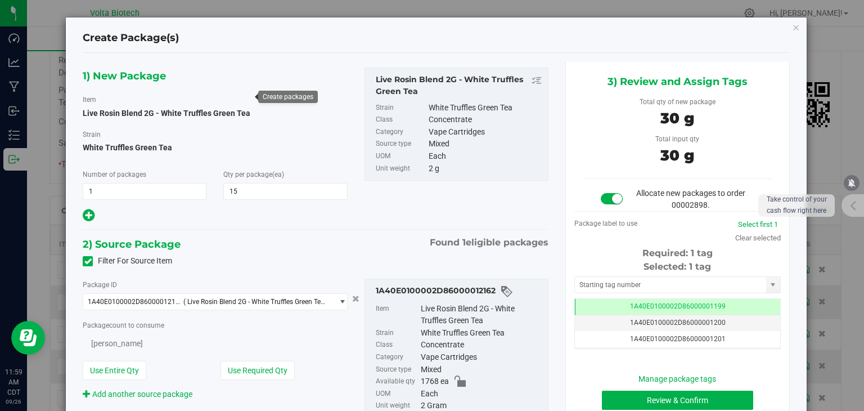
type input "15"
click at [617, 286] on input "text" at bounding box center [670, 285] width 191 height 16
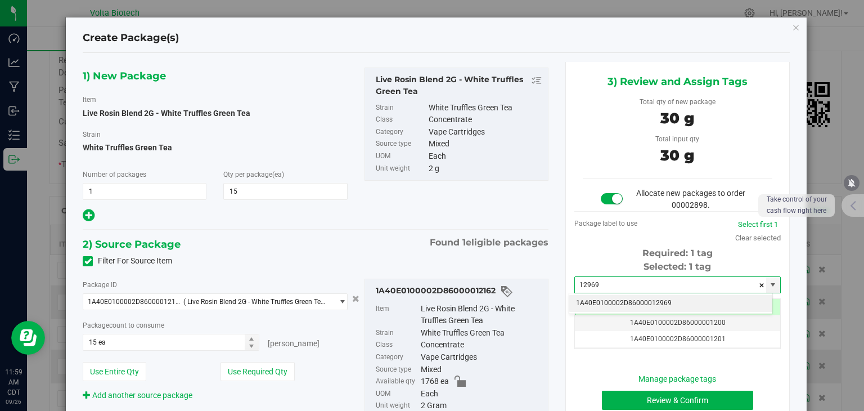
click at [666, 304] on li "1A40E0100002D86000012969" at bounding box center [670, 303] width 203 height 17
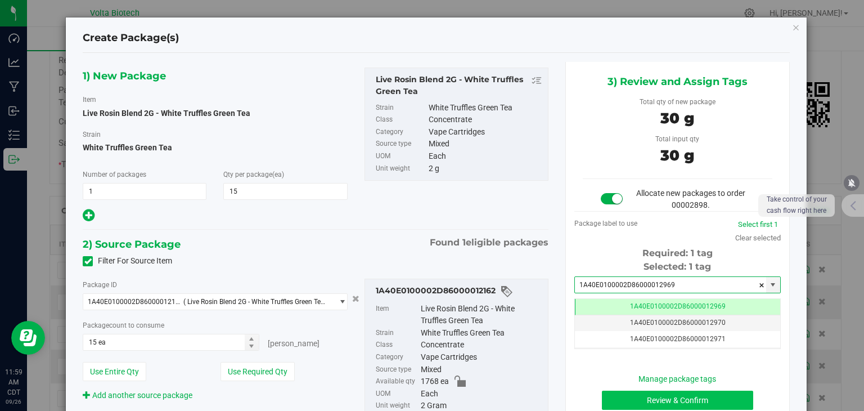
type input "1A40E0100002D86000012969"
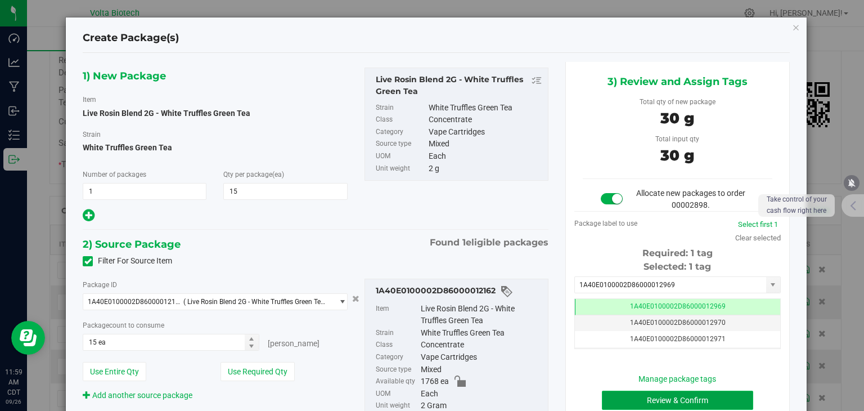
click at [677, 397] on button "Review & Confirm" at bounding box center [677, 399] width 151 height 19
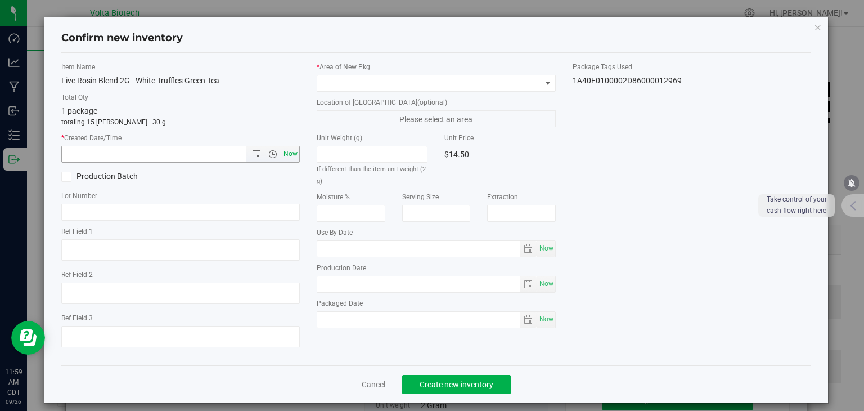
click at [285, 154] on span "Now" at bounding box center [290, 154] width 19 height 16
type input "[DATE] 11:59 AM"
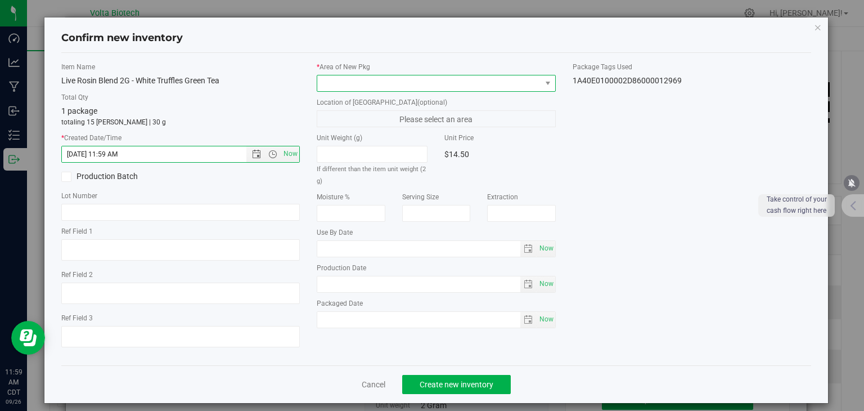
click at [374, 81] on span at bounding box center [429, 83] width 224 height 16
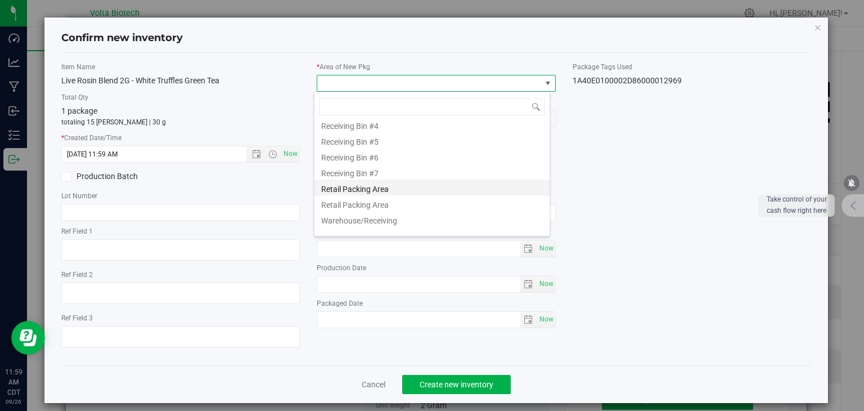
click at [374, 186] on li "Retail Packing Area" at bounding box center [432, 187] width 235 height 16
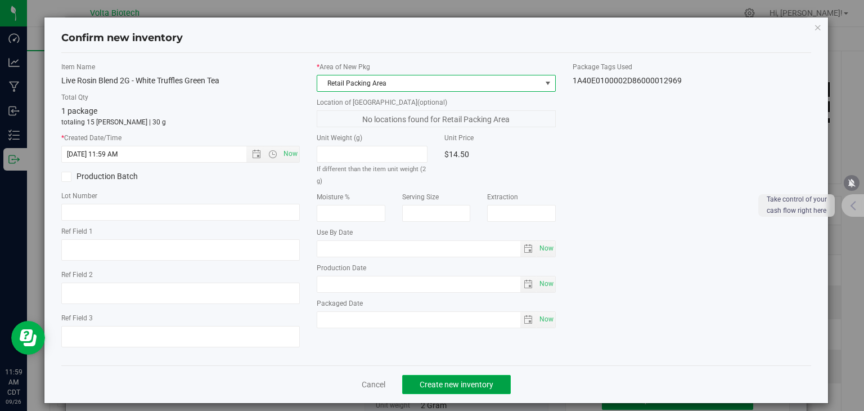
click at [466, 387] on span "Create new inventory" at bounding box center [457, 384] width 74 height 9
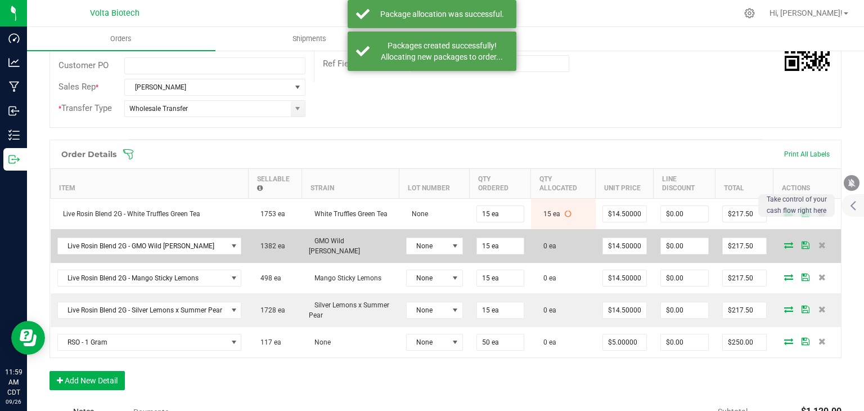
click at [784, 241] on icon at bounding box center [788, 244] width 9 height 7
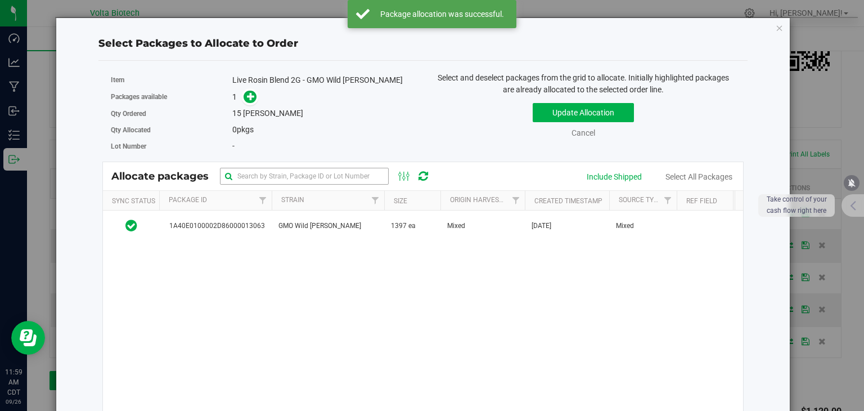
drag, startPoint x: 406, startPoint y: 234, endPoint x: 339, endPoint y: 179, distance: 86.3
click at [404, 231] on span "1397 ea" at bounding box center [403, 226] width 25 height 11
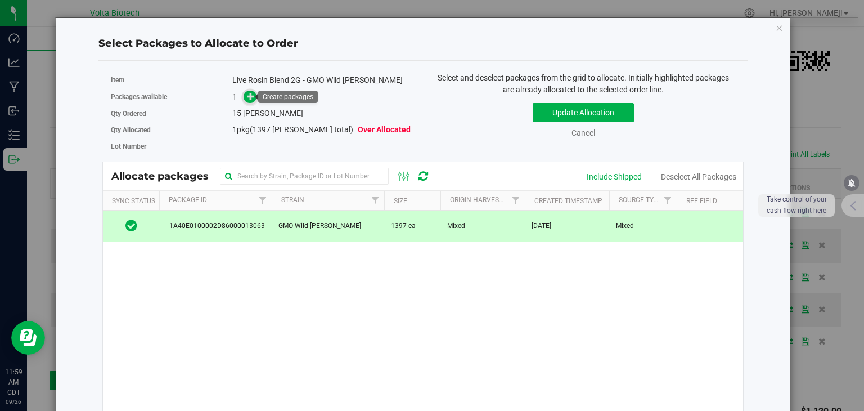
click at [248, 100] on icon at bounding box center [251, 96] width 8 height 8
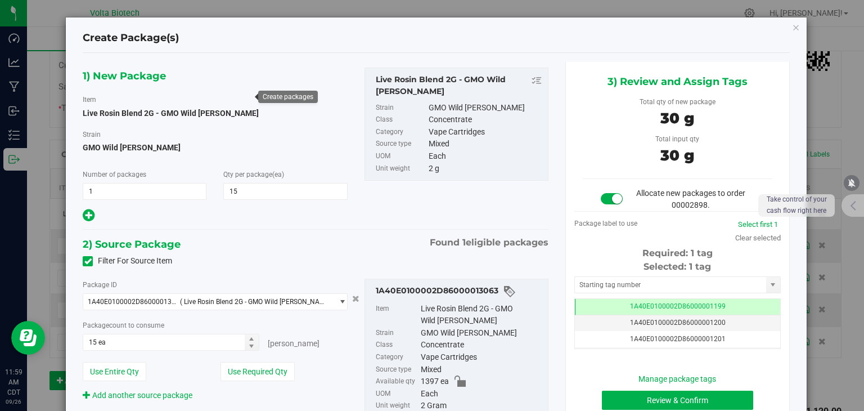
type input "15"
click at [657, 284] on input "text" at bounding box center [670, 285] width 191 height 16
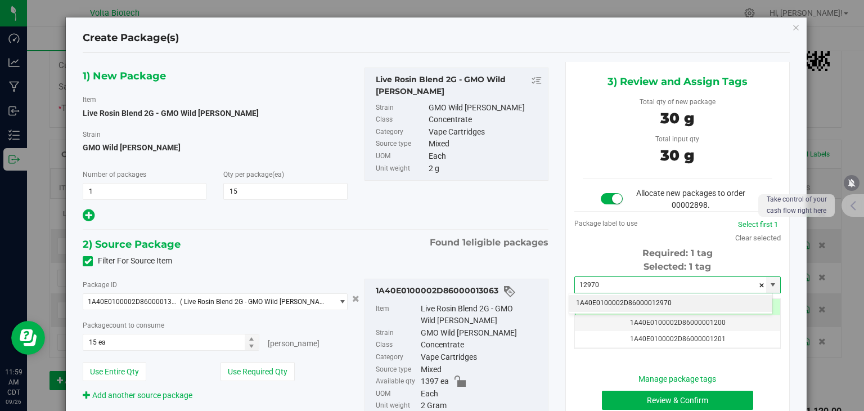
click at [646, 304] on li "1A40E0100002D86000012970" at bounding box center [670, 303] width 203 height 17
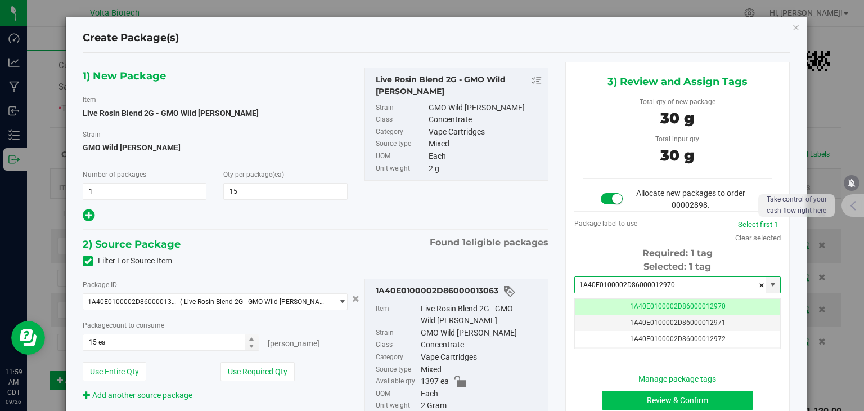
type input "1A40E0100002D86000012970"
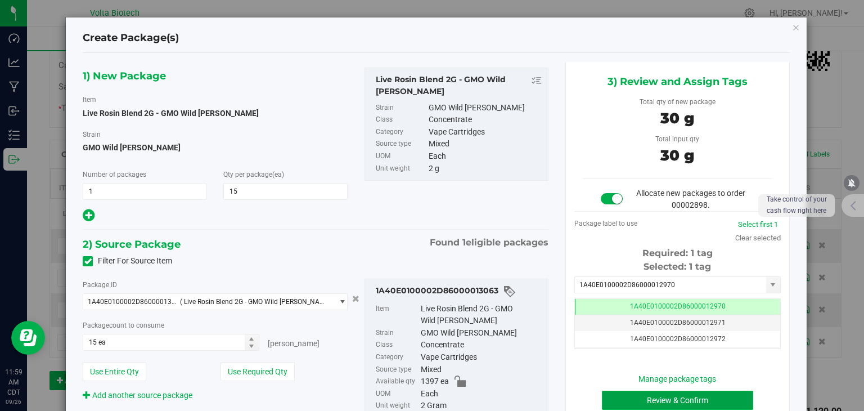
click at [671, 398] on button "Review & Confirm" at bounding box center [677, 399] width 151 height 19
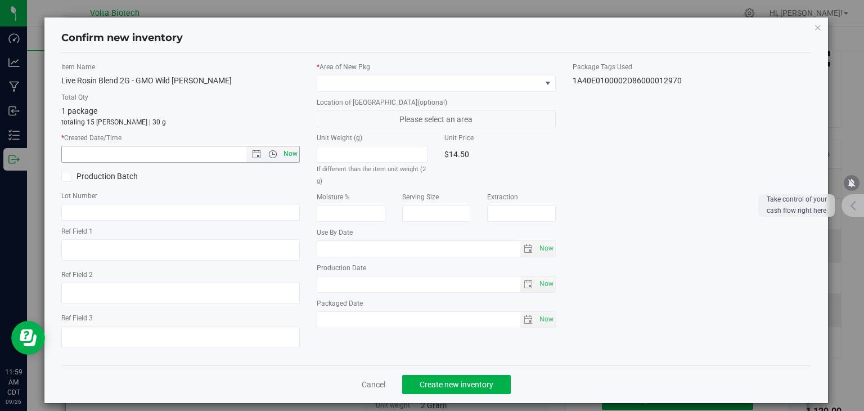
click at [284, 155] on span "Now" at bounding box center [290, 154] width 19 height 16
type input "[DATE] 11:59 AM"
click at [377, 83] on span at bounding box center [429, 83] width 224 height 16
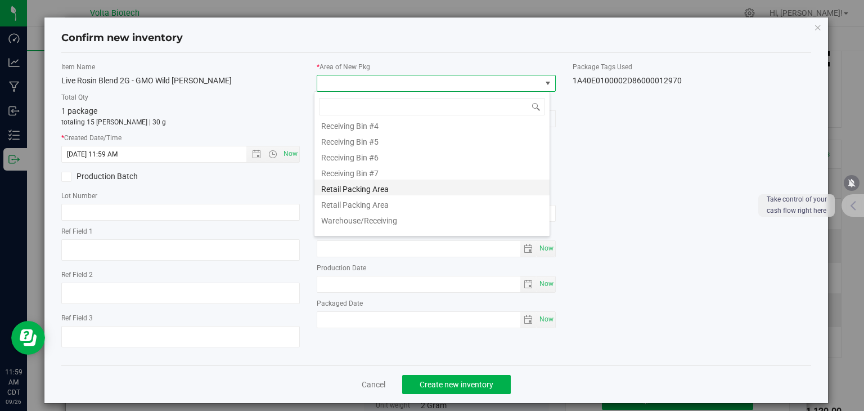
click at [410, 190] on li "Retail Packing Area" at bounding box center [432, 187] width 235 height 16
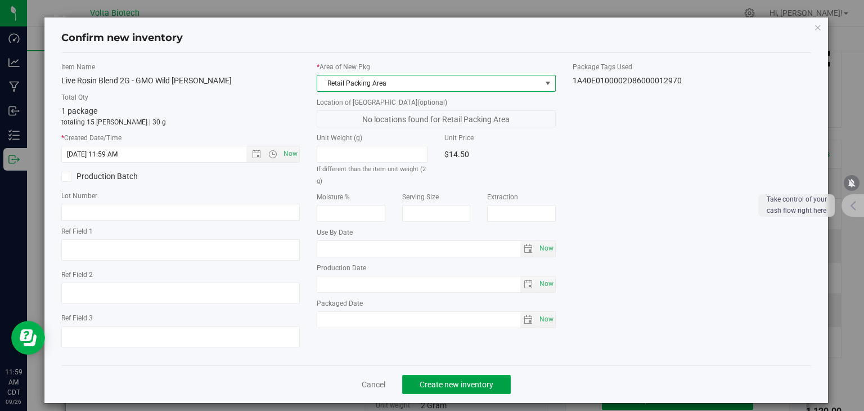
click at [475, 383] on span "Create new inventory" at bounding box center [457, 384] width 74 height 9
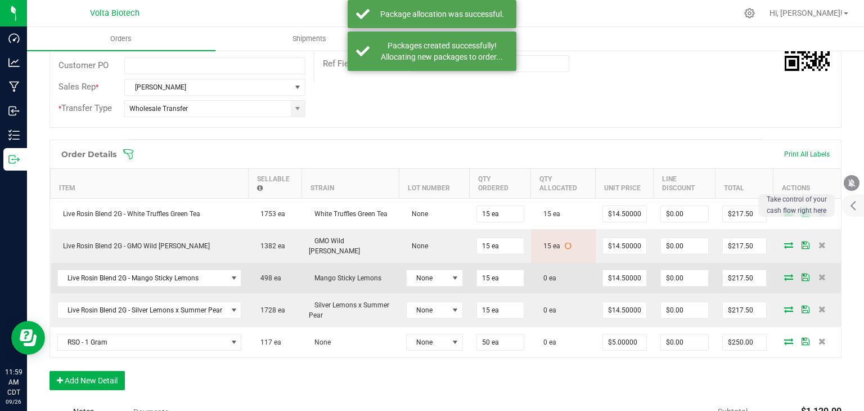
click at [784, 273] on icon at bounding box center [788, 276] width 9 height 7
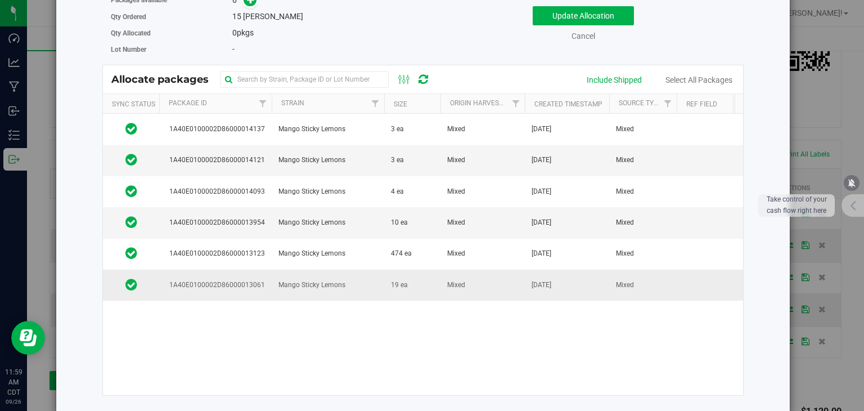
click at [344, 300] on td "Mango Sticky Lemons" at bounding box center [328, 285] width 113 height 30
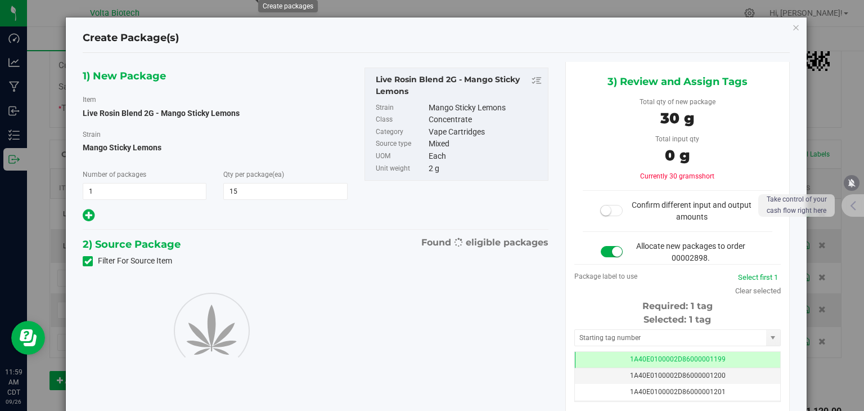
type input "15"
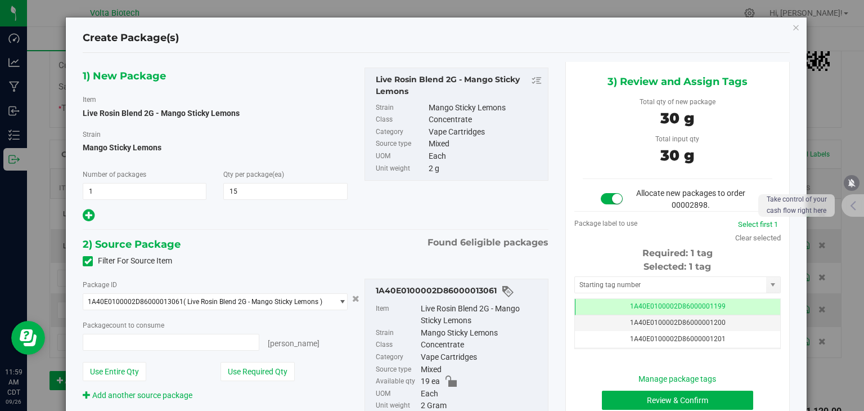
type input "15 ea"
click at [631, 281] on input "text" at bounding box center [670, 285] width 191 height 16
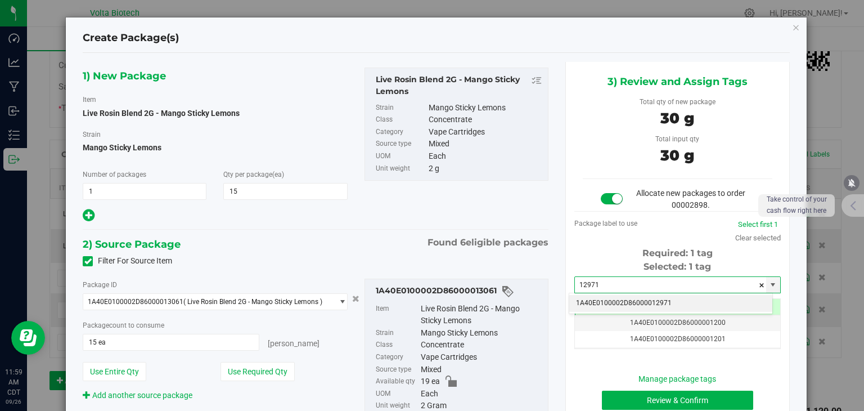
click at [639, 299] on li "1A40E0100002D86000012971" at bounding box center [670, 303] width 203 height 17
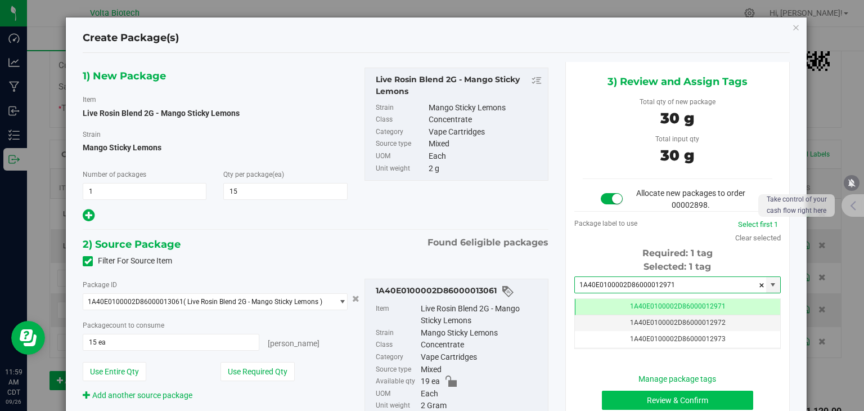
type input "1A40E0100002D86000012971"
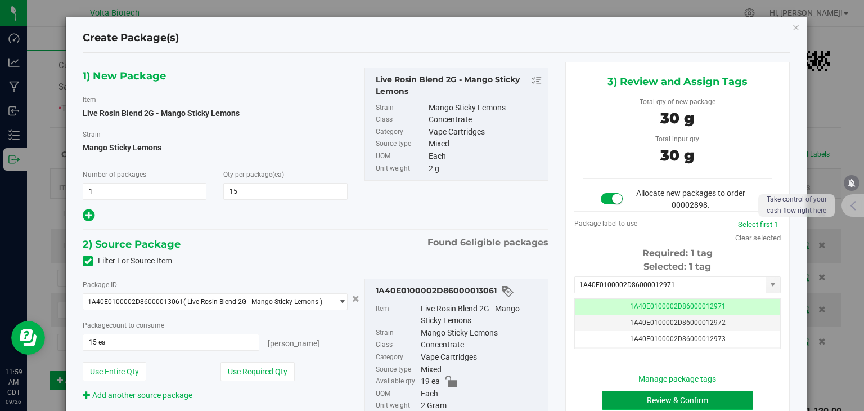
click at [680, 401] on button "Review & Confirm" at bounding box center [677, 399] width 151 height 19
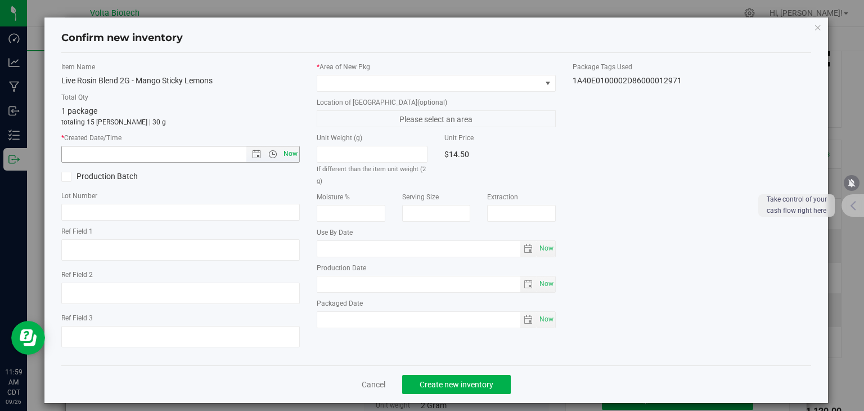
click at [285, 151] on span "Now" at bounding box center [290, 154] width 19 height 16
type input "[DATE] 12:00 PM"
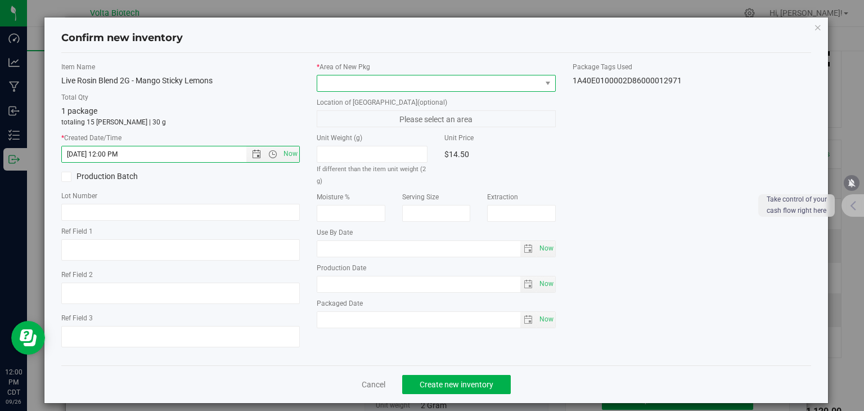
click at [372, 79] on span at bounding box center [429, 83] width 224 height 16
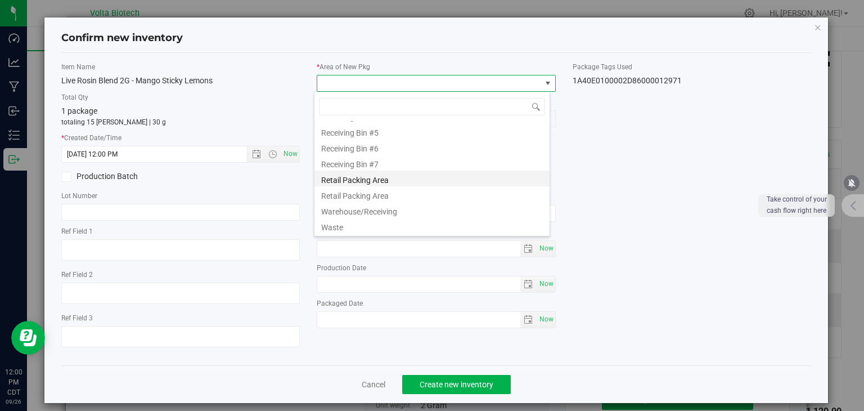
click at [396, 178] on li "Retail Packing Area" at bounding box center [432, 178] width 235 height 16
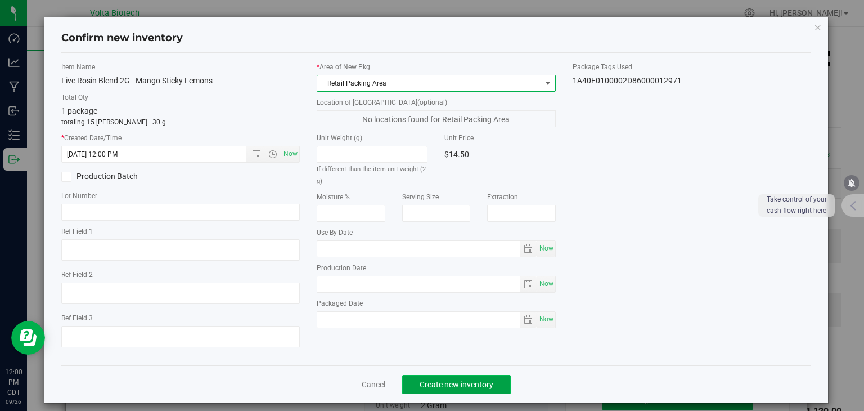
click at [468, 385] on span "Create new inventory" at bounding box center [457, 384] width 74 height 9
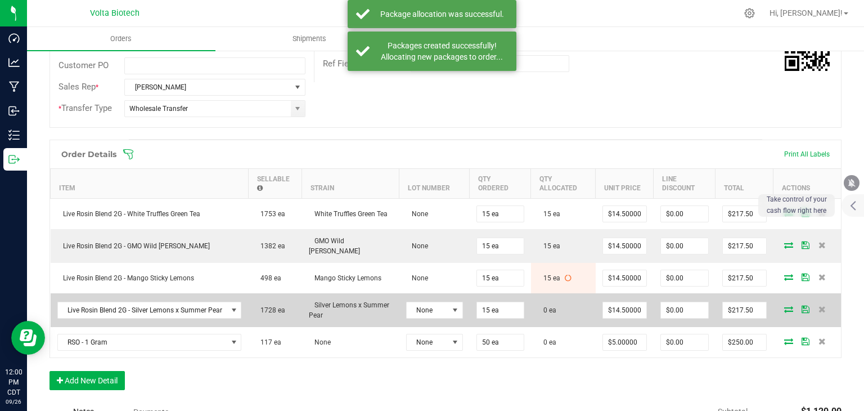
click at [784, 306] on icon at bounding box center [788, 309] width 9 height 7
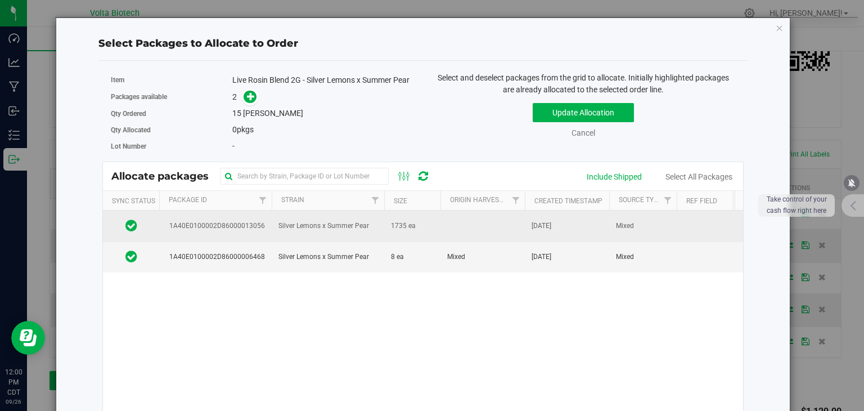
click at [354, 230] on span "Silver Lemons x Summer Pear" at bounding box center [324, 226] width 91 height 11
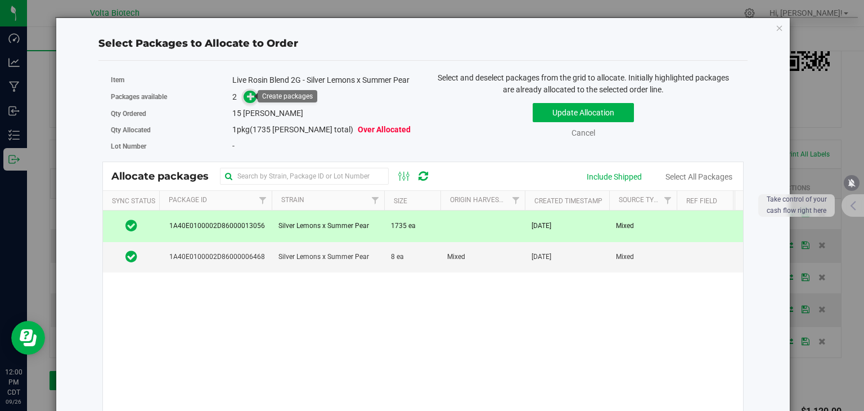
click at [249, 93] on icon at bounding box center [251, 96] width 8 height 8
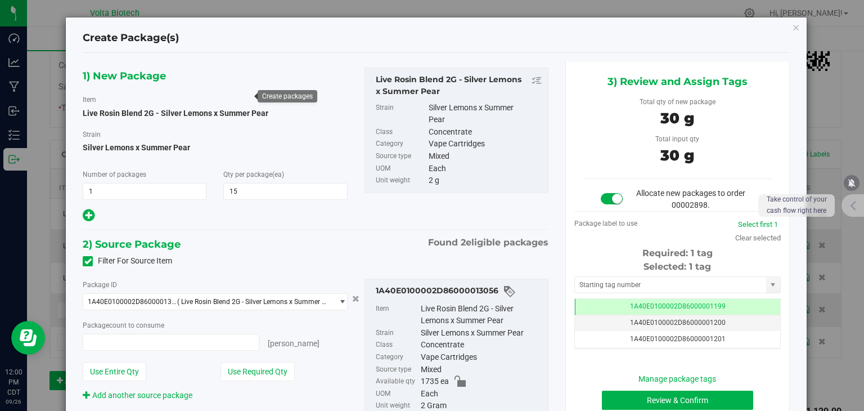
type input "15 ea"
click at [632, 282] on input "text" at bounding box center [670, 285] width 191 height 16
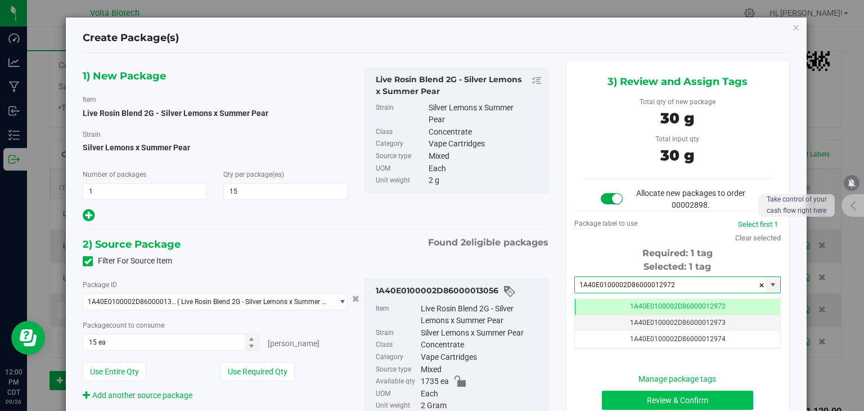
type input "1A40E0100002D86000012972"
click at [718, 393] on button "Review & Confirm" at bounding box center [677, 399] width 151 height 19
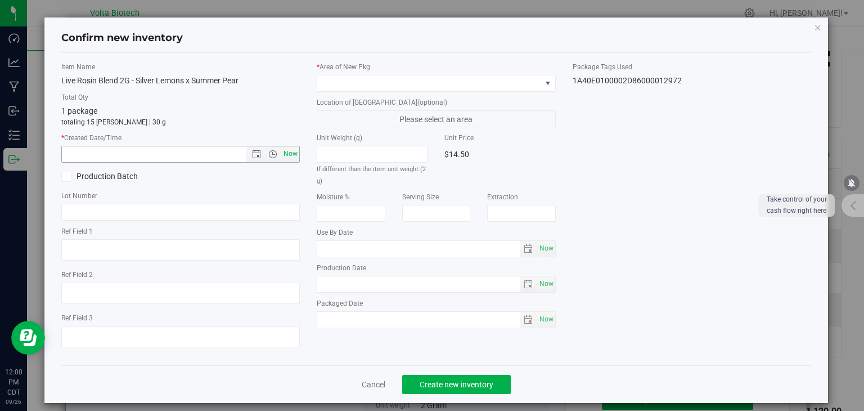
click at [285, 151] on span "Now" at bounding box center [290, 154] width 19 height 16
type input "[DATE] 12:00 PM"
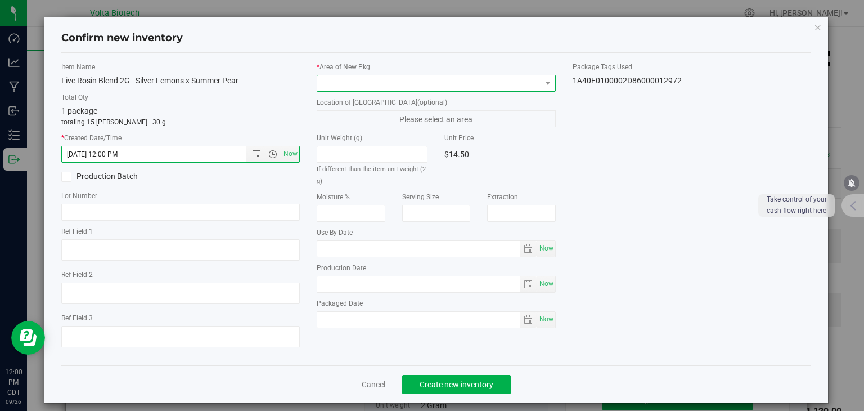
click at [372, 82] on span at bounding box center [429, 83] width 224 height 16
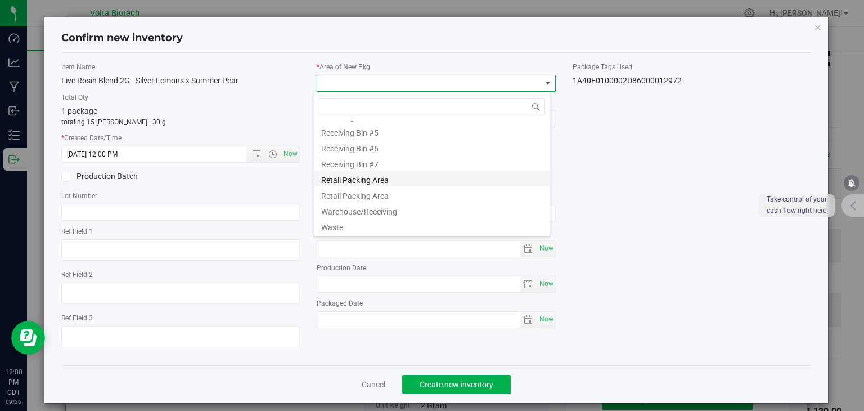
click at [394, 183] on li "Retail Packing Area" at bounding box center [432, 178] width 235 height 16
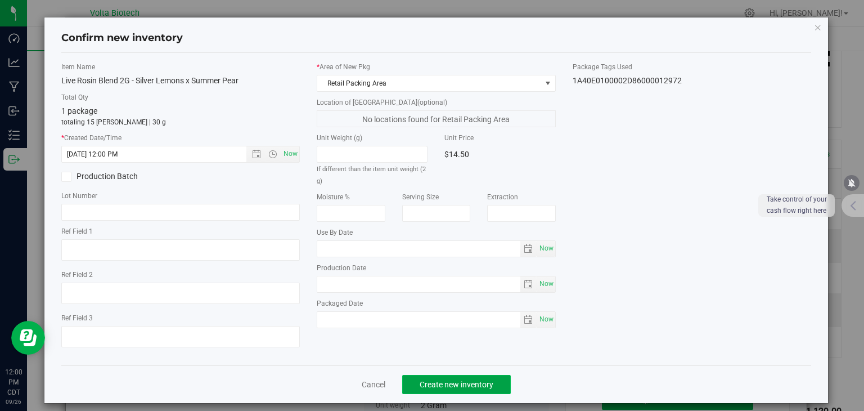
click at [472, 383] on span "Create new inventory" at bounding box center [457, 384] width 74 height 9
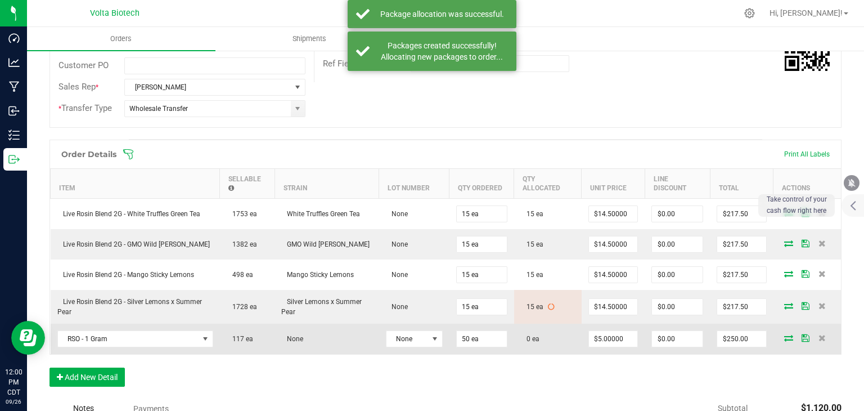
click at [784, 334] on icon at bounding box center [788, 337] width 9 height 7
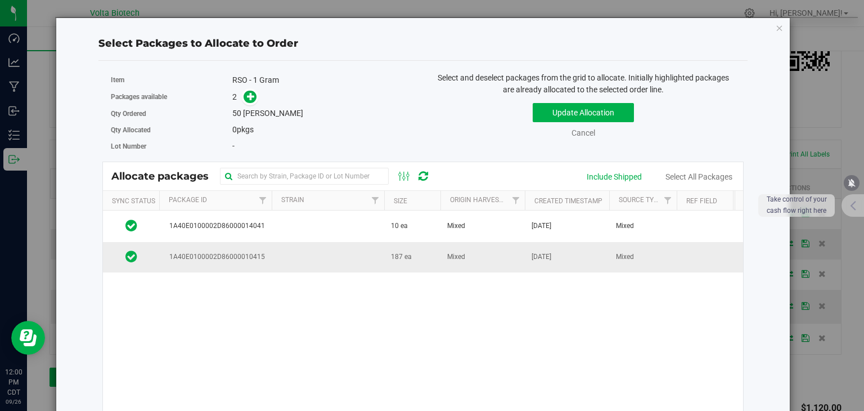
click at [468, 260] on td "Mixed" at bounding box center [483, 257] width 84 height 30
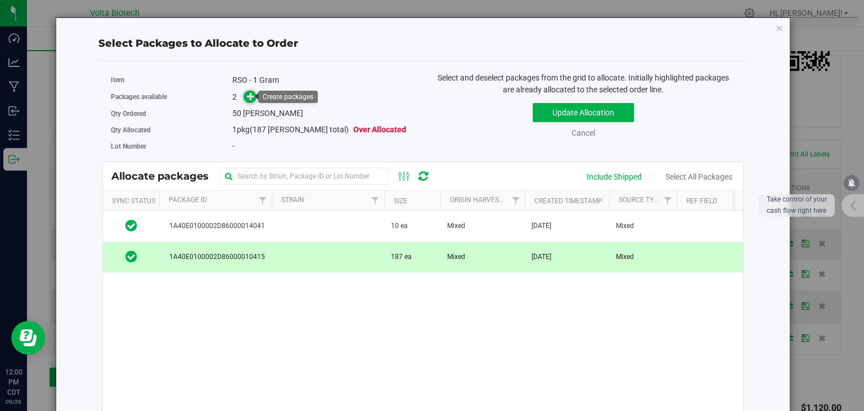
click at [250, 94] on icon at bounding box center [251, 96] width 8 height 8
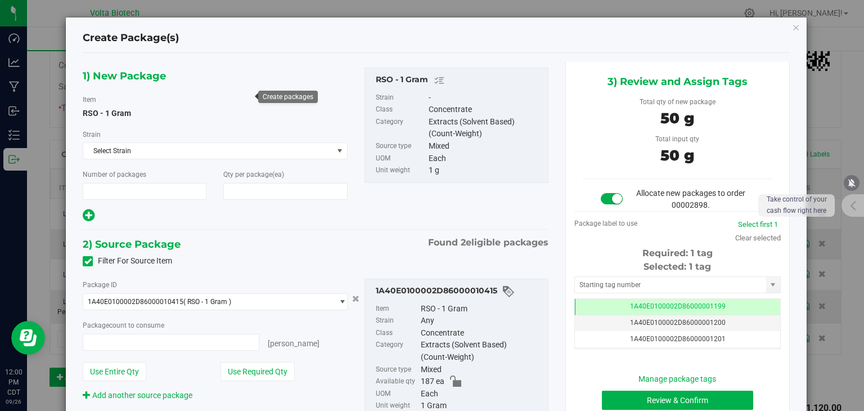
type input "1"
type input "50"
type input "50 ea"
click at [641, 280] on input "text" at bounding box center [670, 285] width 191 height 16
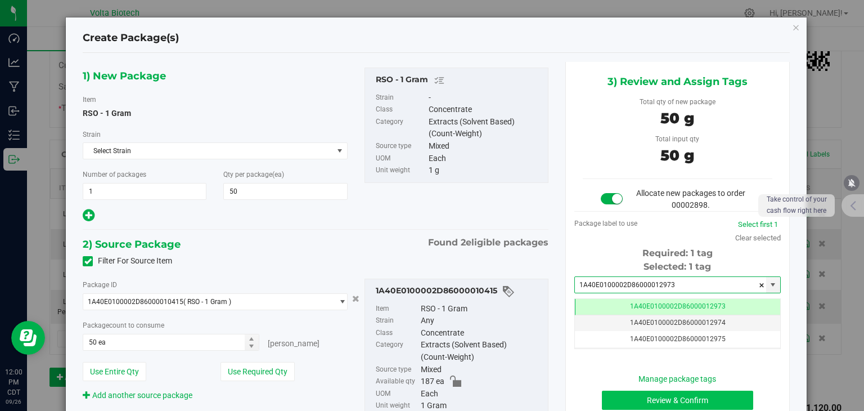
type input "1A40E0100002D86000012973"
click at [684, 399] on button "Review & Confirm" at bounding box center [677, 399] width 151 height 19
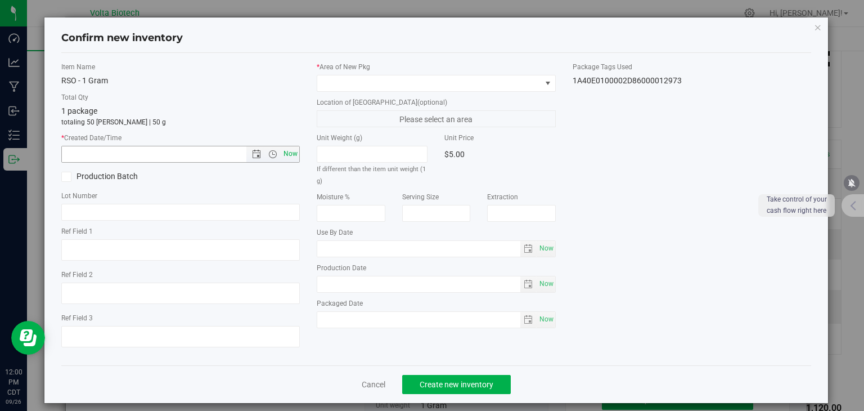
click at [286, 152] on span "Now" at bounding box center [290, 154] width 19 height 16
type input "[DATE] 12:00 PM"
click at [351, 82] on span at bounding box center [429, 83] width 224 height 16
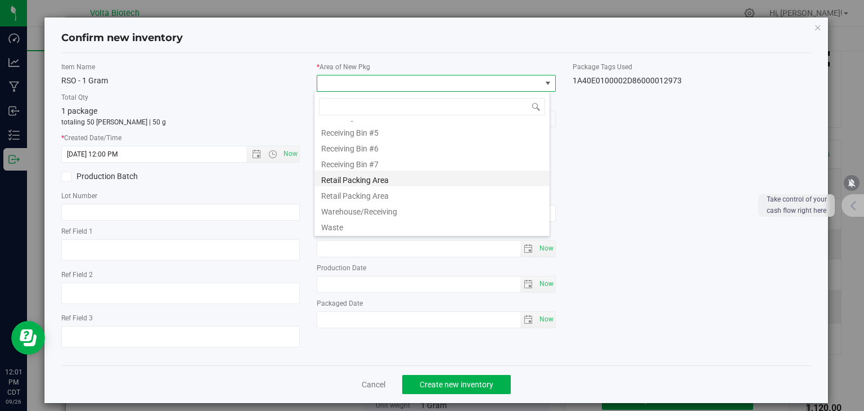
click at [386, 177] on li "Retail Packing Area" at bounding box center [432, 178] width 235 height 16
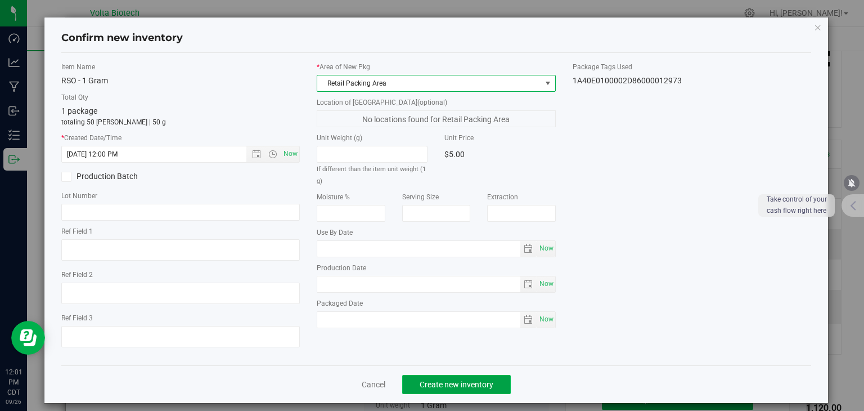
click at [470, 378] on button "Create new inventory" at bounding box center [456, 384] width 109 height 19
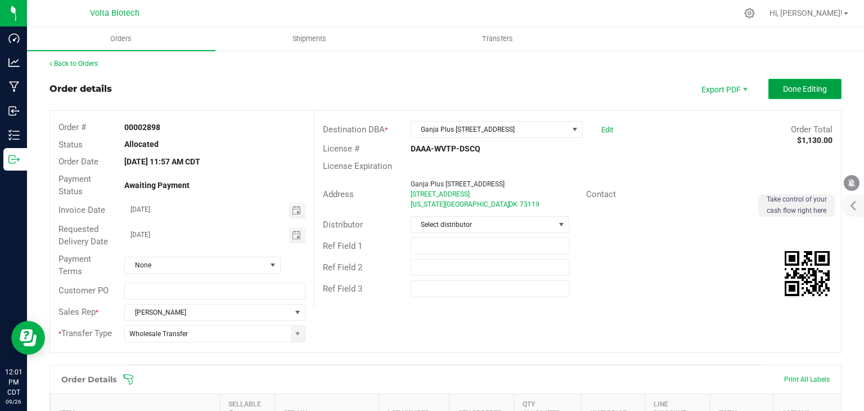
click at [808, 86] on span "Done Editing" at bounding box center [805, 88] width 44 height 9
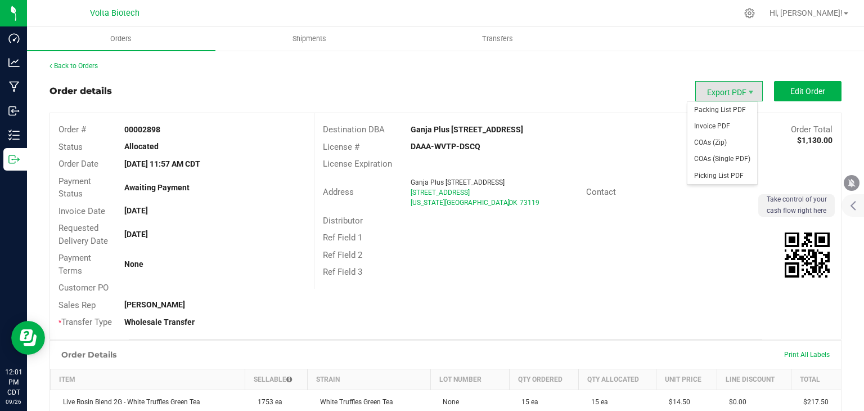
click at [734, 93] on span "Export PDF" at bounding box center [729, 91] width 68 height 20
click at [728, 122] on span "Invoice PDF" at bounding box center [723, 126] width 70 height 16
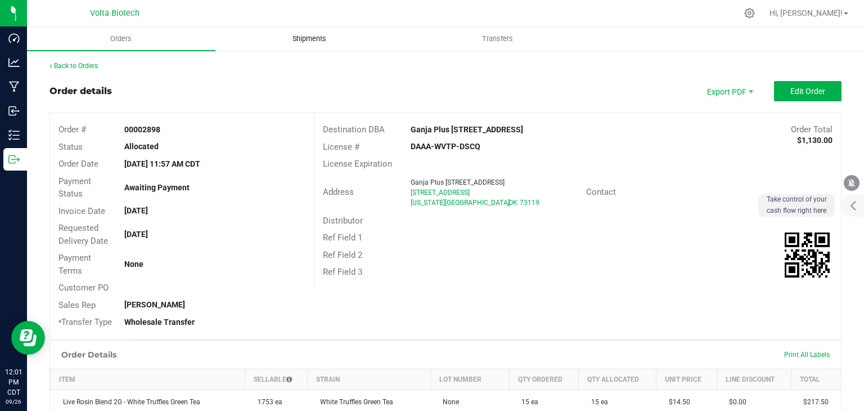
click at [293, 41] on span "Shipments" at bounding box center [309, 39] width 64 height 10
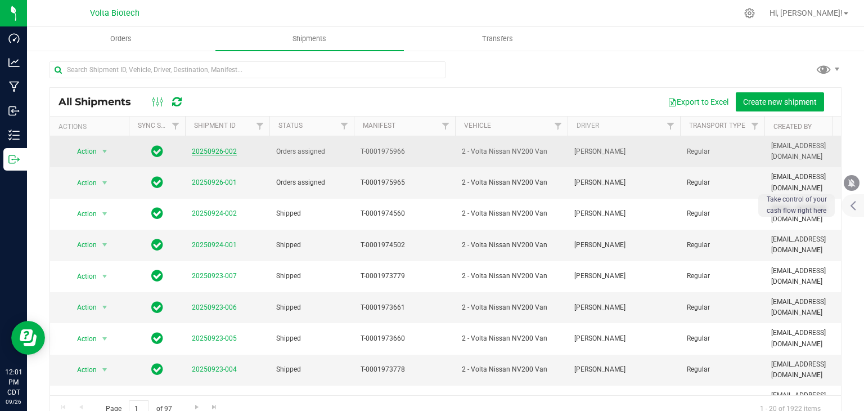
click at [210, 149] on link "20250926-002" at bounding box center [214, 151] width 45 height 8
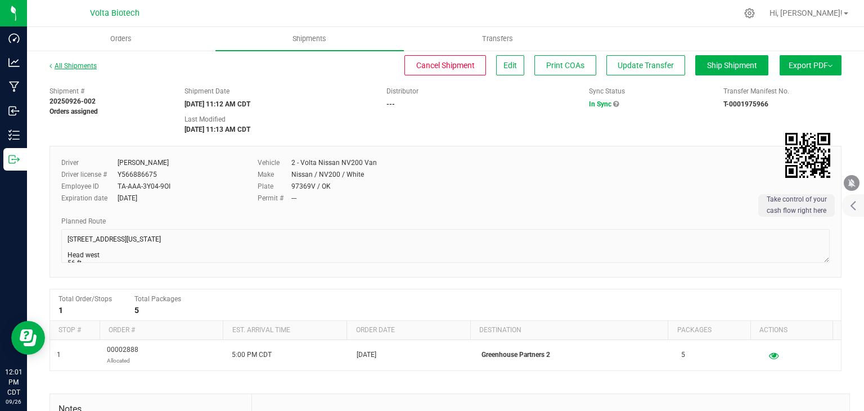
click at [64, 63] on link "All Shipments" at bounding box center [73, 66] width 47 height 8
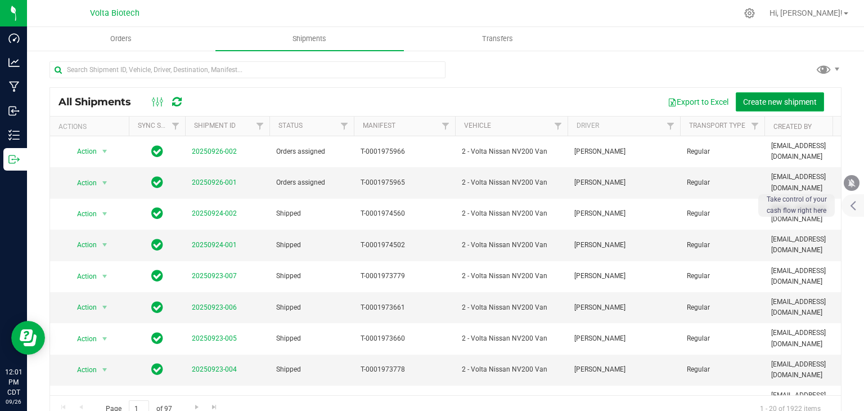
click at [764, 99] on span "Create new shipment" at bounding box center [780, 101] width 74 height 9
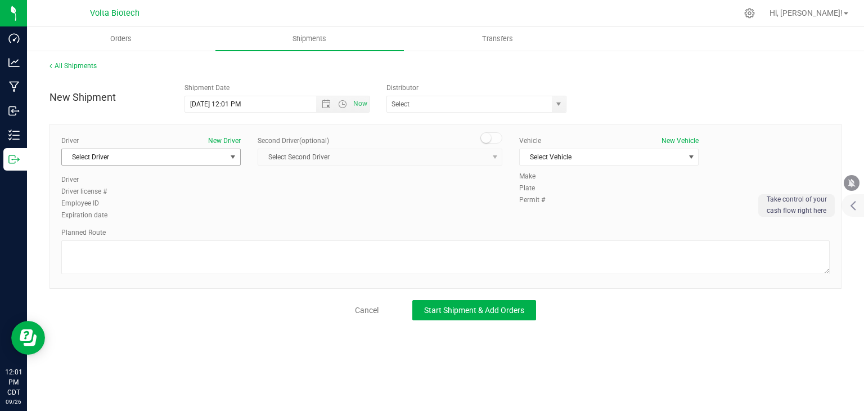
click at [223, 154] on span "Select Driver" at bounding box center [144, 157] width 164 height 16
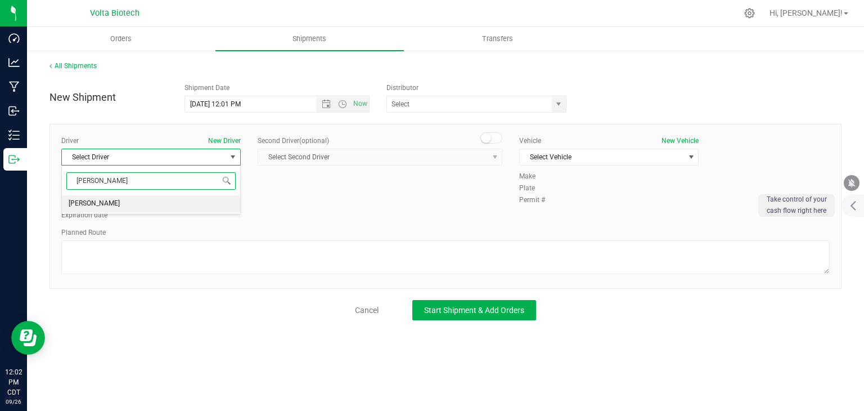
click at [146, 201] on li "[PERSON_NAME]" at bounding box center [151, 203] width 178 height 17
type input "[PERSON_NAME]"
click at [687, 154] on span "select" at bounding box center [691, 156] width 9 height 9
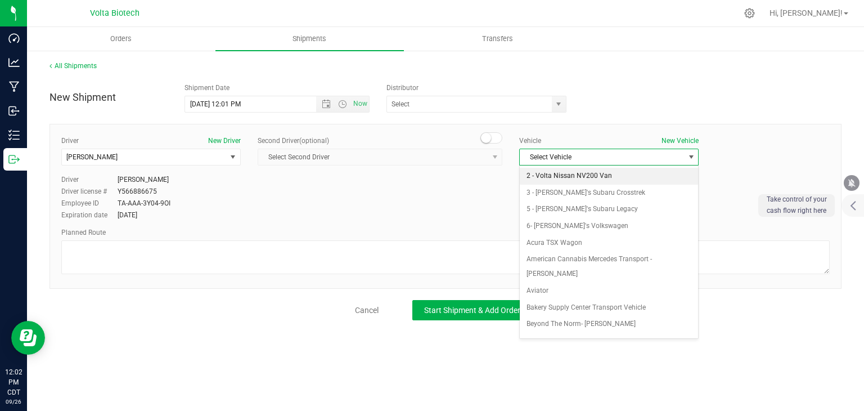
click at [639, 173] on li "2 - Volta Nissan NV200 Van" at bounding box center [609, 176] width 178 height 17
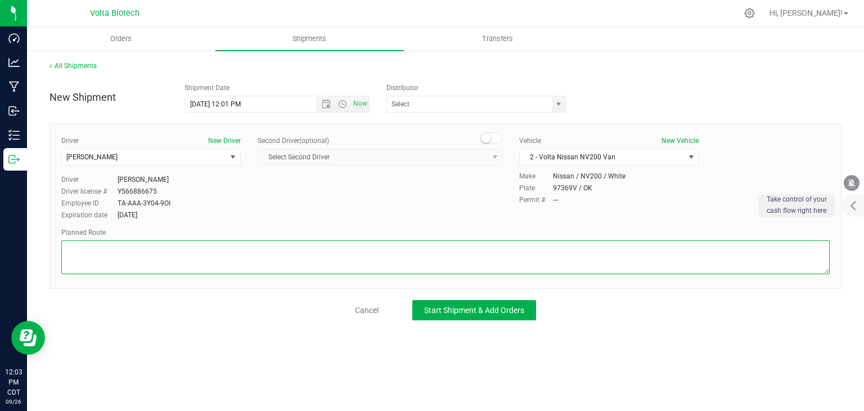
click at [433, 246] on textarea at bounding box center [445, 257] width 769 height 34
paste textarea "[STREET_ADDRESS][US_STATE] Head west 56 ft Turn left toward SE 29th St 79 ft Tu…"
type textarea "[STREET_ADDRESS][US_STATE] Head west 56 ft Turn left toward SE 29th St 79 ft Tu…"
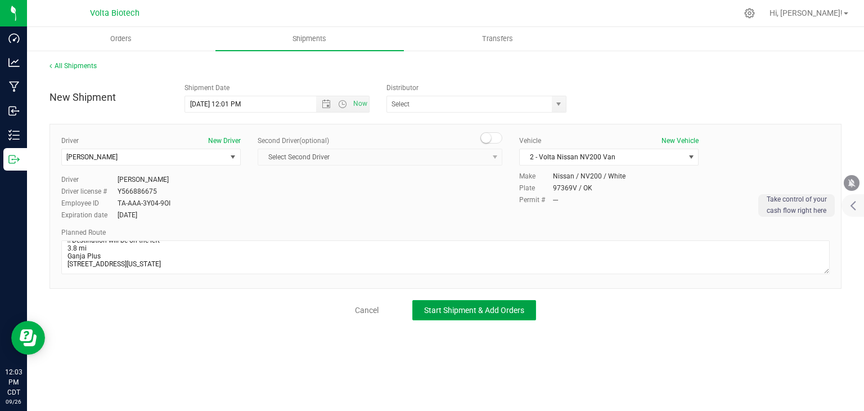
click at [473, 311] on span "Start Shipment & Add Orders" at bounding box center [474, 310] width 100 height 9
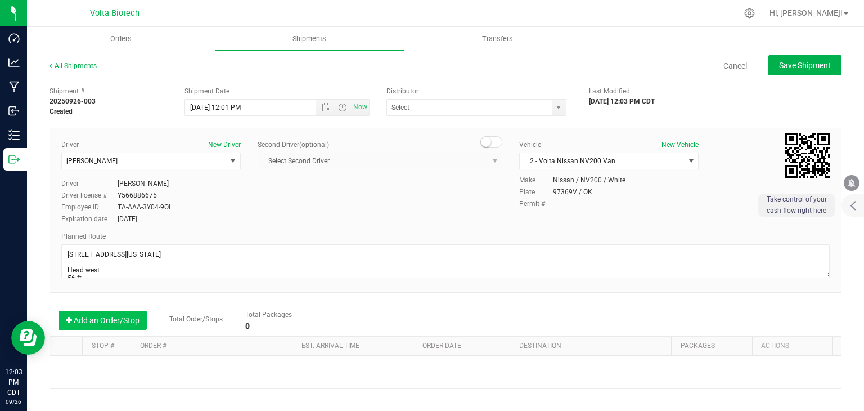
click at [125, 317] on button "Add an Order/Stop" at bounding box center [103, 320] width 88 height 19
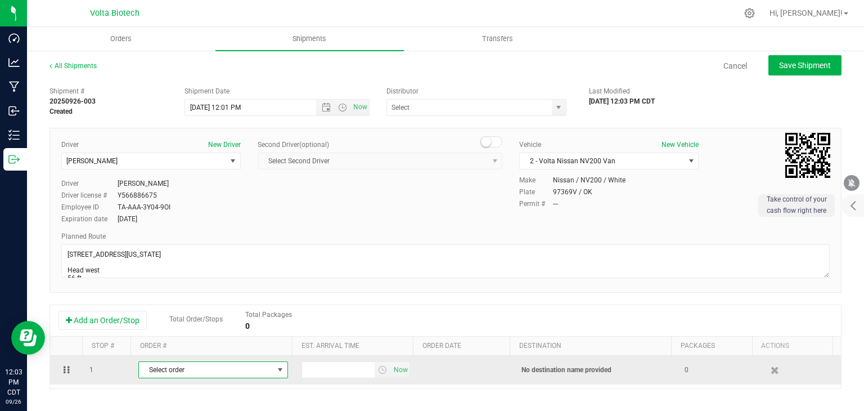
click at [215, 370] on span "Select order" at bounding box center [206, 370] width 134 height 16
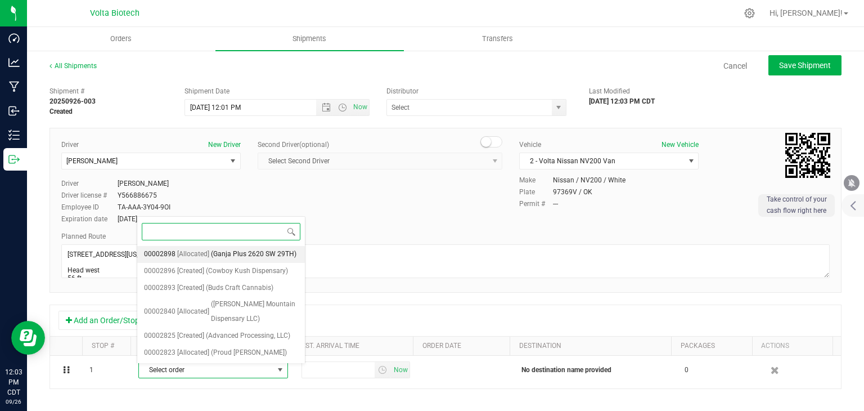
click at [260, 257] on span "(Ganja Plus 2620 SW 29TH)" at bounding box center [254, 254] width 86 height 15
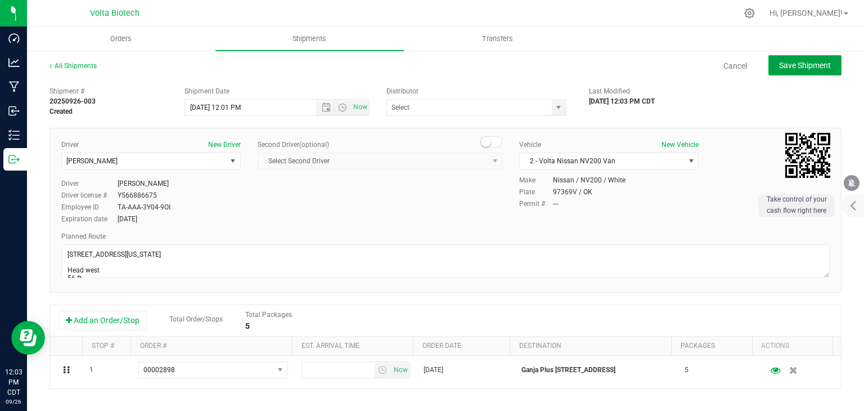
click at [791, 61] on span "Save Shipment" at bounding box center [805, 65] width 52 height 9
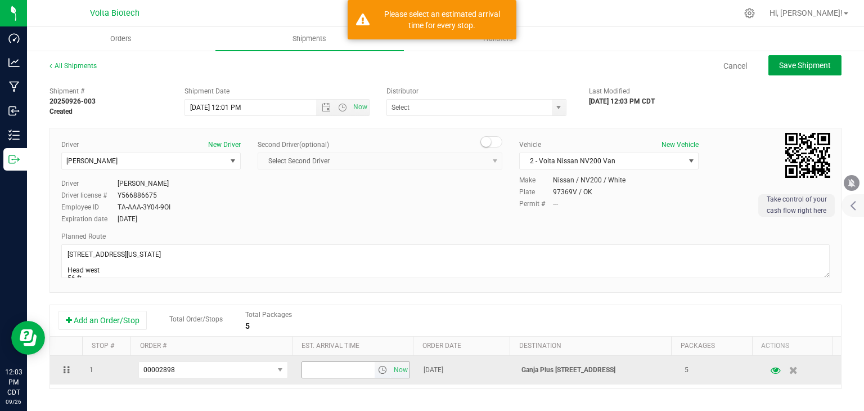
click at [378, 373] on span "select" at bounding box center [382, 369] width 9 height 9
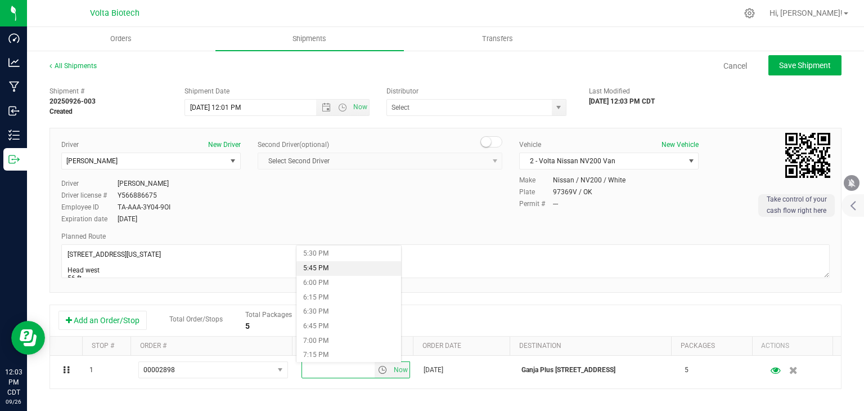
scroll to position [957, 0]
click at [340, 282] on li "5:00 PM" at bounding box center [349, 281] width 104 height 15
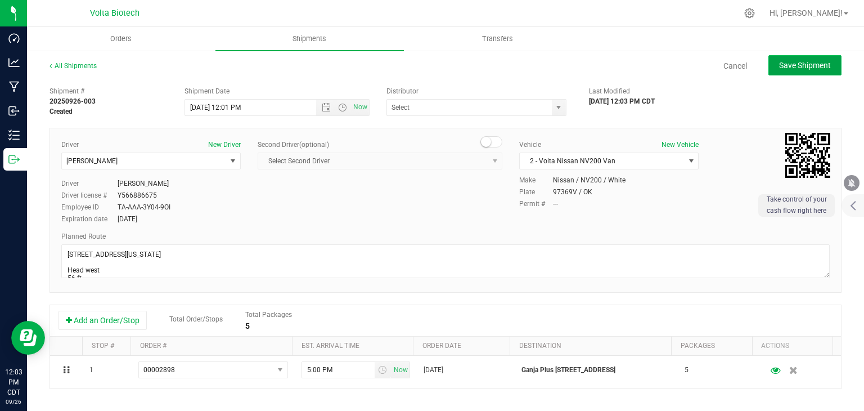
click at [798, 65] on span "Save Shipment" at bounding box center [805, 65] width 52 height 9
type input "[DATE] 5:01 PM"
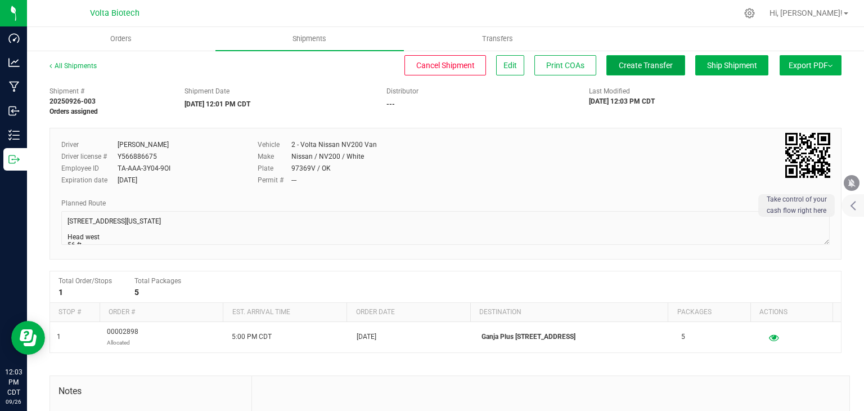
click at [658, 59] on button "Create Transfer" at bounding box center [646, 65] width 79 height 20
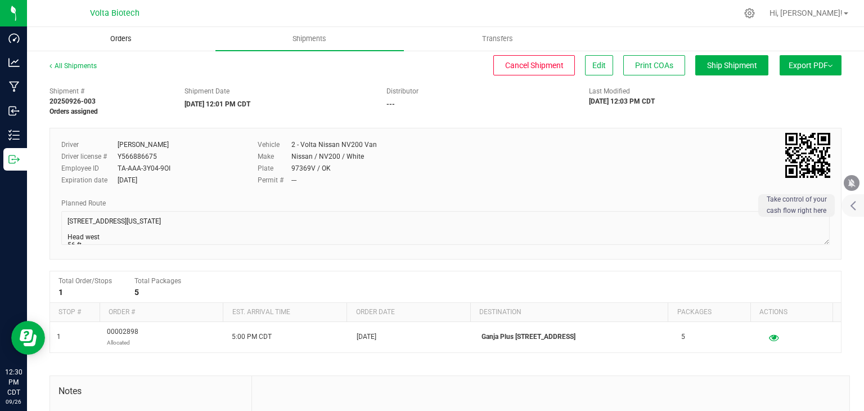
click at [120, 39] on span "Orders" at bounding box center [121, 39] width 52 height 10
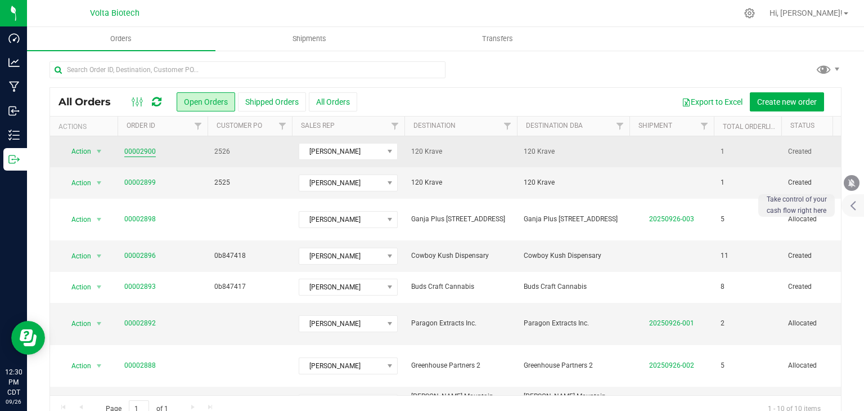
click at [141, 150] on link "00002900" at bounding box center [140, 151] width 32 height 11
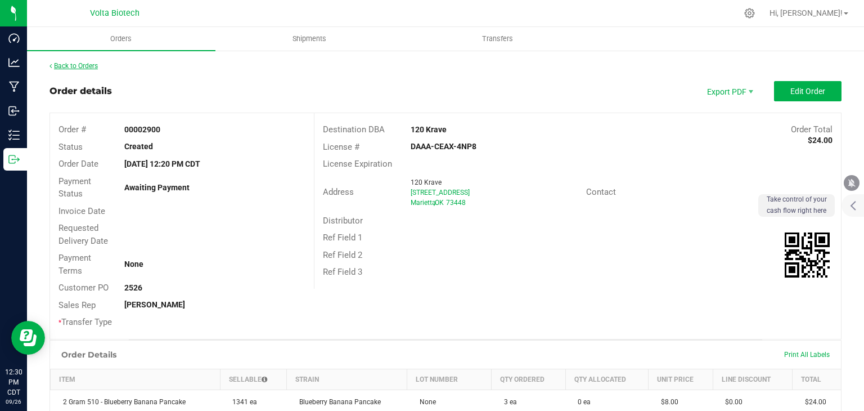
click at [86, 68] on link "Back to Orders" at bounding box center [74, 66] width 48 height 8
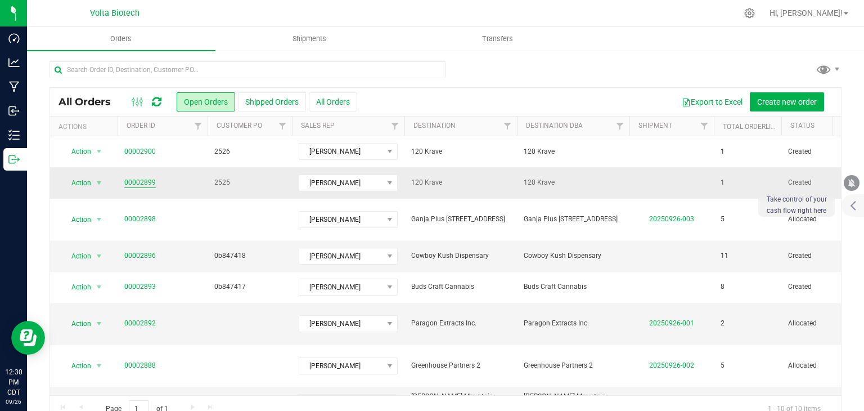
click at [140, 180] on link "00002899" at bounding box center [140, 182] width 32 height 11
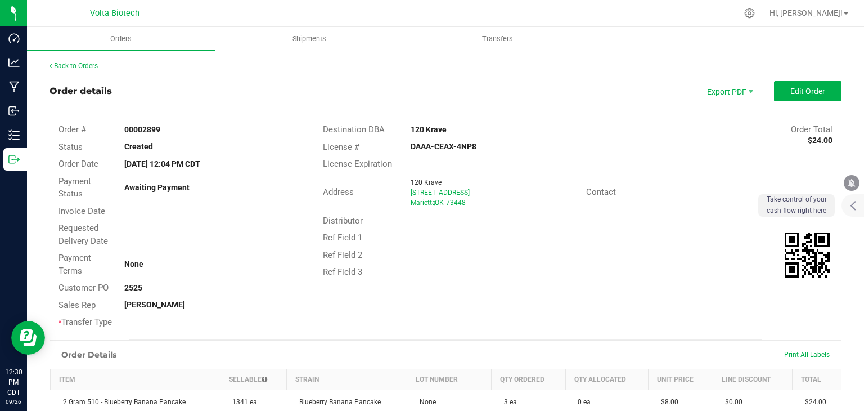
click at [86, 65] on link "Back to Orders" at bounding box center [74, 66] width 48 height 8
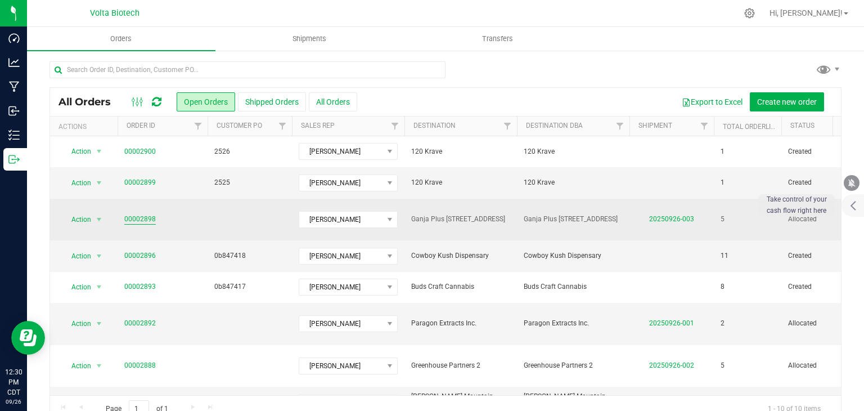
click at [132, 214] on link "00002898" at bounding box center [140, 219] width 32 height 11
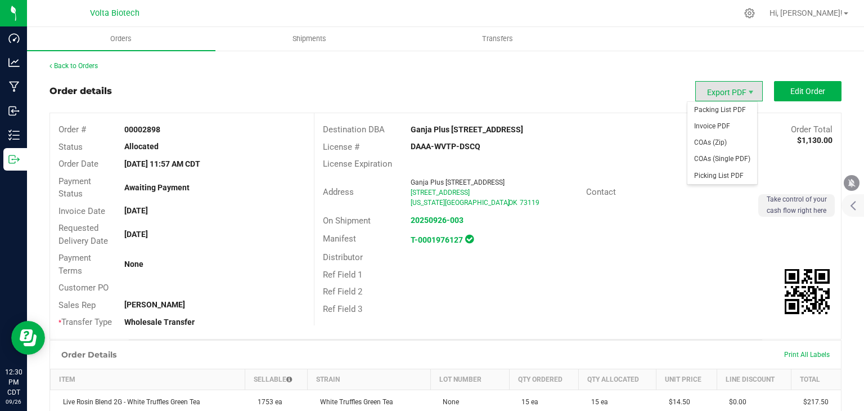
click at [734, 87] on span "Export PDF" at bounding box center [729, 91] width 68 height 20
click at [724, 128] on span "Invoice PDF" at bounding box center [723, 126] width 70 height 16
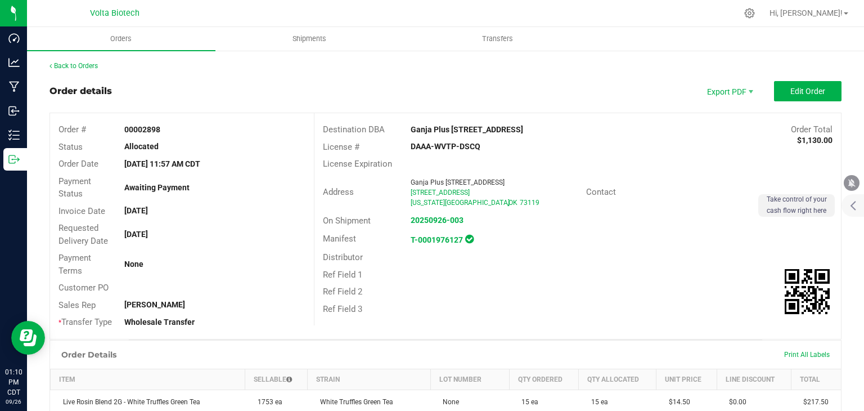
drag, startPoint x: 0, startPoint y: 193, endPoint x: 486, endPoint y: 147, distance: 488.3
click at [9, 187] on div at bounding box center [13, 256] width 27 height 168
click at [74, 65] on link "Back to Orders" at bounding box center [74, 66] width 48 height 8
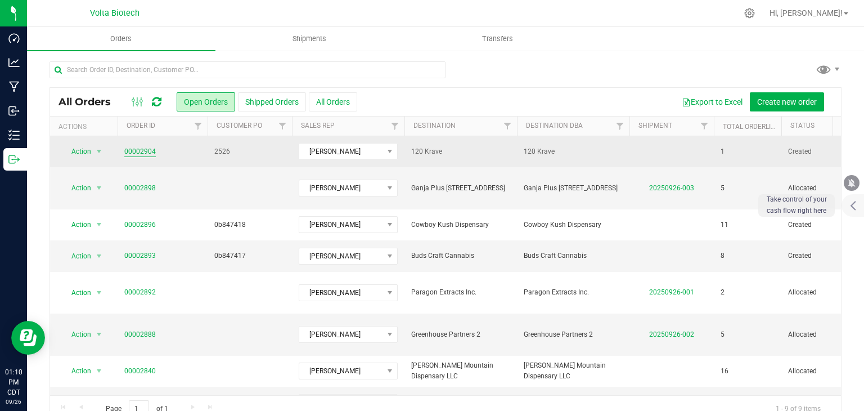
click at [149, 147] on link "00002904" at bounding box center [140, 151] width 32 height 11
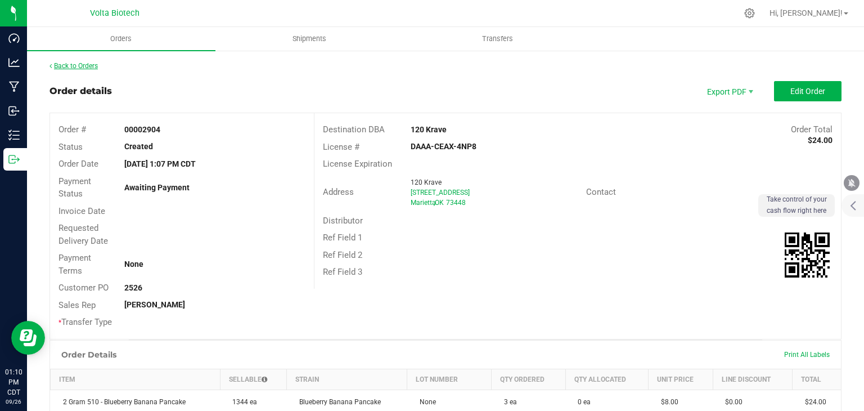
click at [78, 65] on link "Back to Orders" at bounding box center [74, 66] width 48 height 8
